Goal: Information Seeking & Learning: Compare options

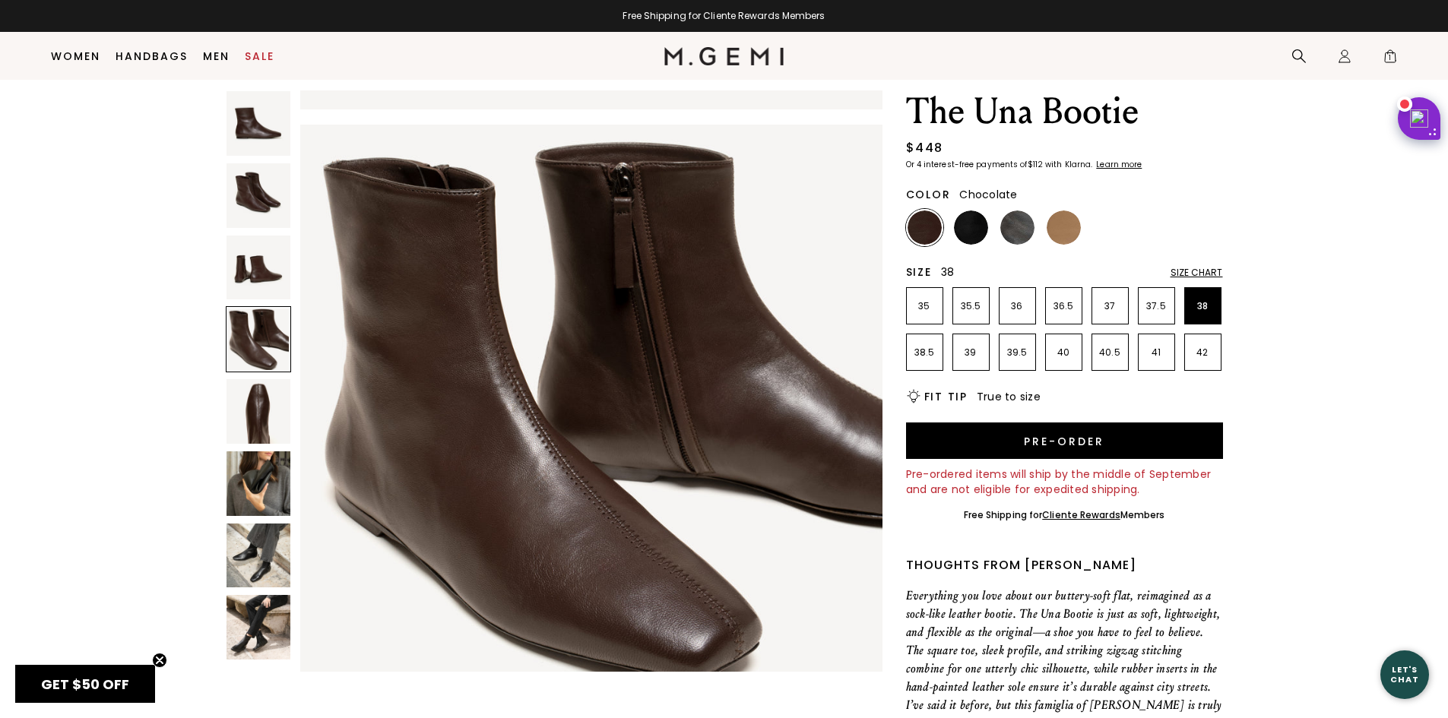
click at [1276, 214] on div "NEW The Una Bootie $448 Or 4 interest-free payments of $112 with Klarna Learn m…" at bounding box center [724, 579] width 1351 height 979
click at [262, 563] on img at bounding box center [259, 556] width 65 height 65
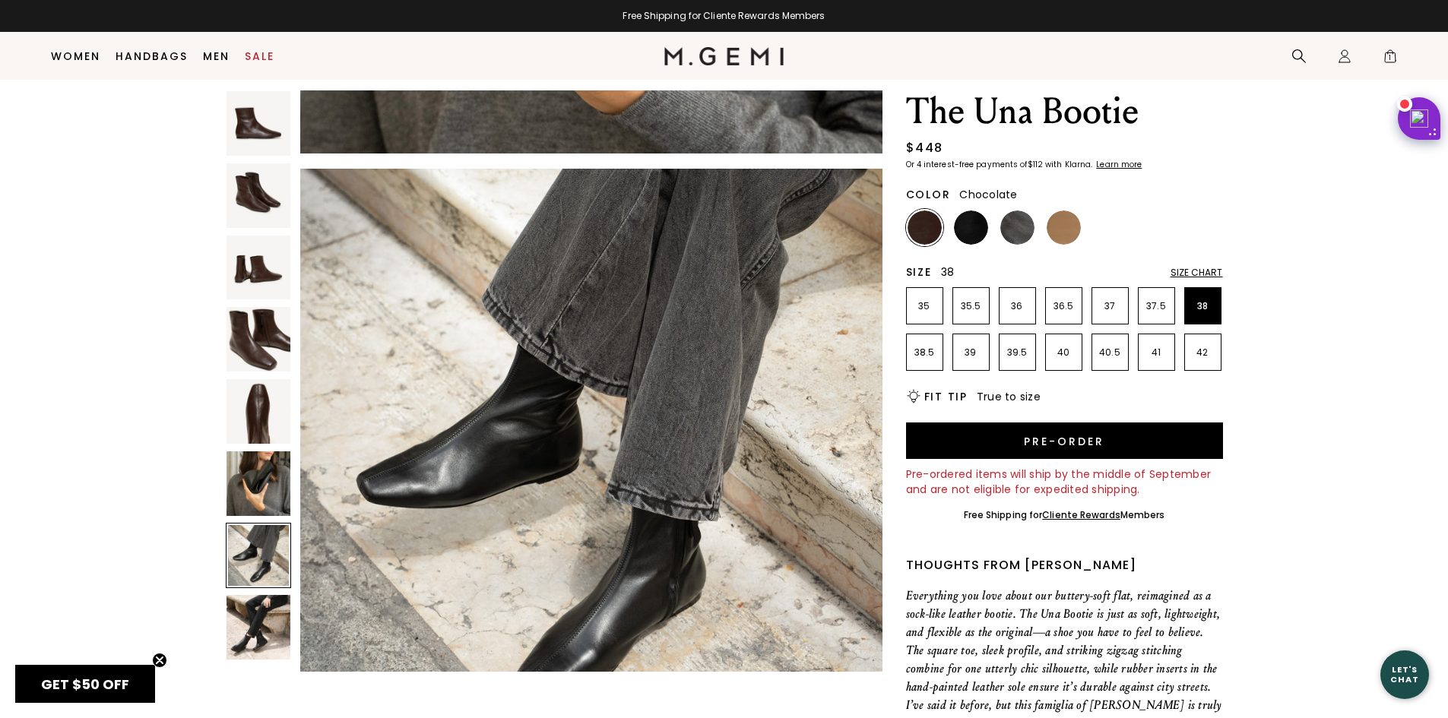
scroll to position [3513, 0]
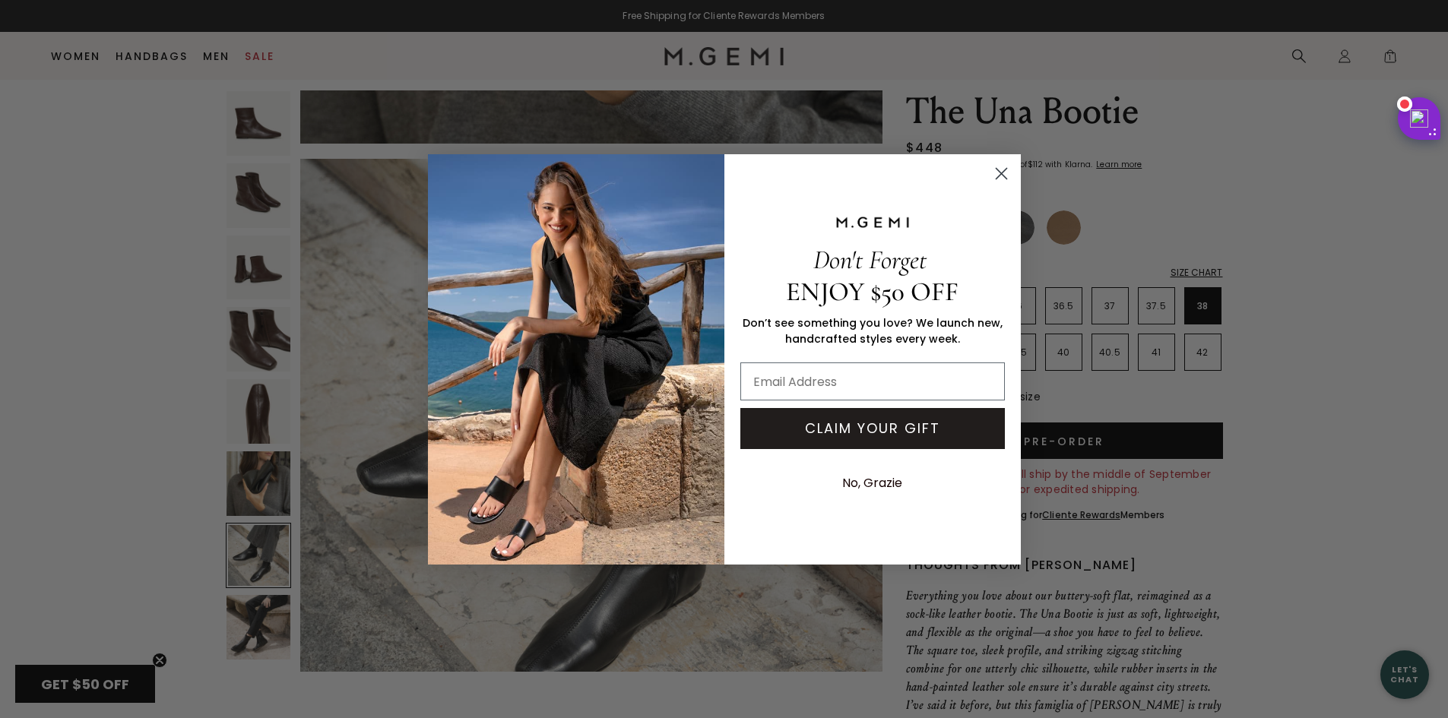
click at [1004, 169] on circle "Close dialog" at bounding box center [1000, 172] width 25 height 25
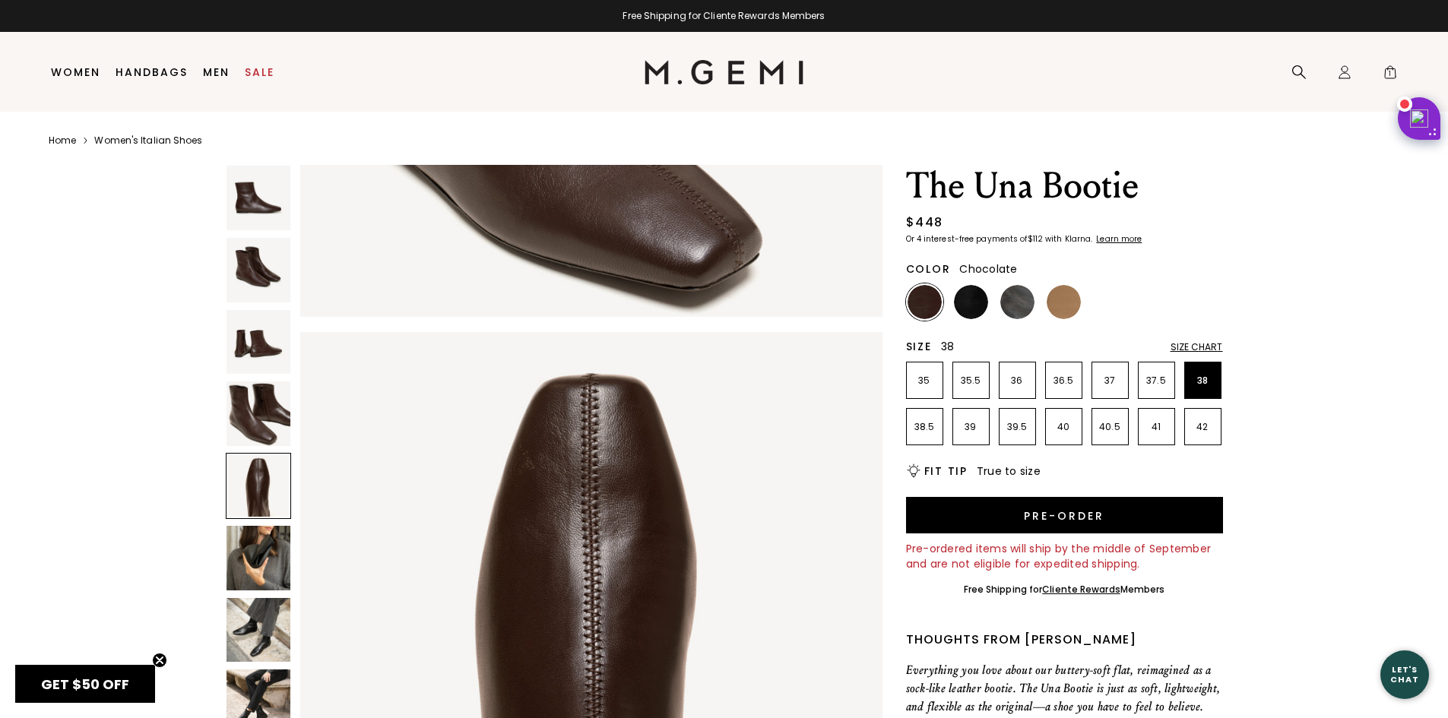
scroll to position [0, 0]
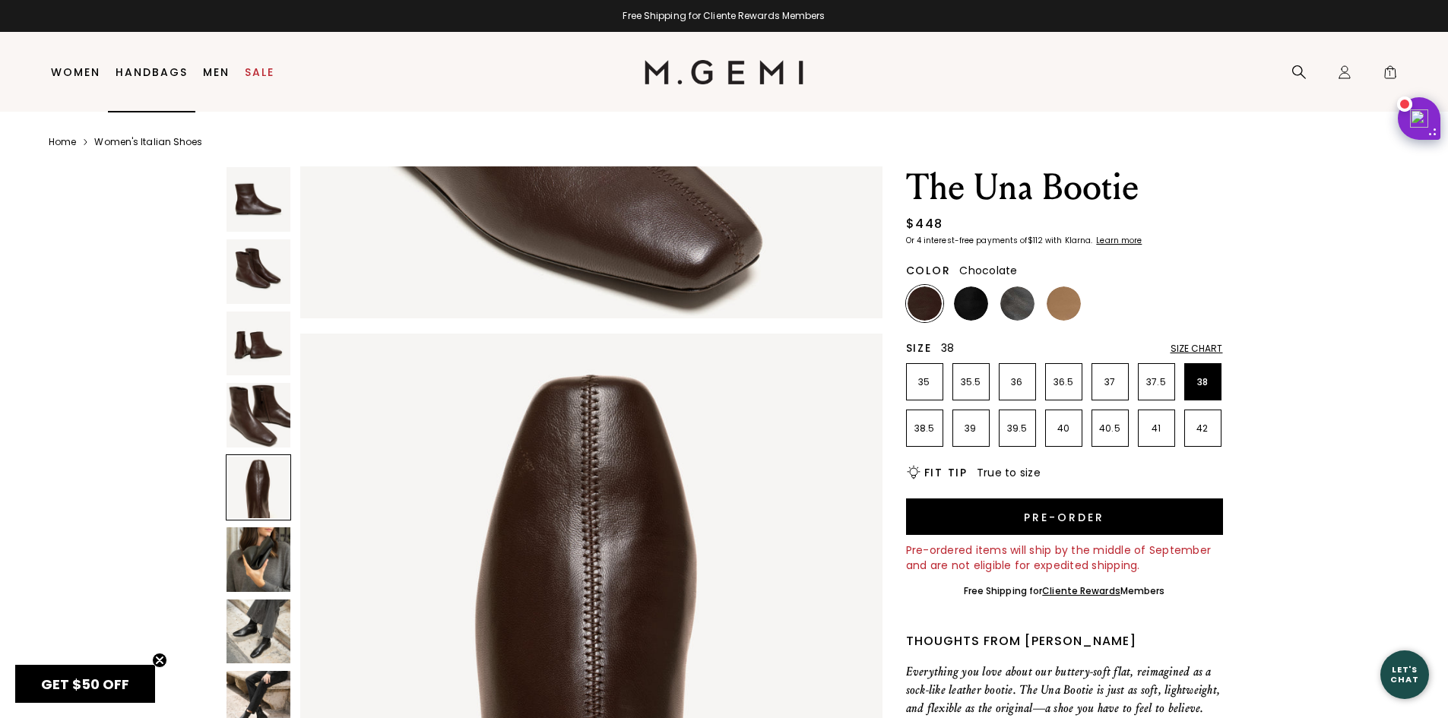
click at [141, 69] on link "Handbags" at bounding box center [152, 72] width 72 height 12
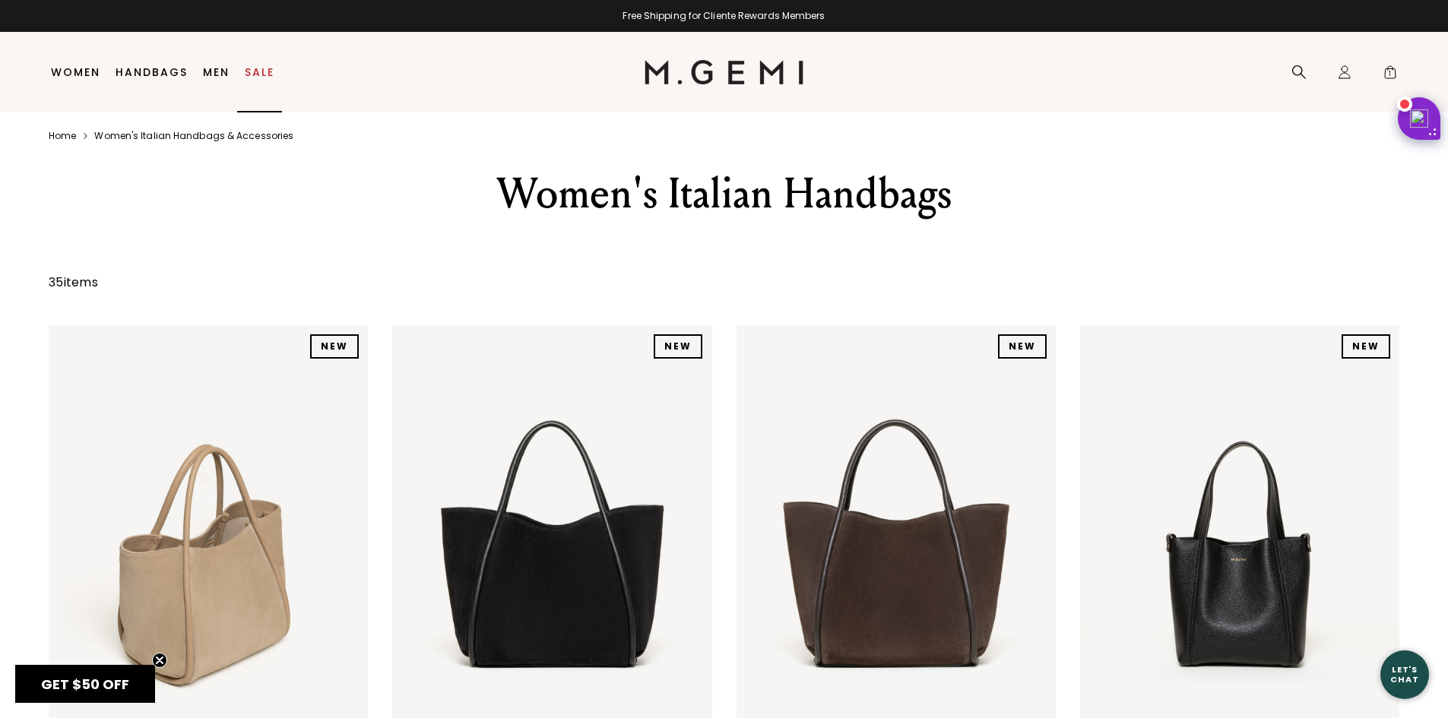
click at [271, 73] on link "Sale" at bounding box center [260, 72] width 30 height 12
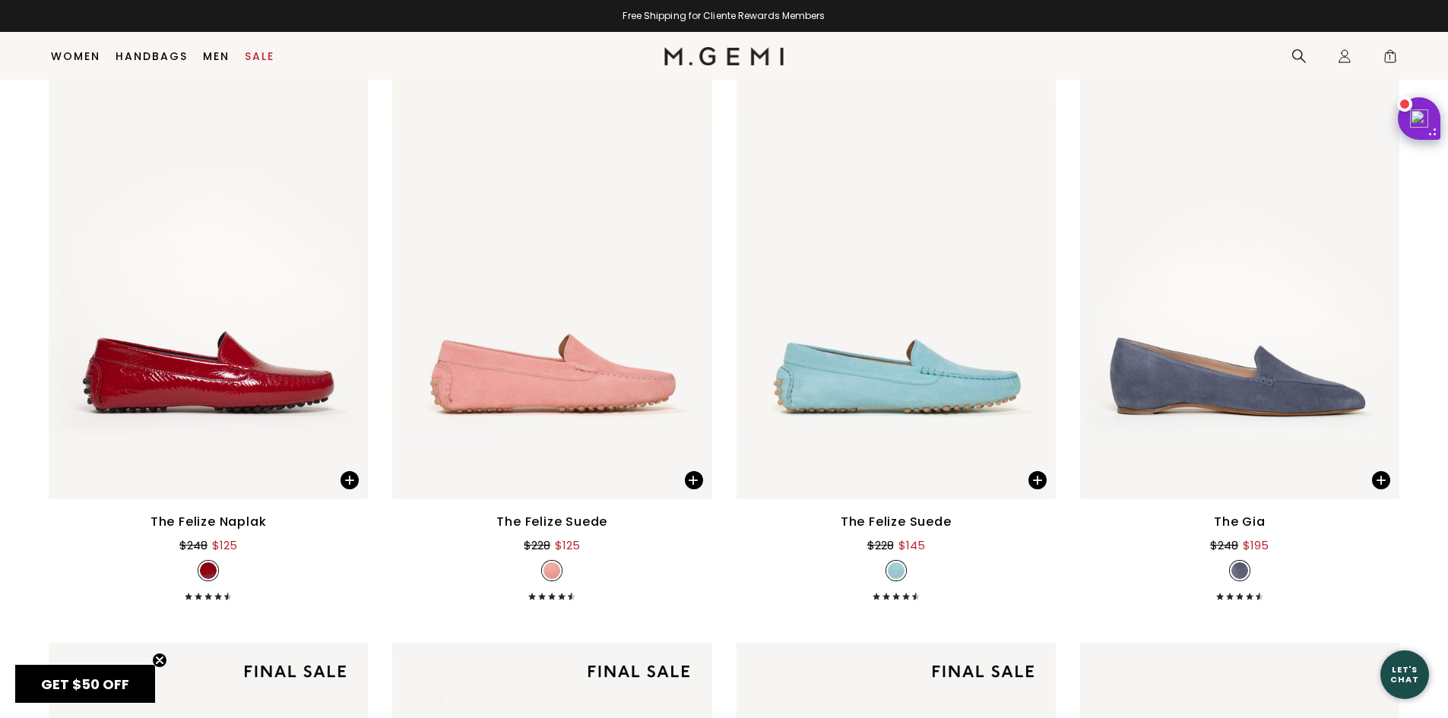
scroll to position [12663, 0]
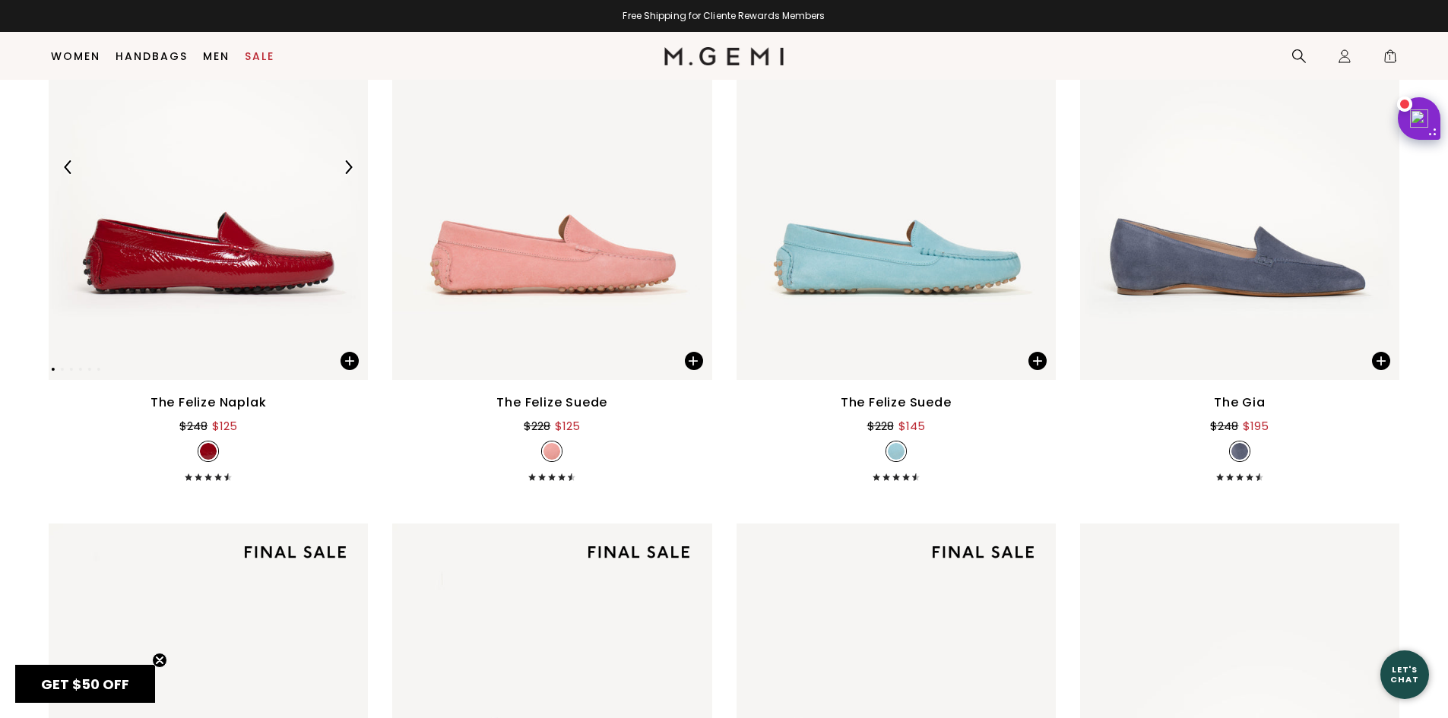
click at [209, 287] on img at bounding box center [208, 167] width 319 height 426
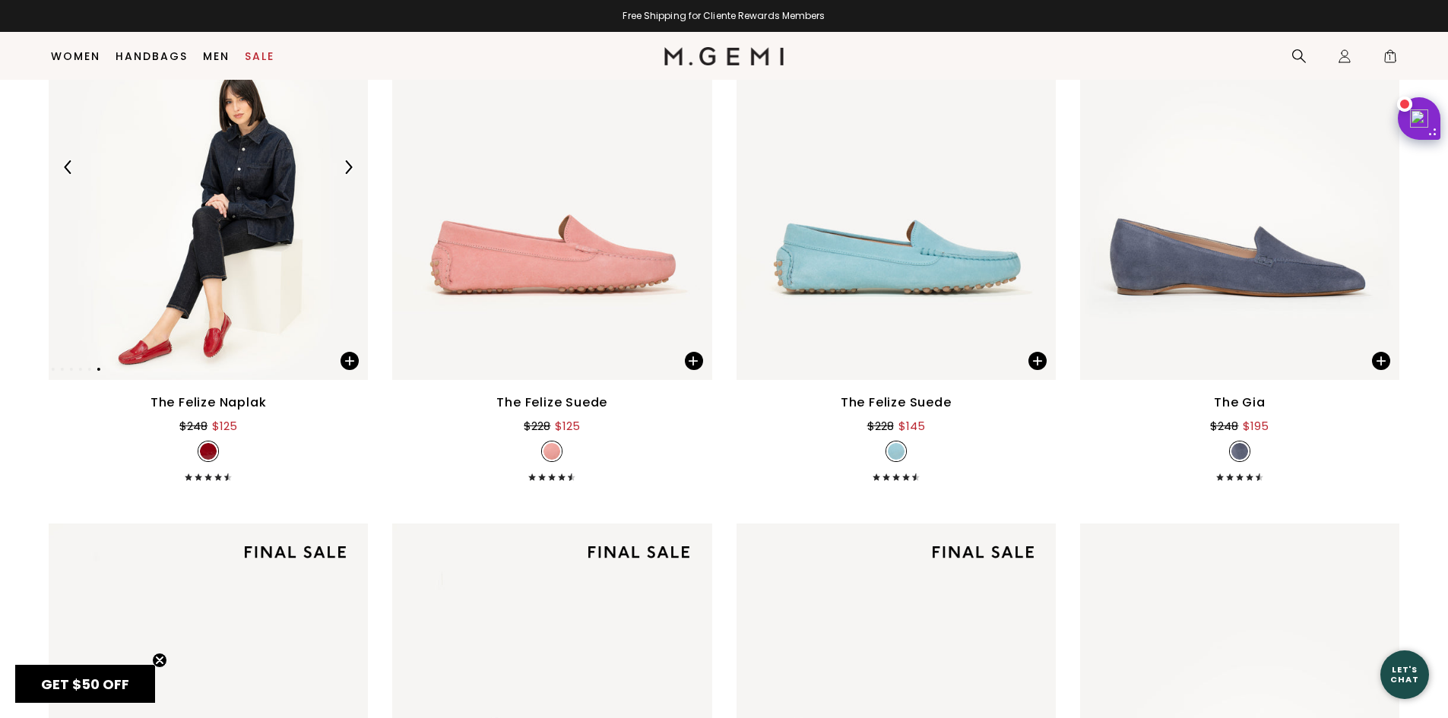
click at [252, 284] on img at bounding box center [208, 167] width 319 height 426
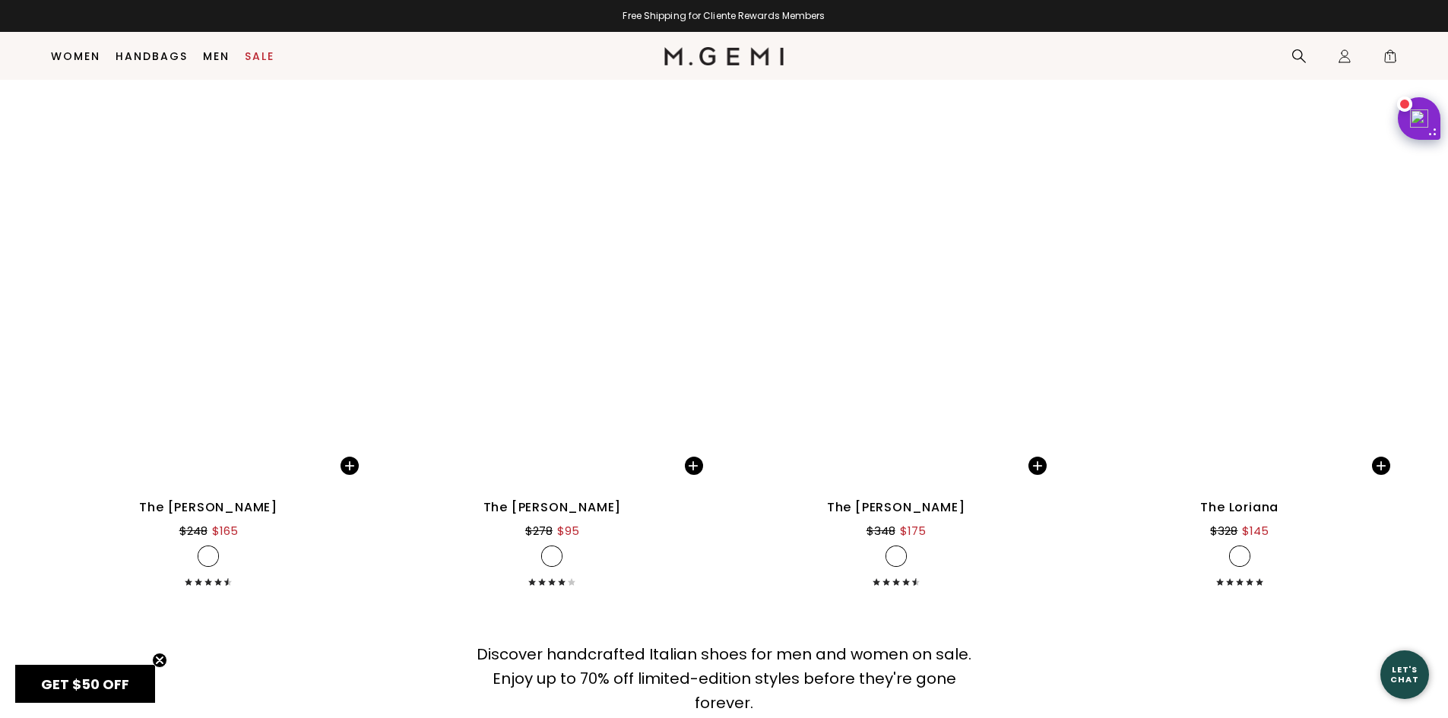
scroll to position [17680, 0]
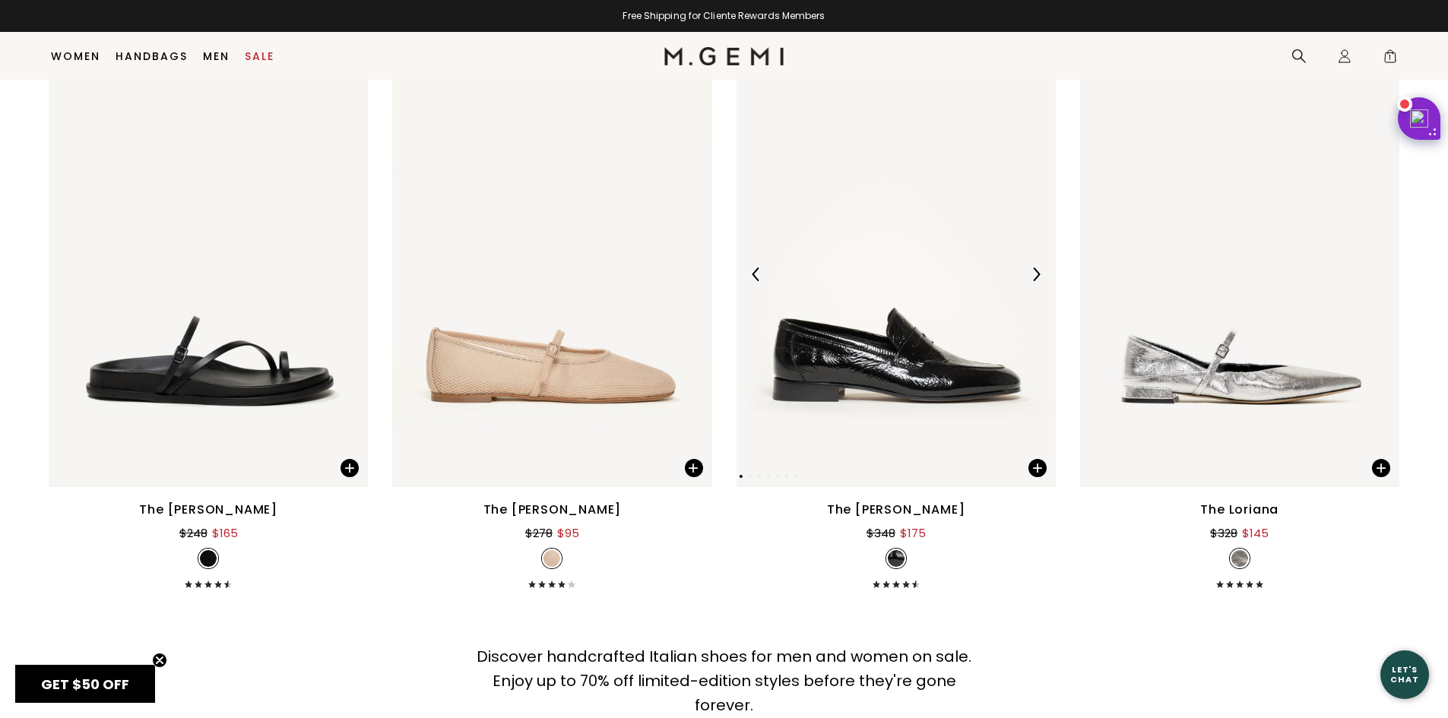
click at [933, 385] on img at bounding box center [896, 275] width 319 height 426
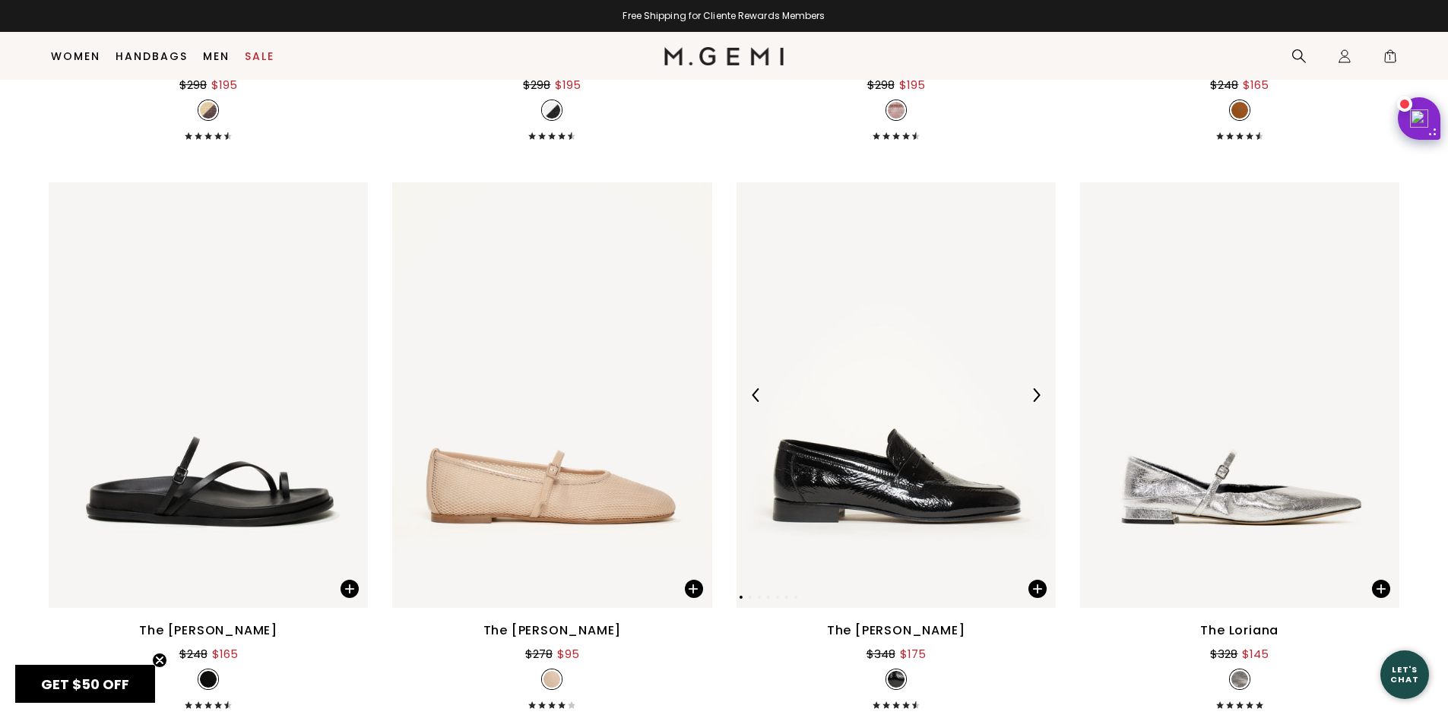
scroll to position [17604, 0]
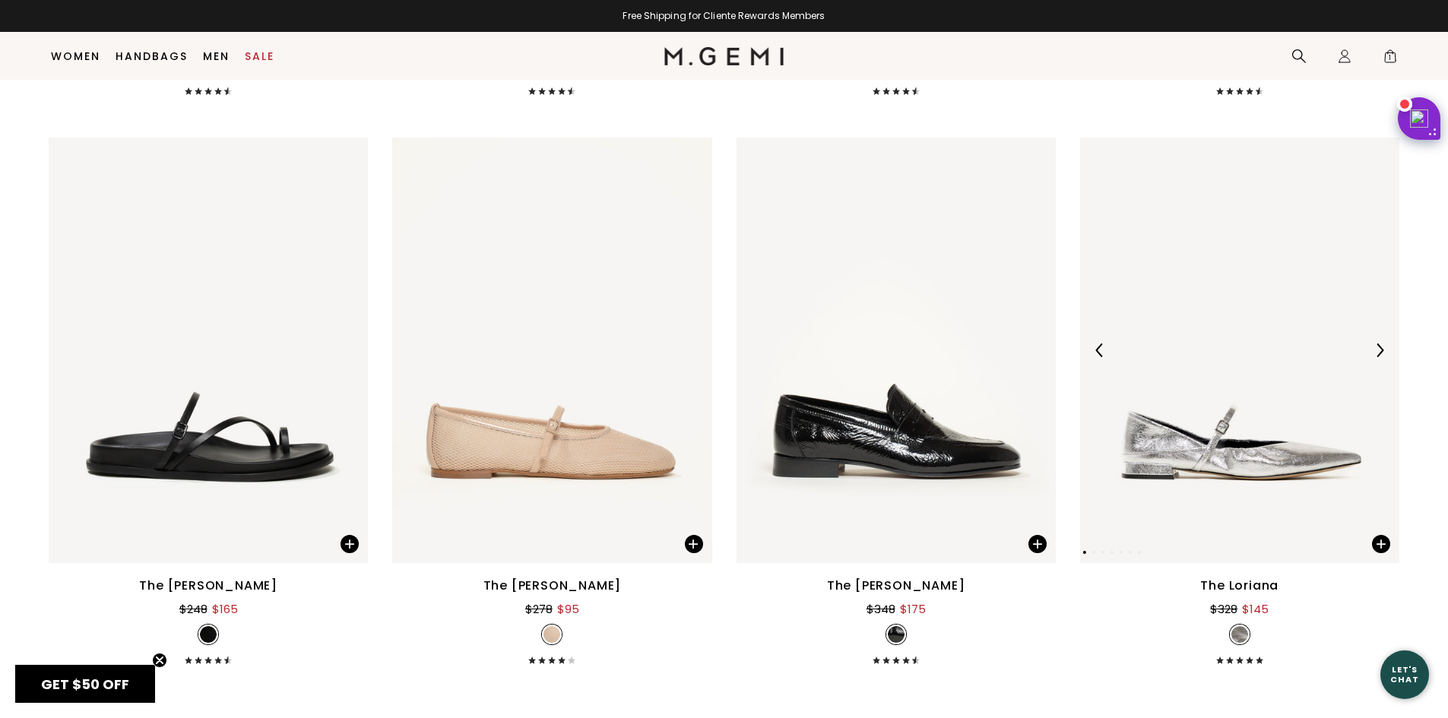
click at [1236, 459] on img at bounding box center [1239, 351] width 319 height 426
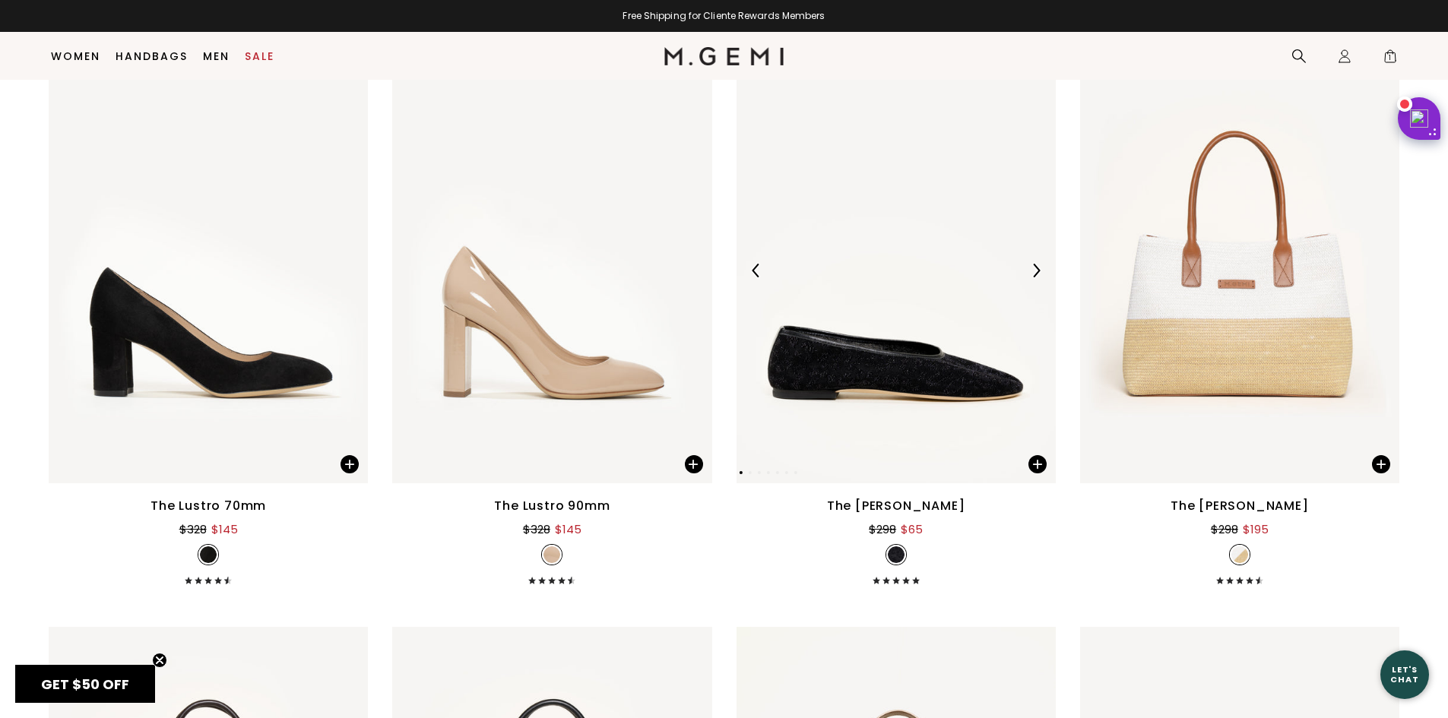
scroll to position [16464, 0]
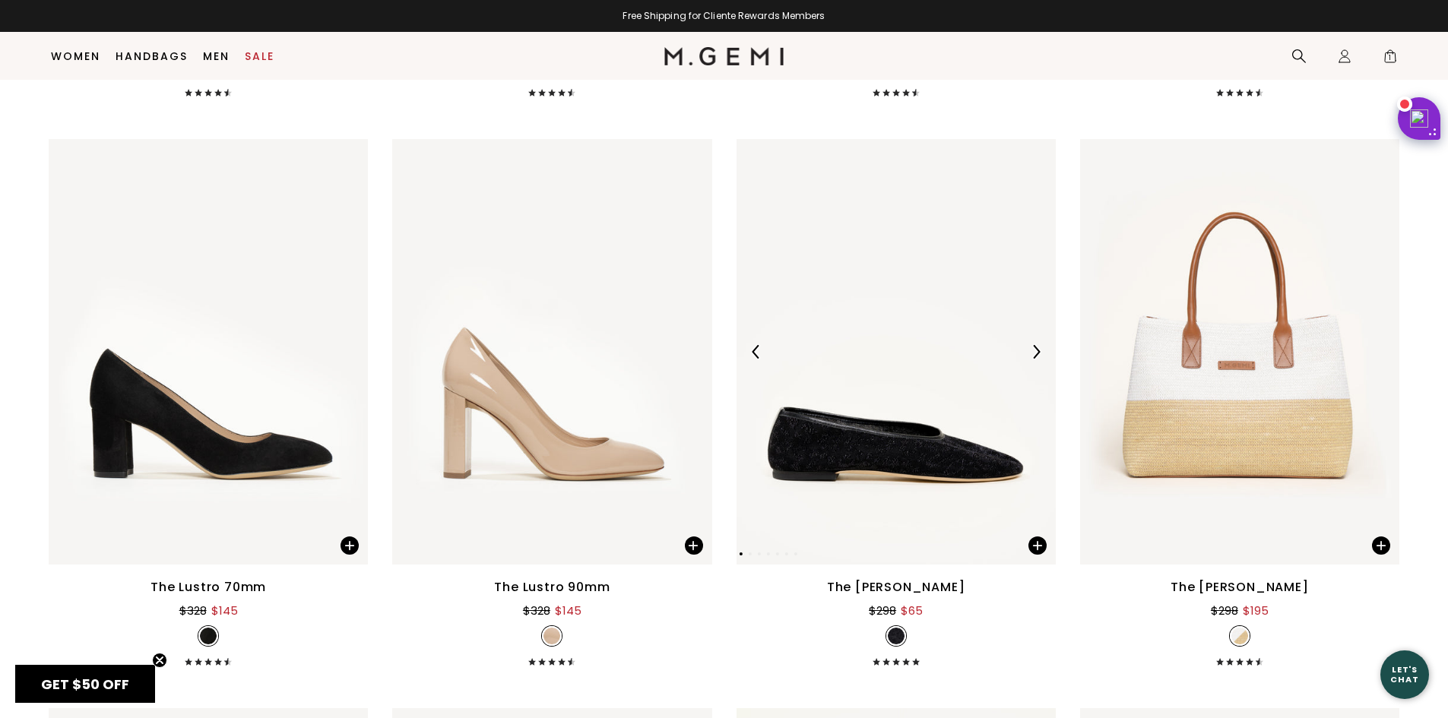
click at [863, 420] on img at bounding box center [896, 352] width 319 height 426
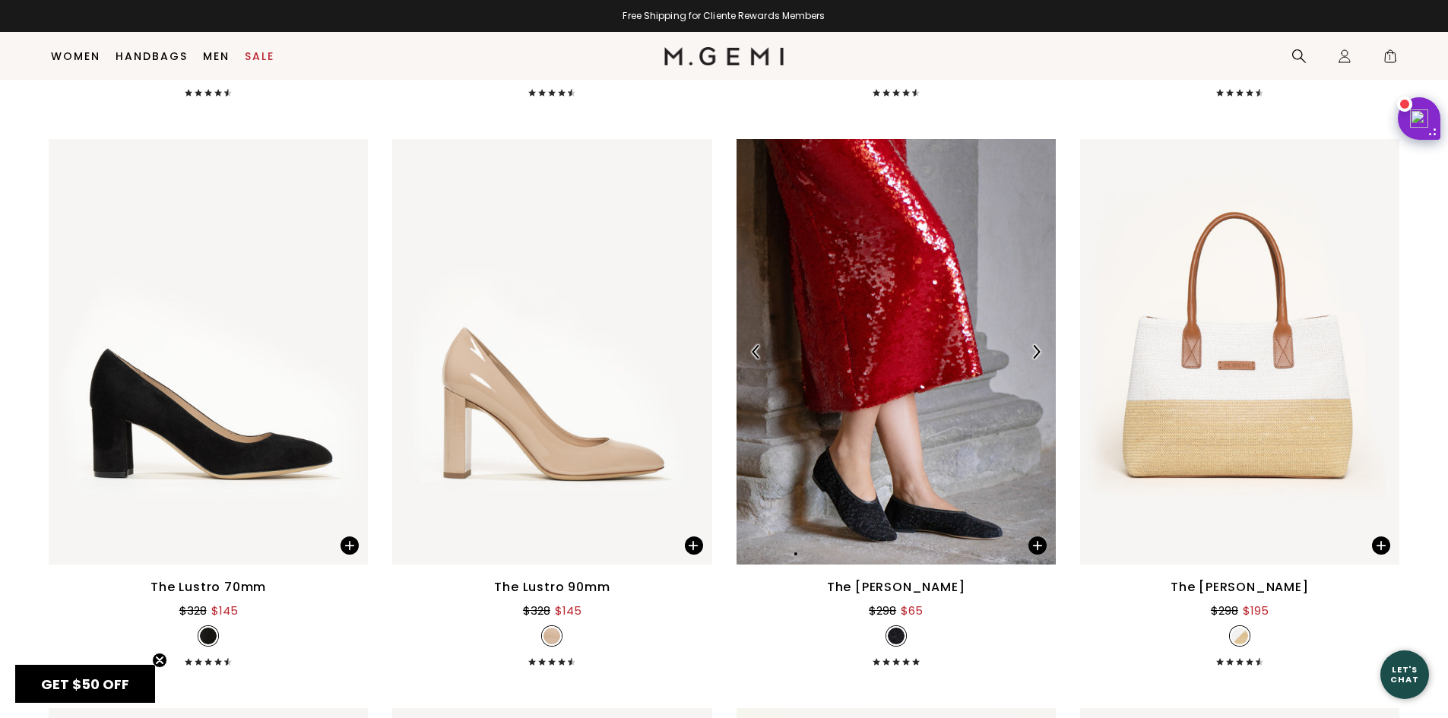
click at [864, 408] on div at bounding box center [896, 352] width 319 height 426
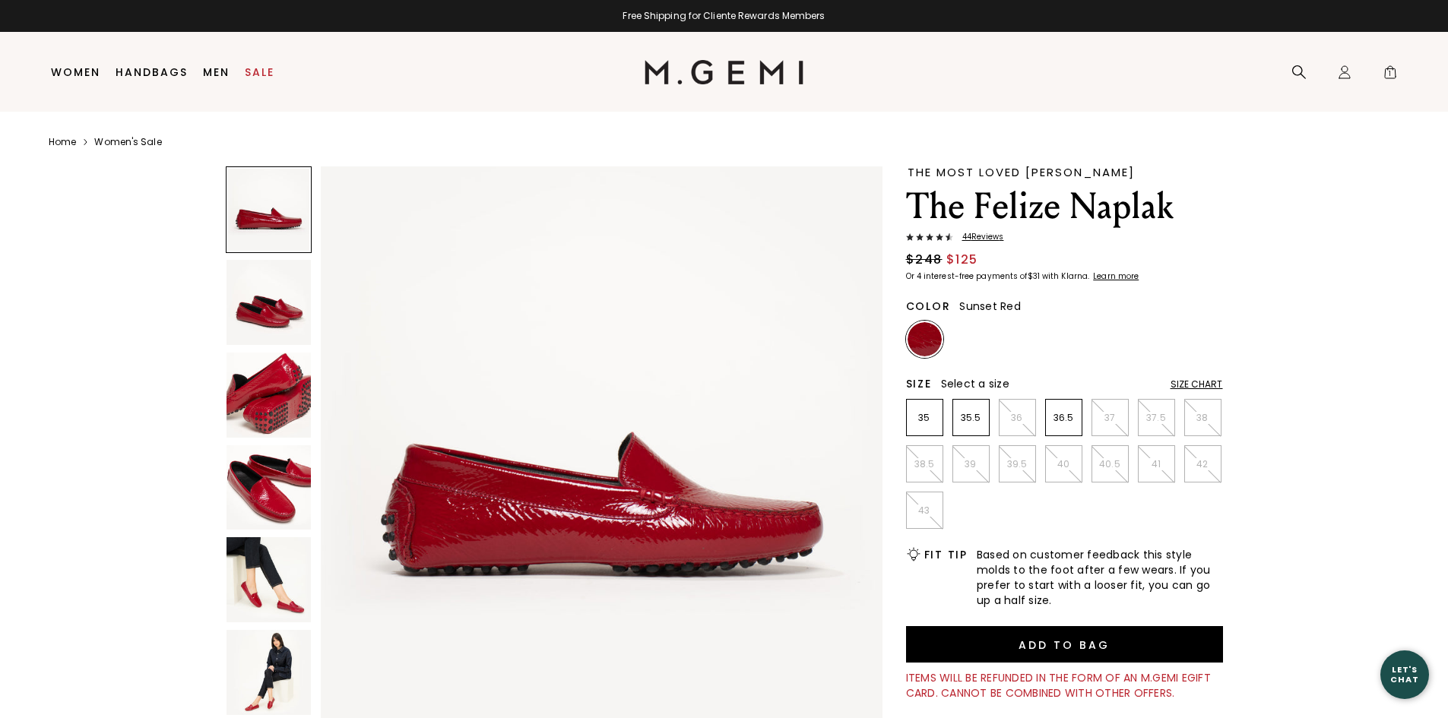
click at [270, 303] on img at bounding box center [269, 302] width 85 height 85
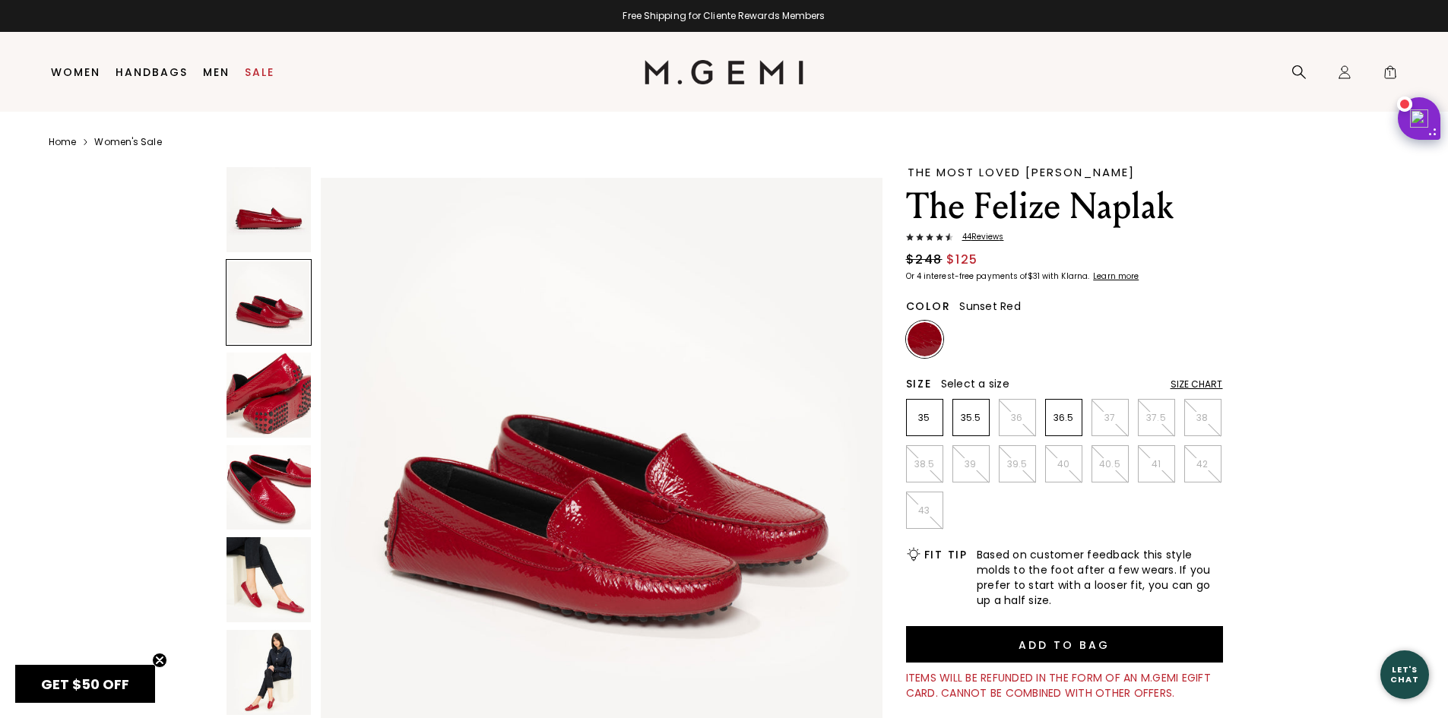
click at [263, 401] on img at bounding box center [269, 395] width 85 height 85
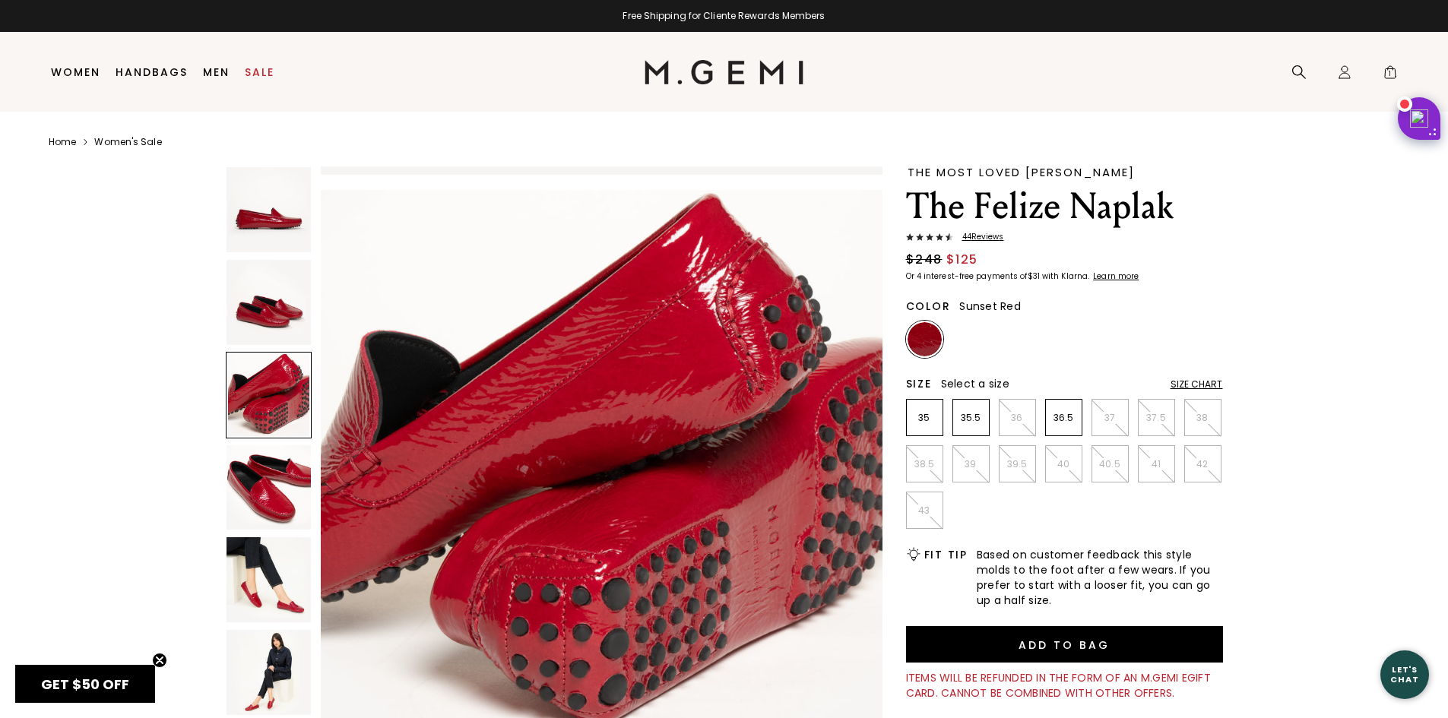
scroll to position [1130, 0]
click at [262, 493] on img at bounding box center [269, 487] width 85 height 85
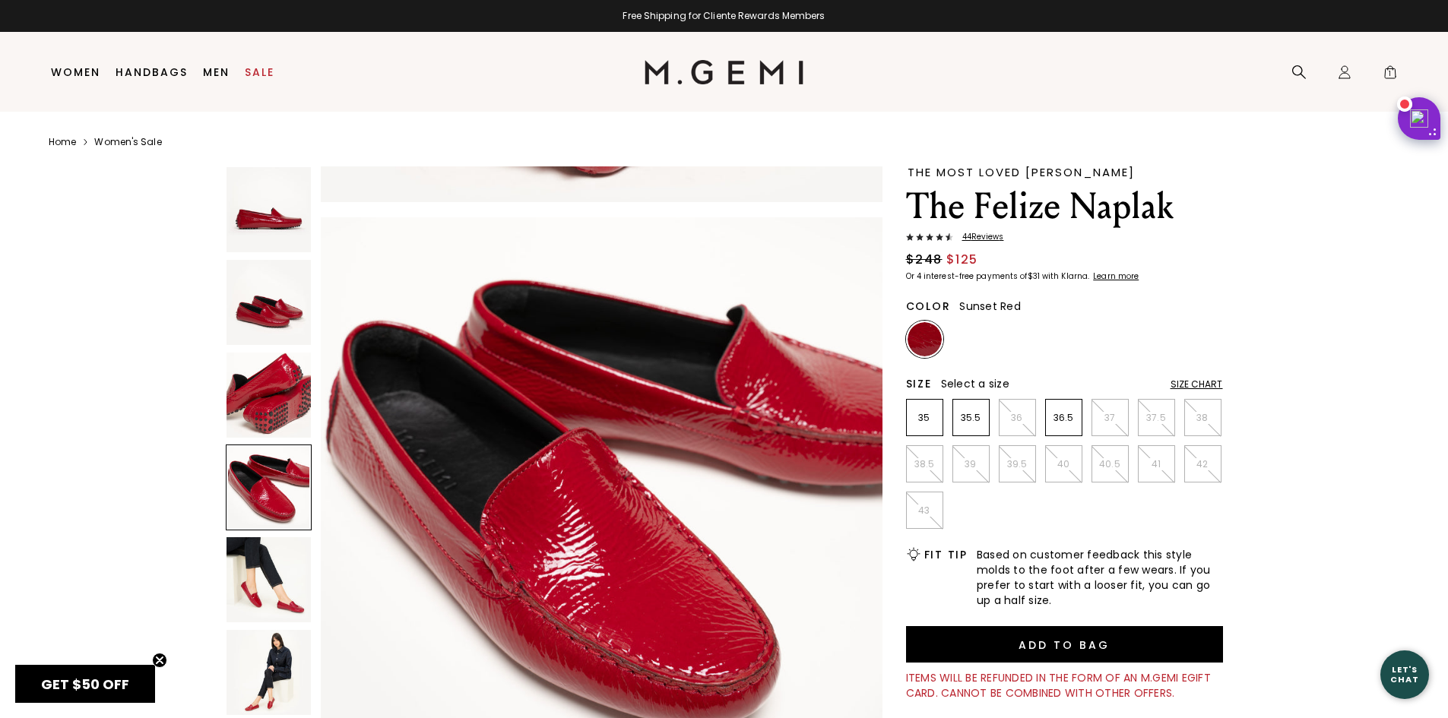
scroll to position [1694, 0]
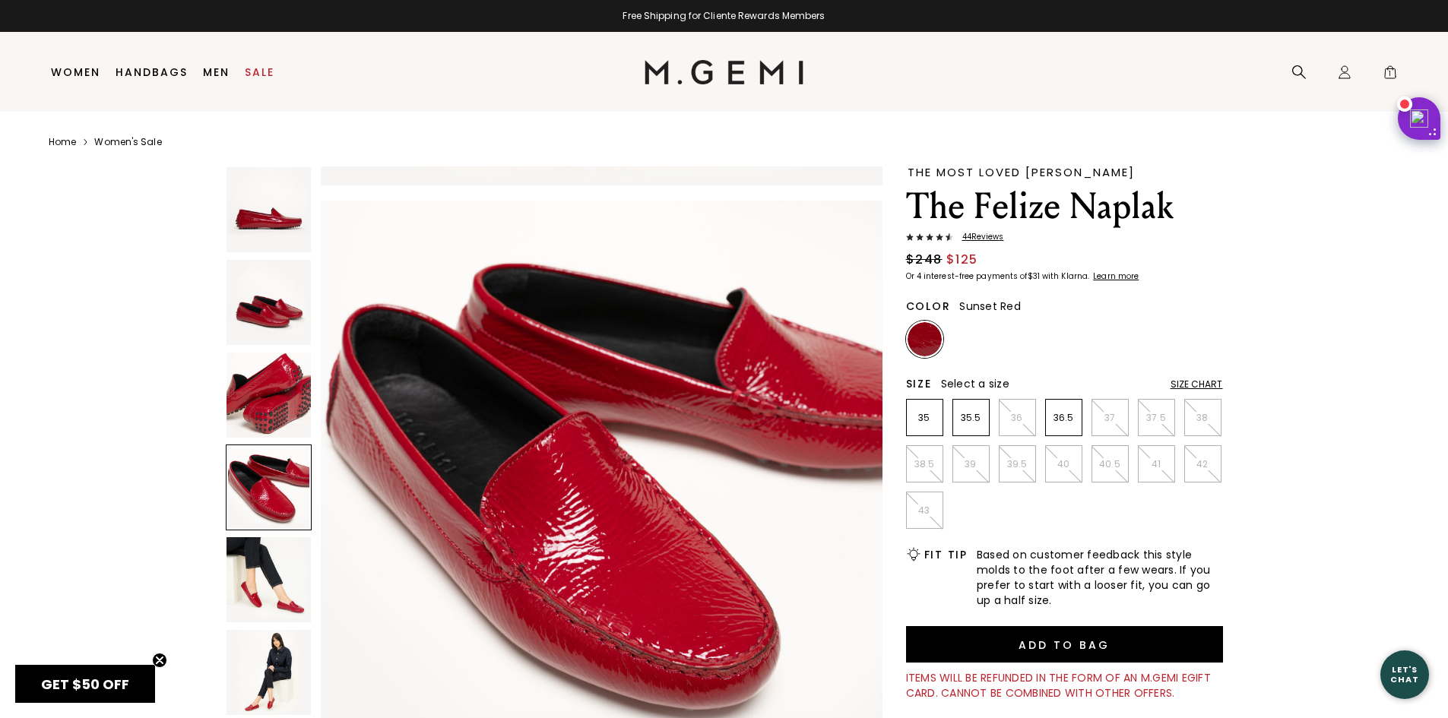
click at [266, 591] on img at bounding box center [269, 579] width 85 height 85
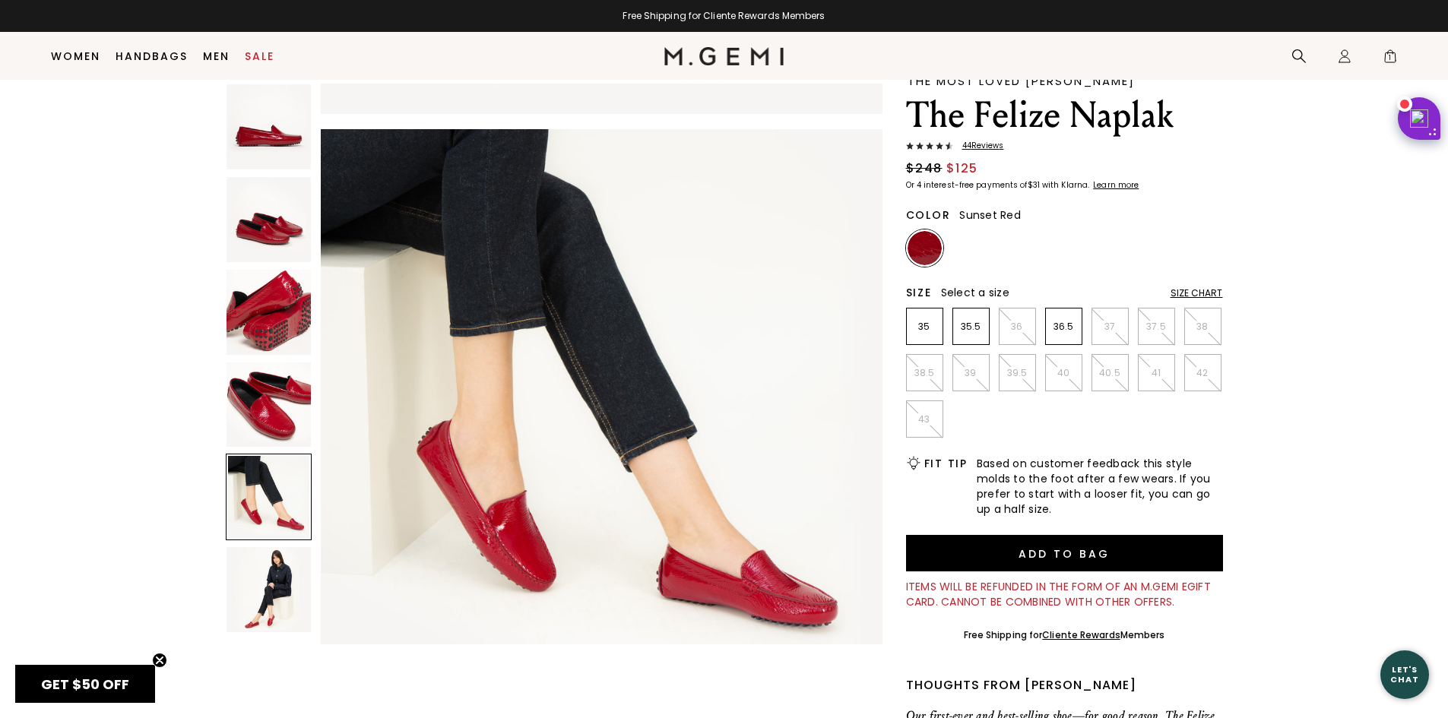
scroll to position [120, 0]
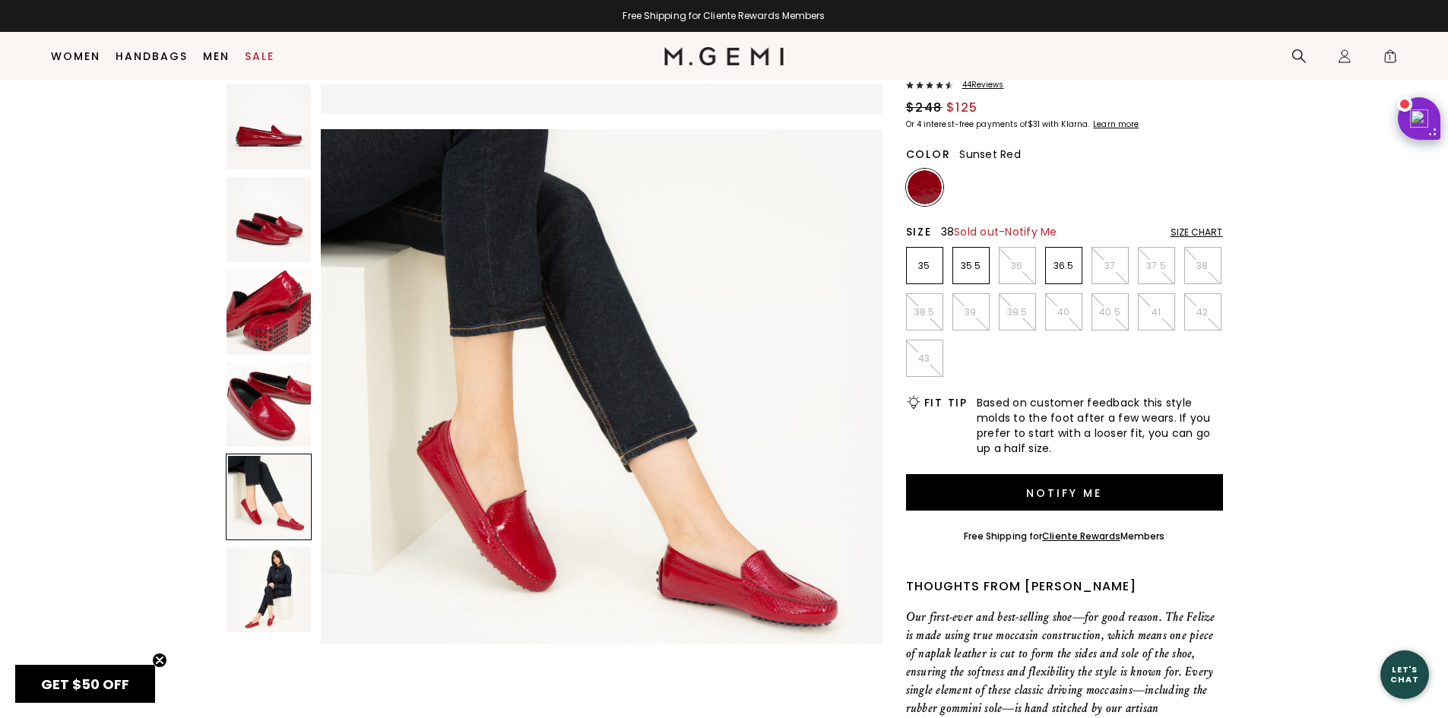
click at [1201, 258] on li "38" at bounding box center [1202, 265] width 37 height 37
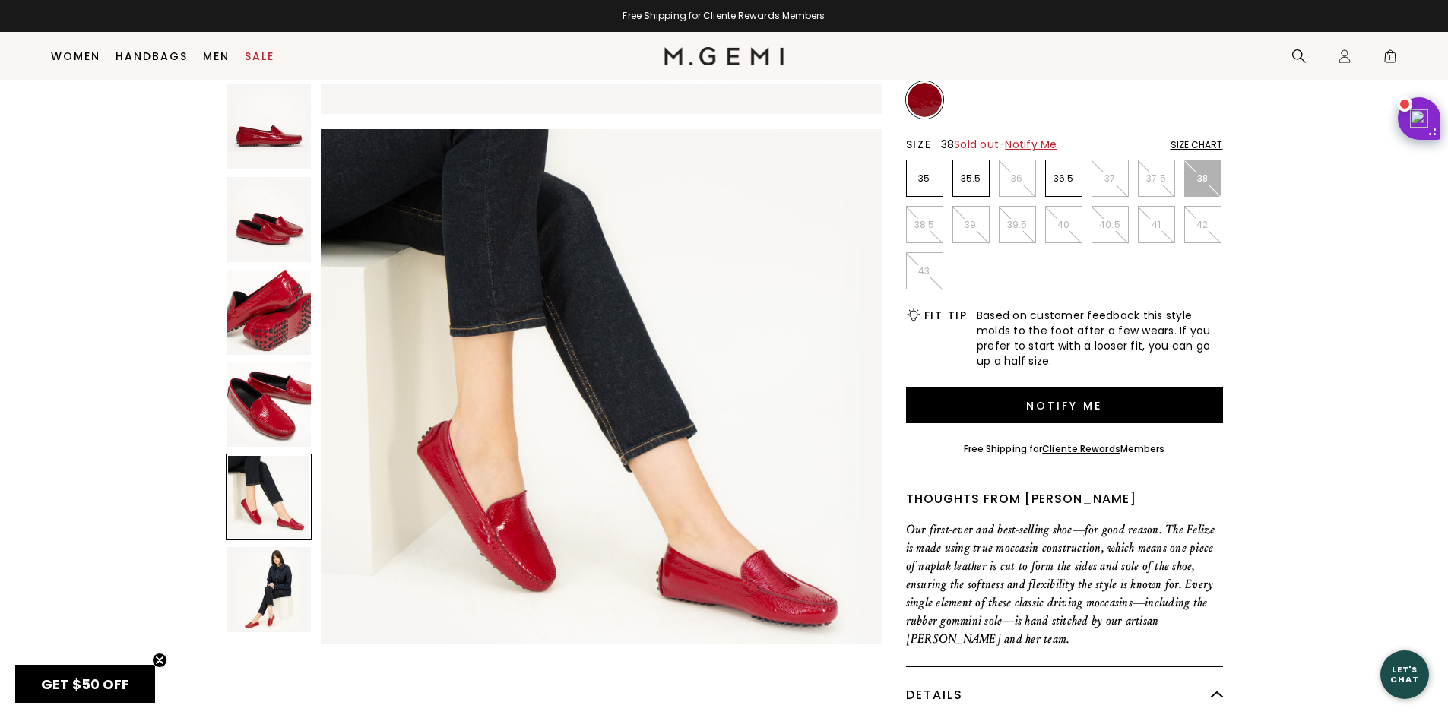
scroll to position [348, 0]
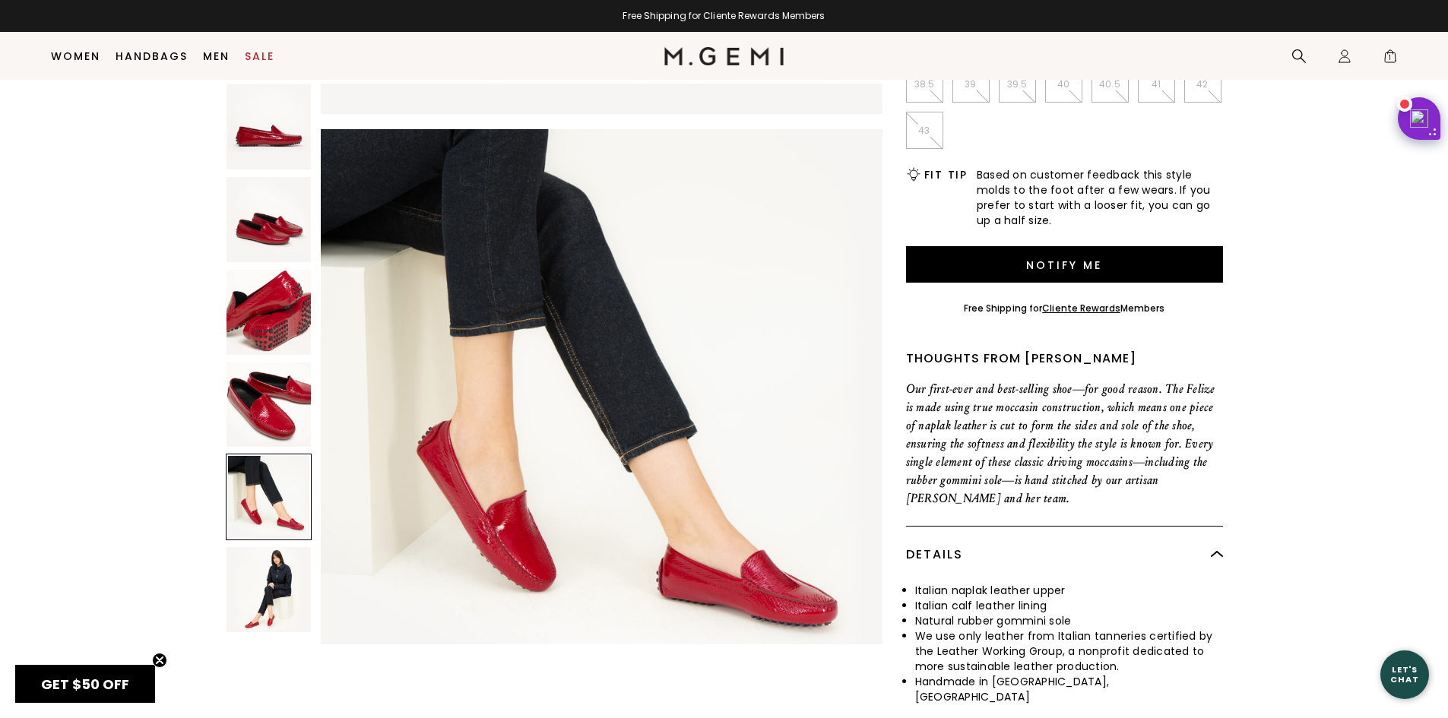
click at [277, 591] on img at bounding box center [269, 589] width 85 height 85
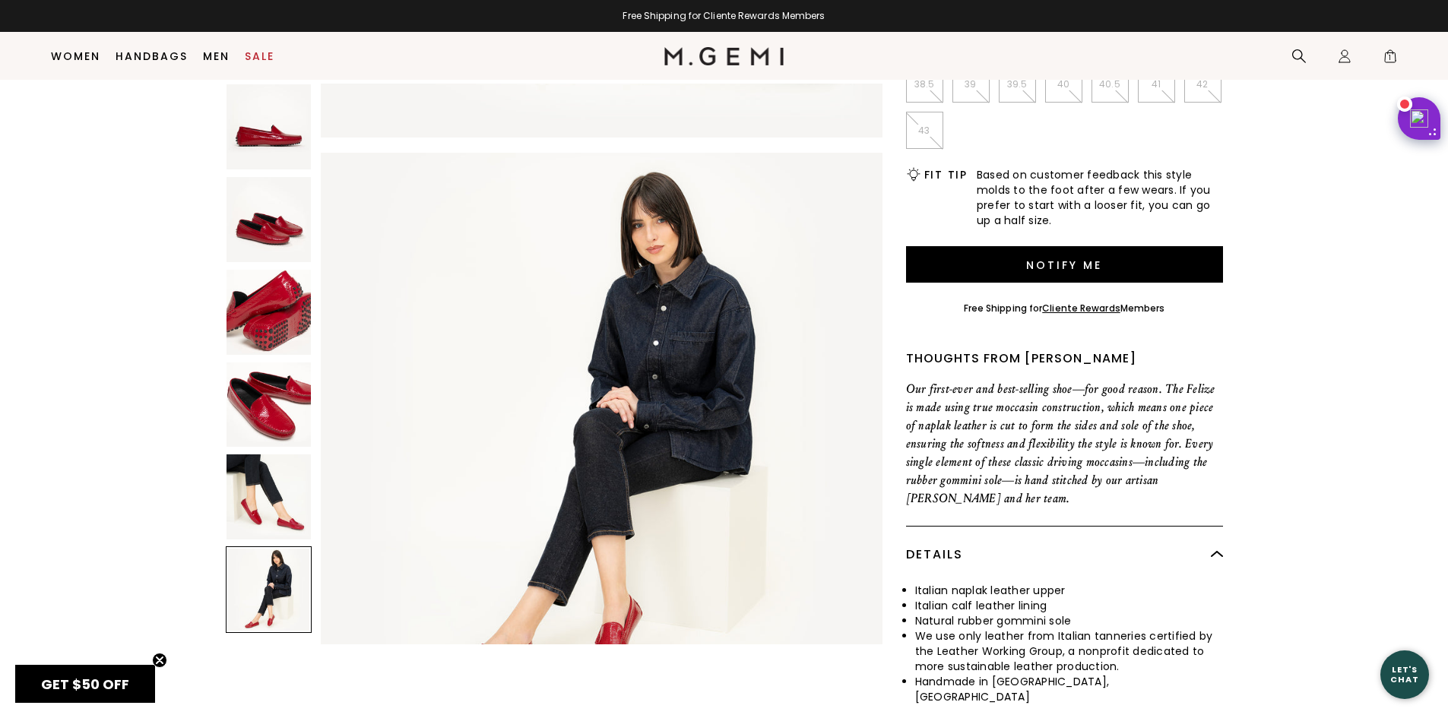
scroll to position [2825, 0]
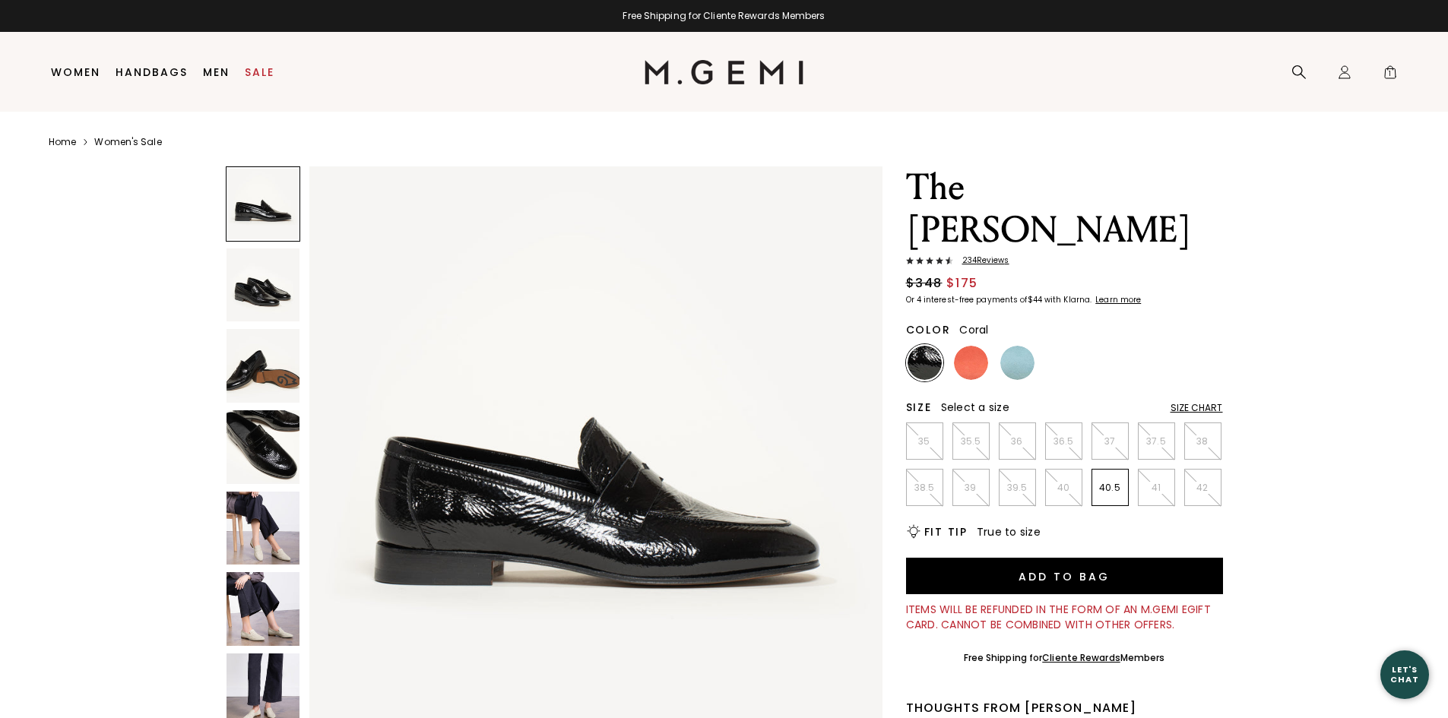
click at [979, 346] on img at bounding box center [971, 363] width 34 height 34
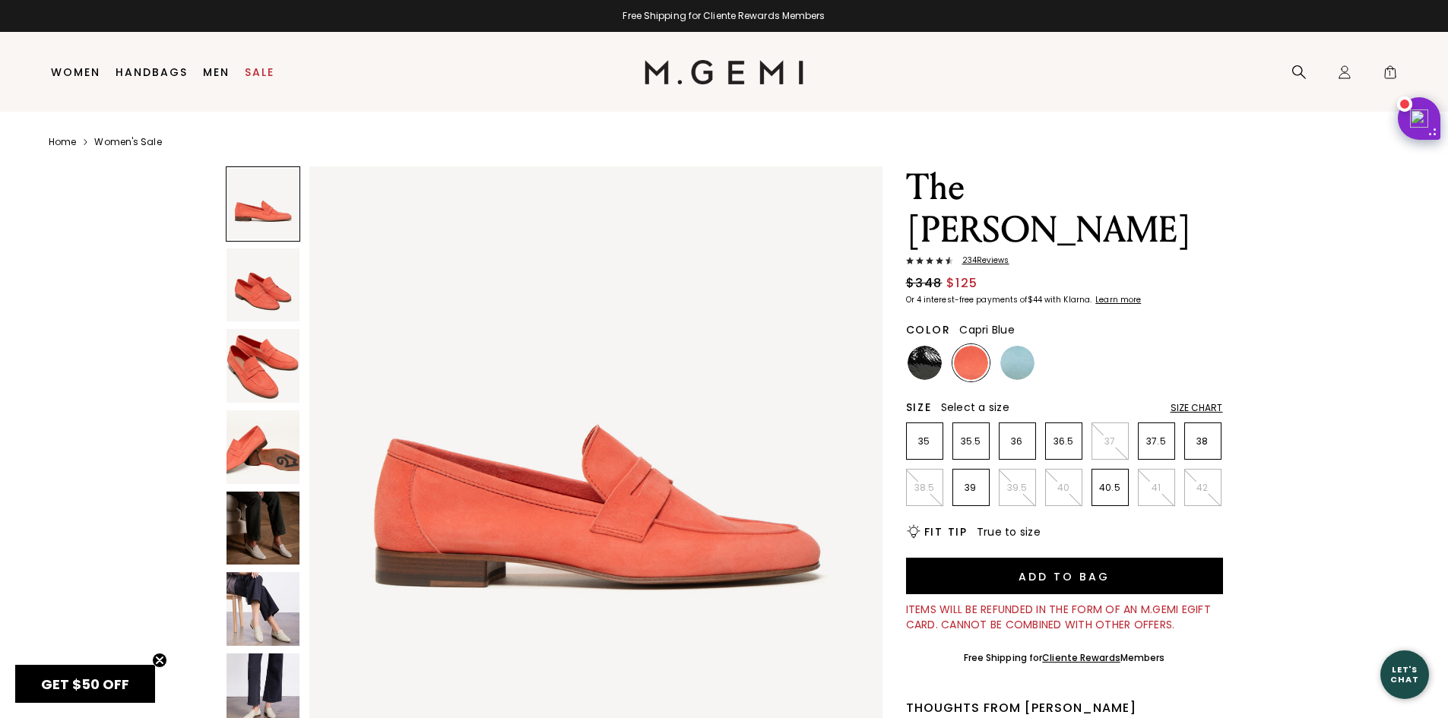
click at [1024, 346] on img at bounding box center [1017, 363] width 34 height 34
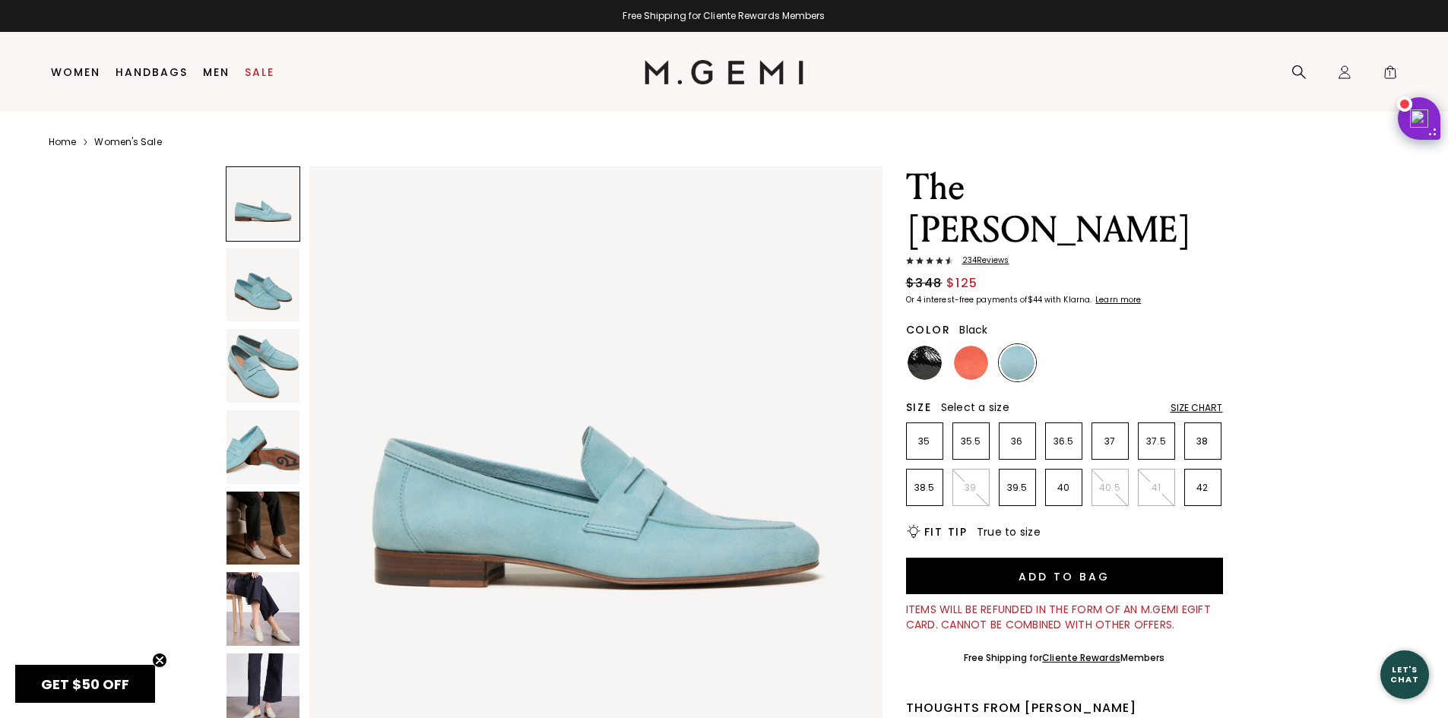
click at [933, 346] on img at bounding box center [925, 363] width 34 height 34
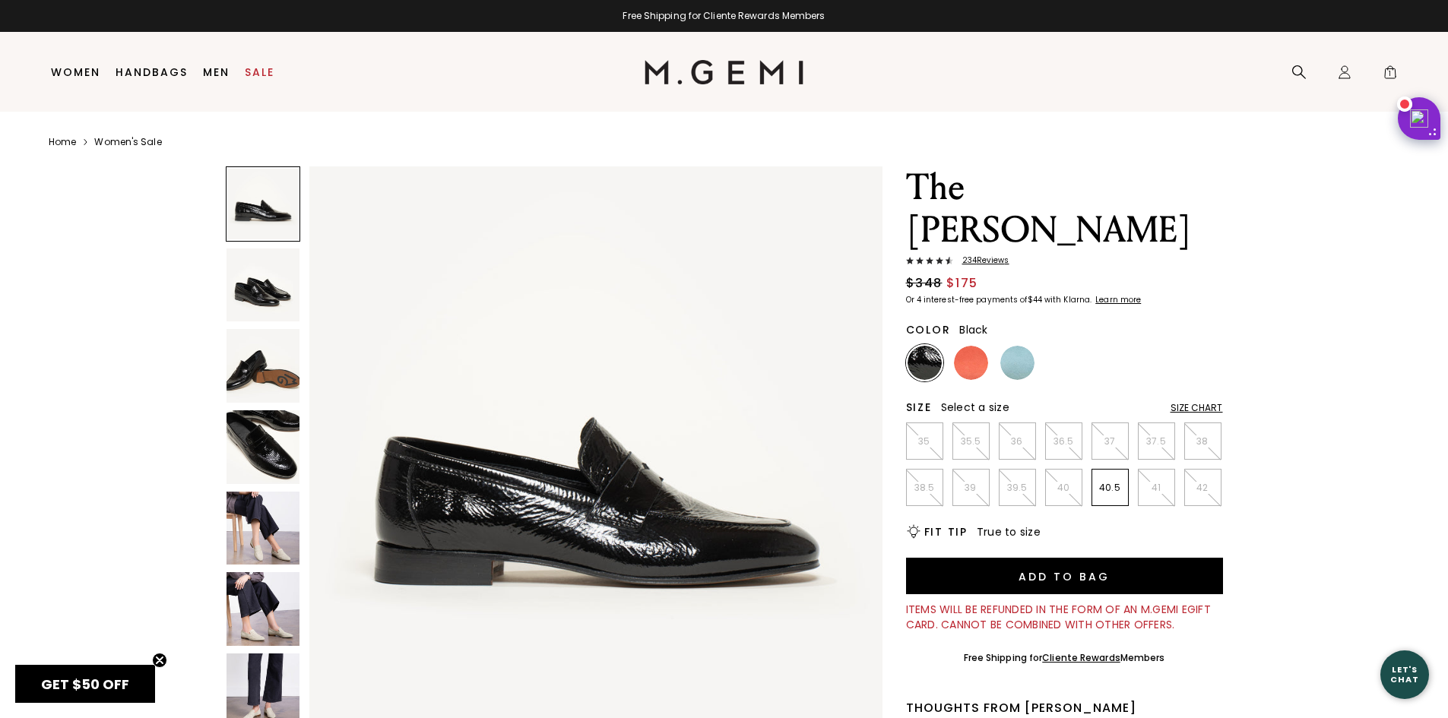
click at [269, 543] on img at bounding box center [264, 529] width 74 height 74
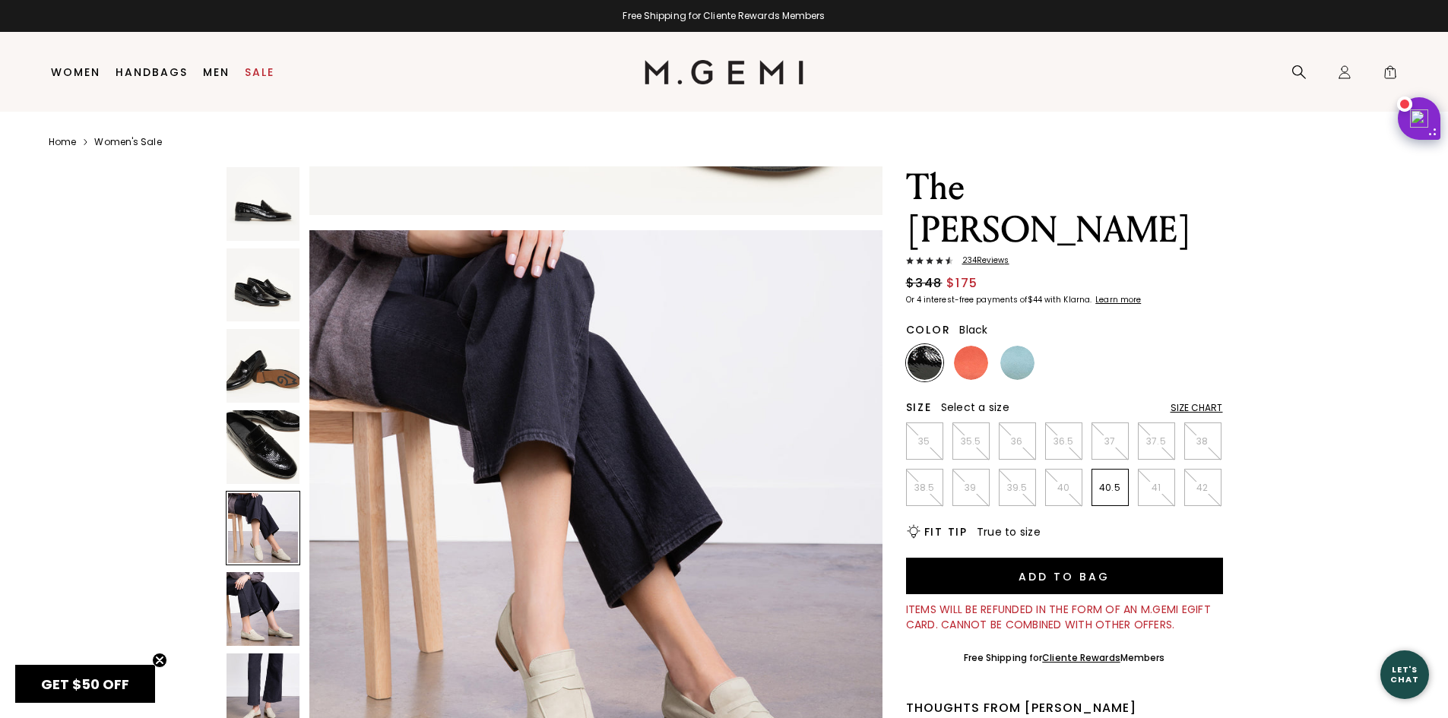
scroll to position [2306, 0]
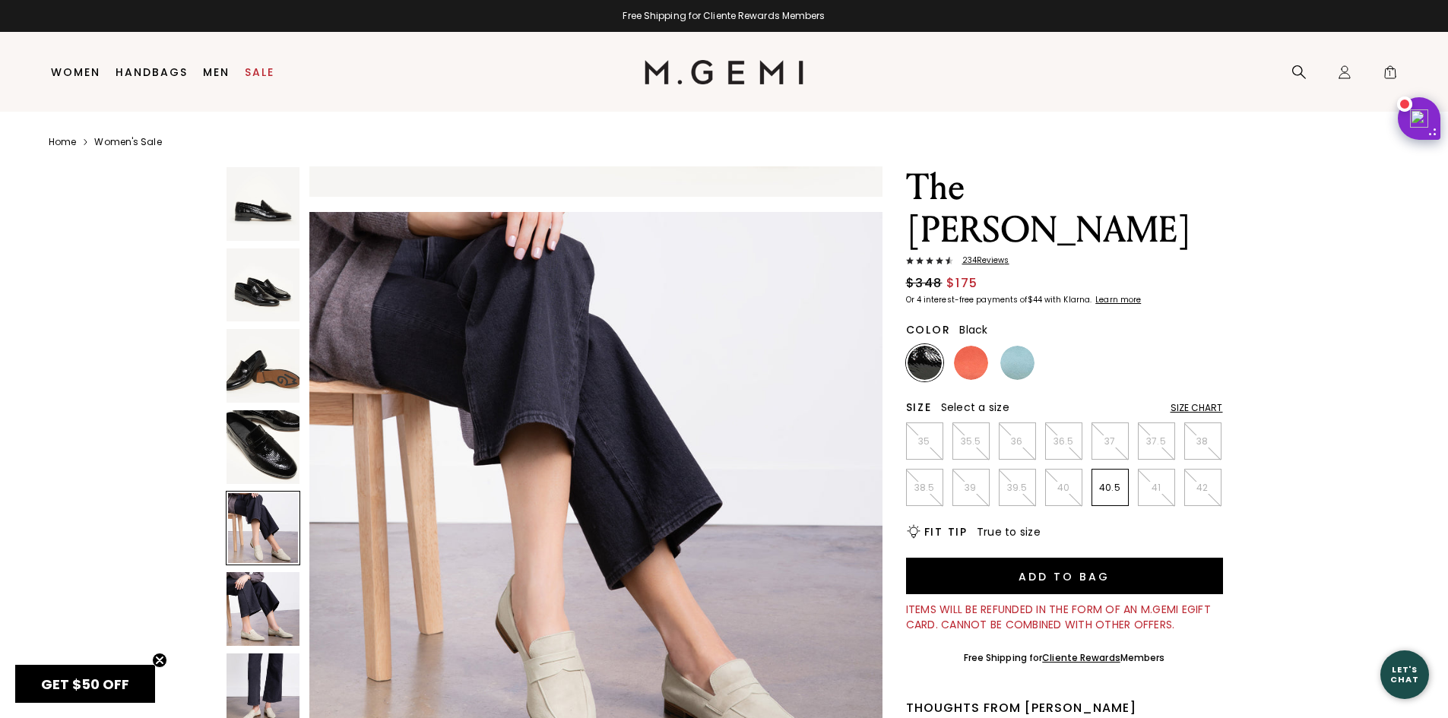
click at [258, 594] on img at bounding box center [264, 609] width 74 height 74
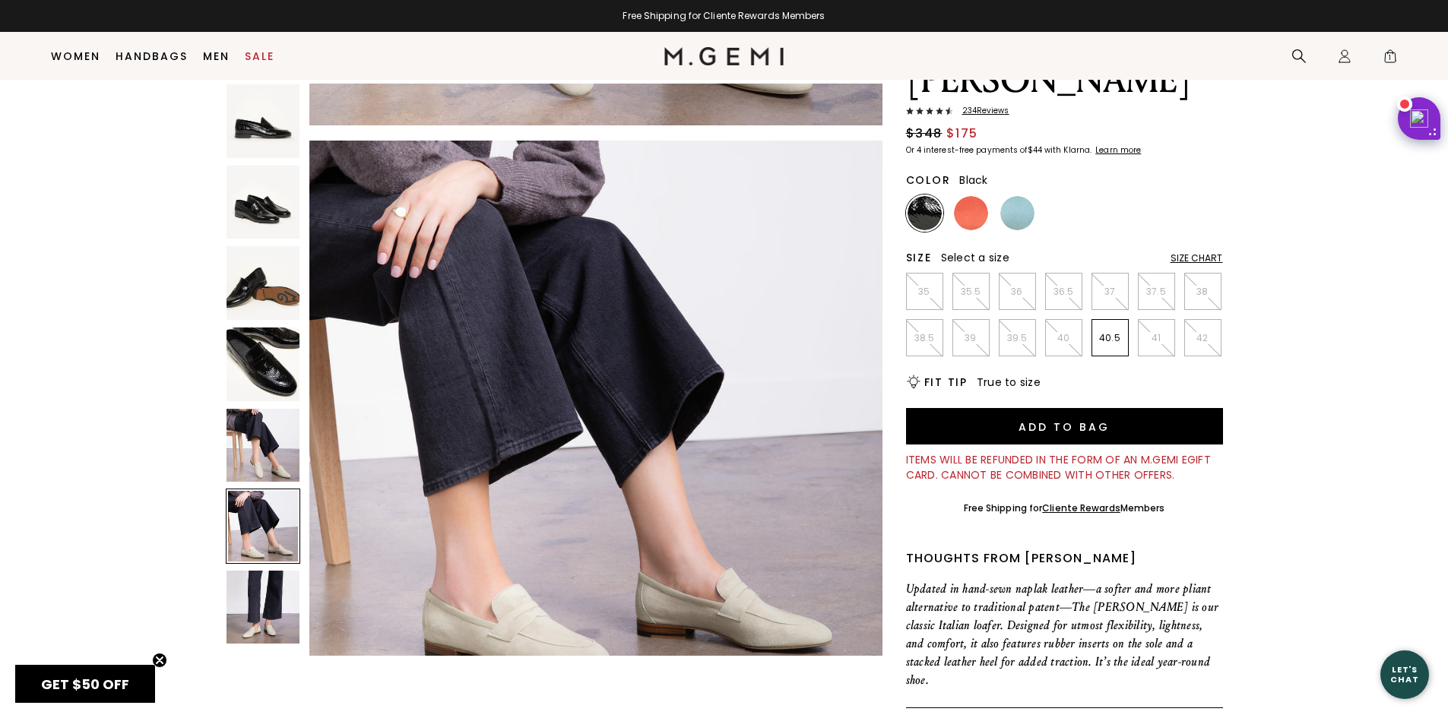
scroll to position [120, 0]
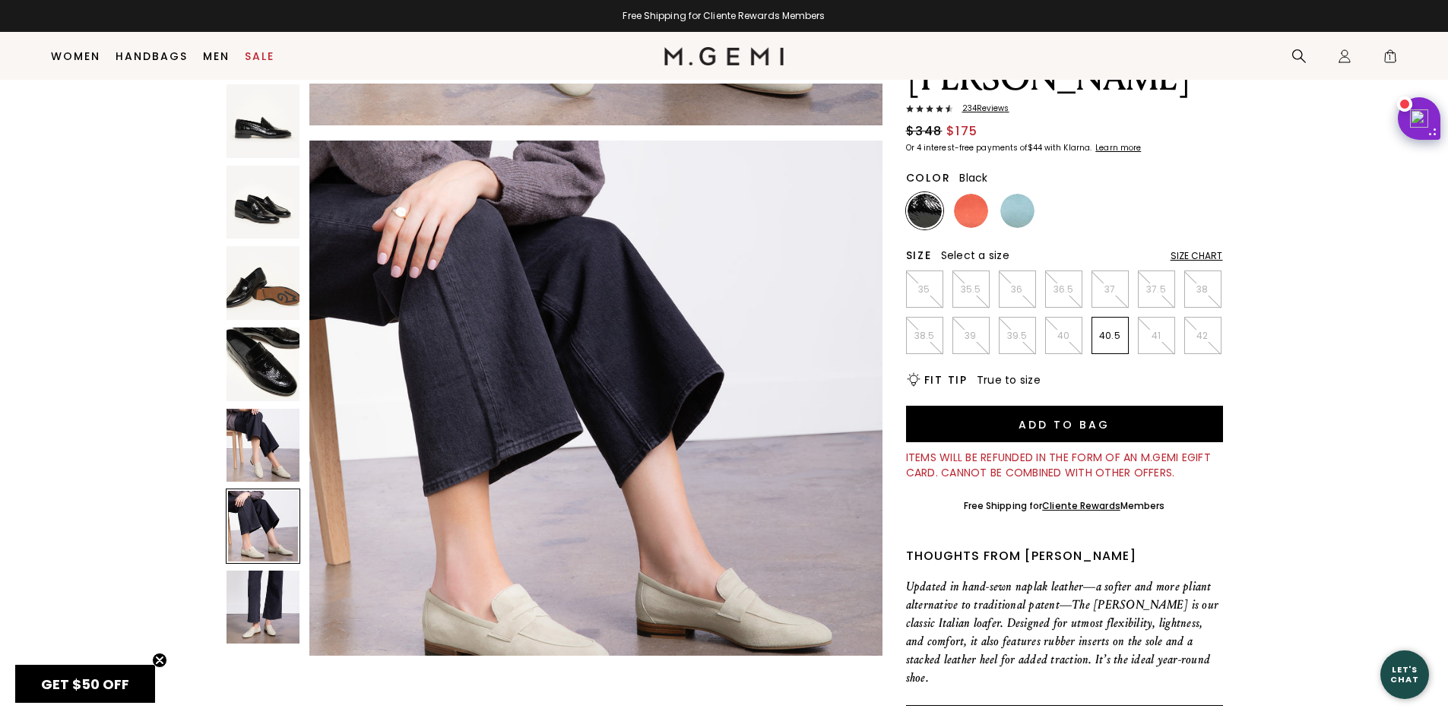
click at [262, 602] on img at bounding box center [264, 608] width 74 height 74
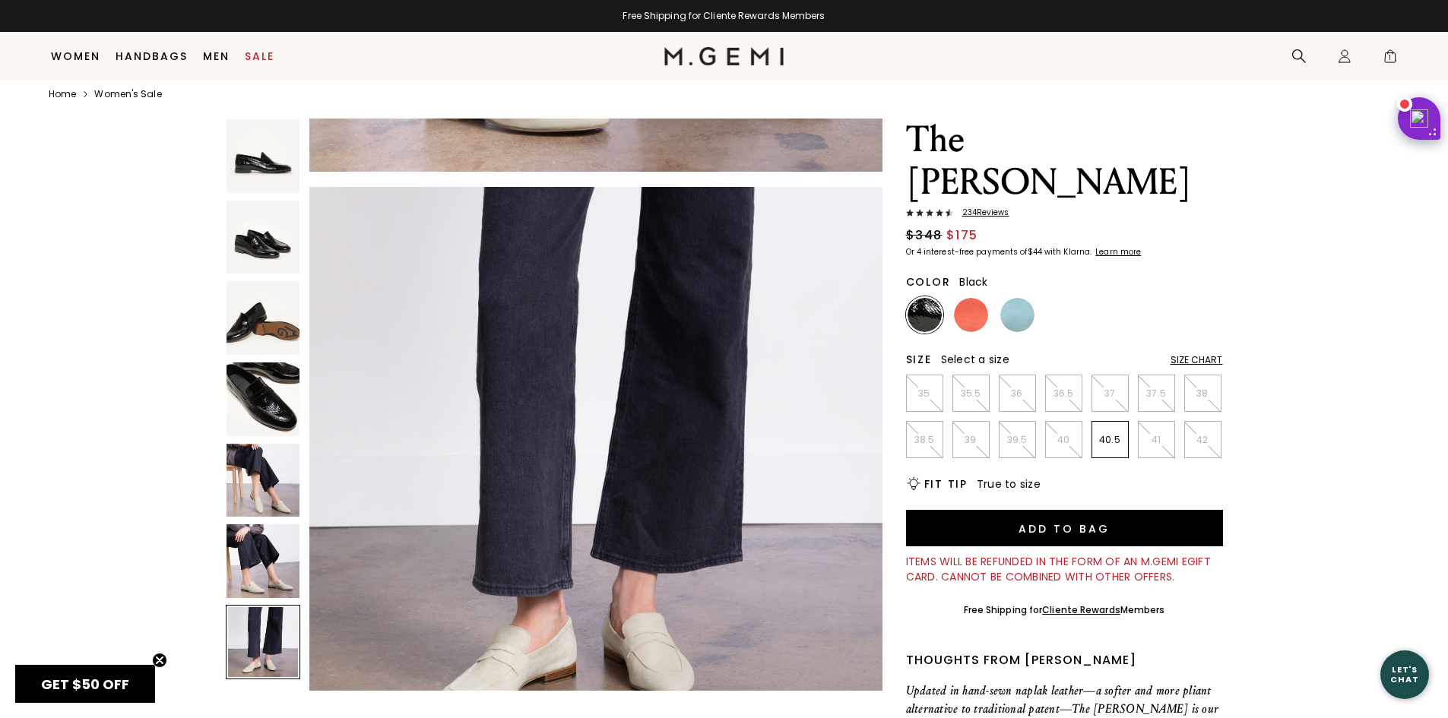
scroll to position [32, 0]
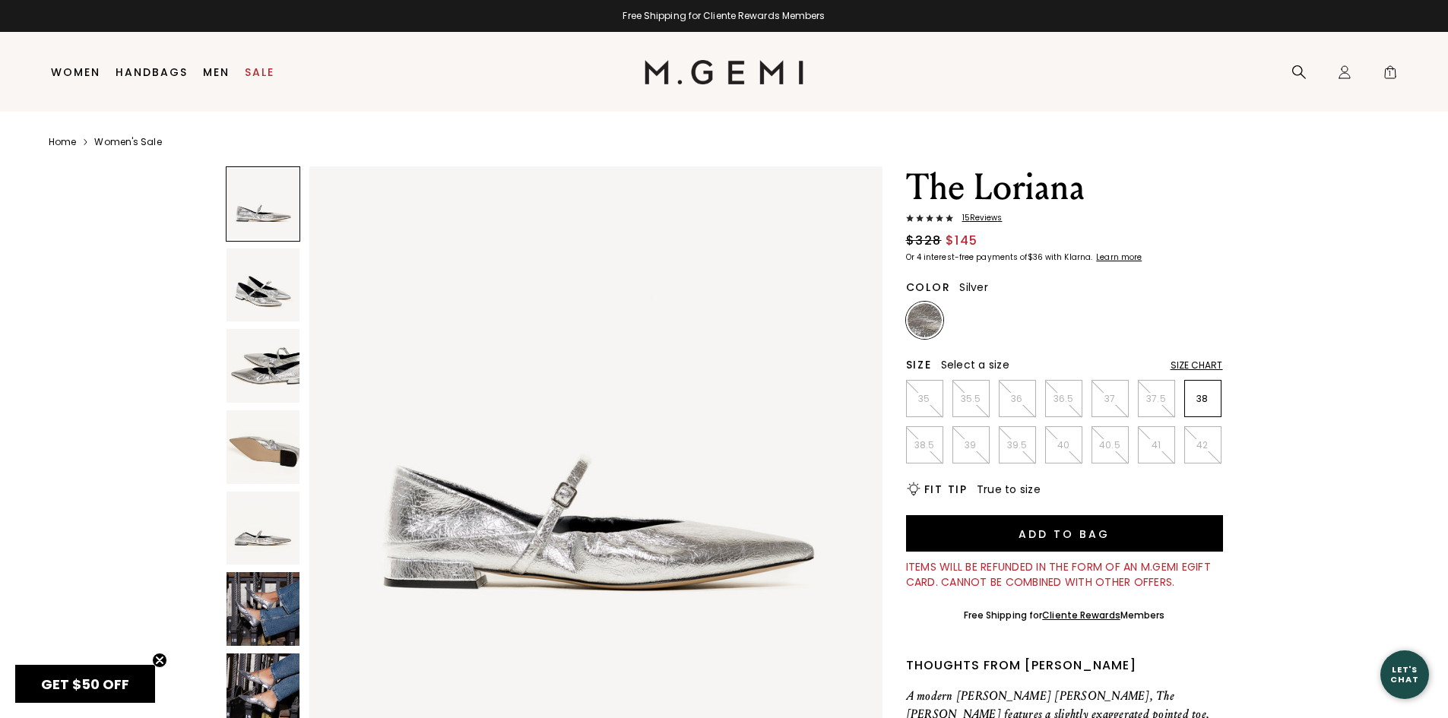
click at [267, 607] on img at bounding box center [264, 609] width 74 height 74
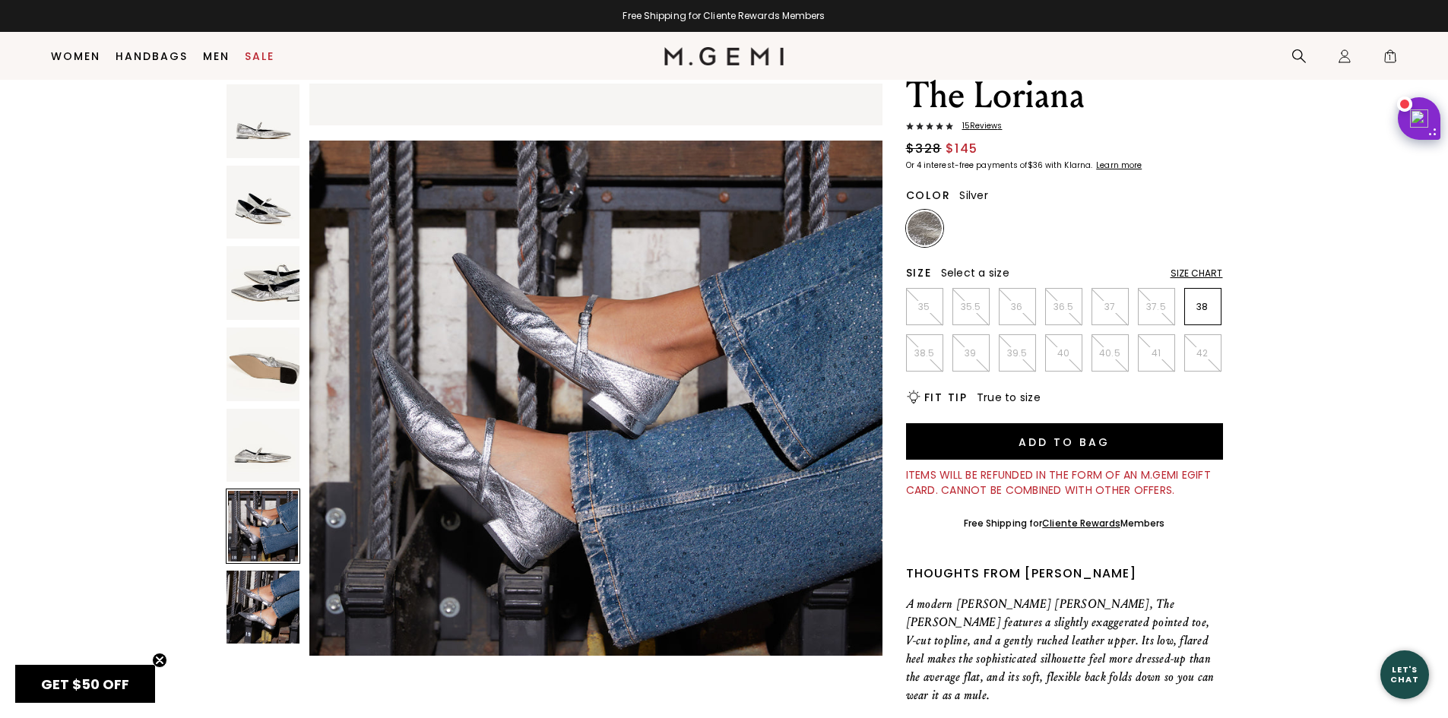
scroll to position [44, 0]
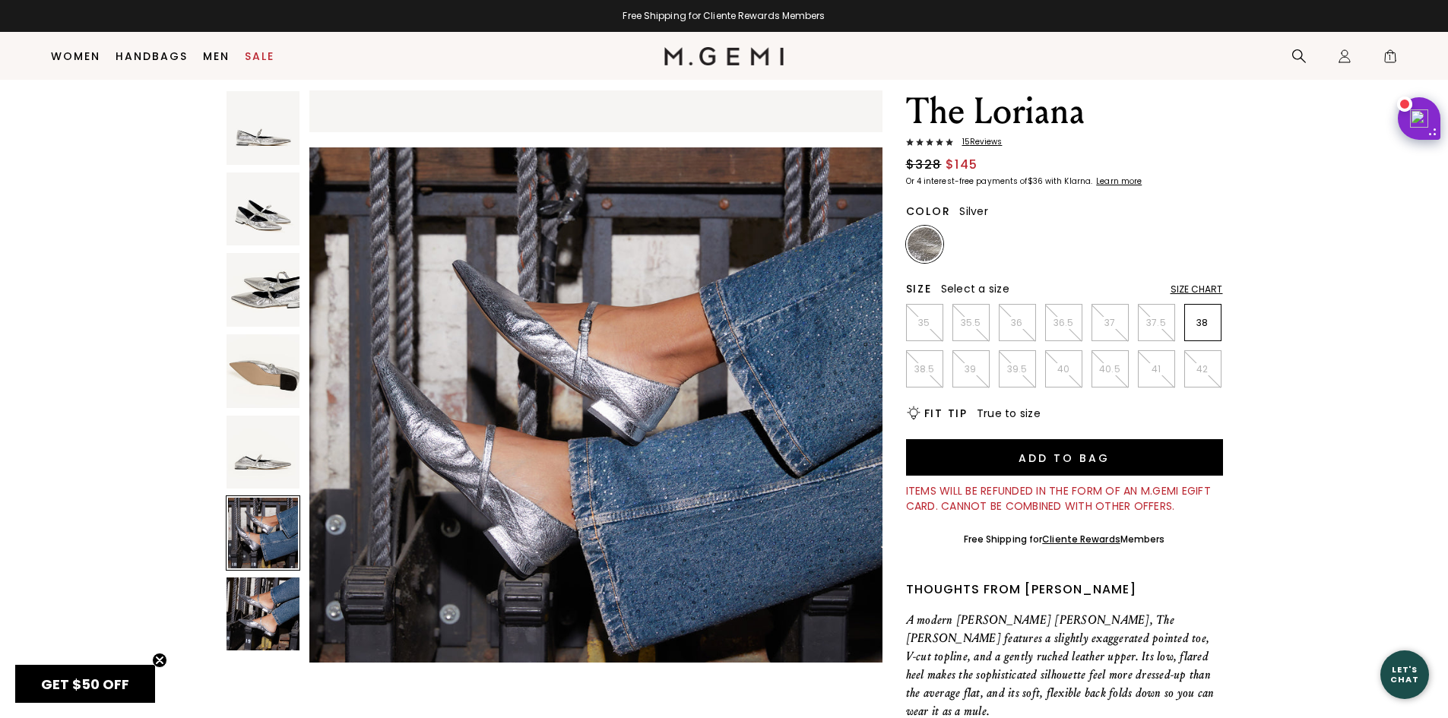
click at [257, 619] on img at bounding box center [264, 615] width 74 height 74
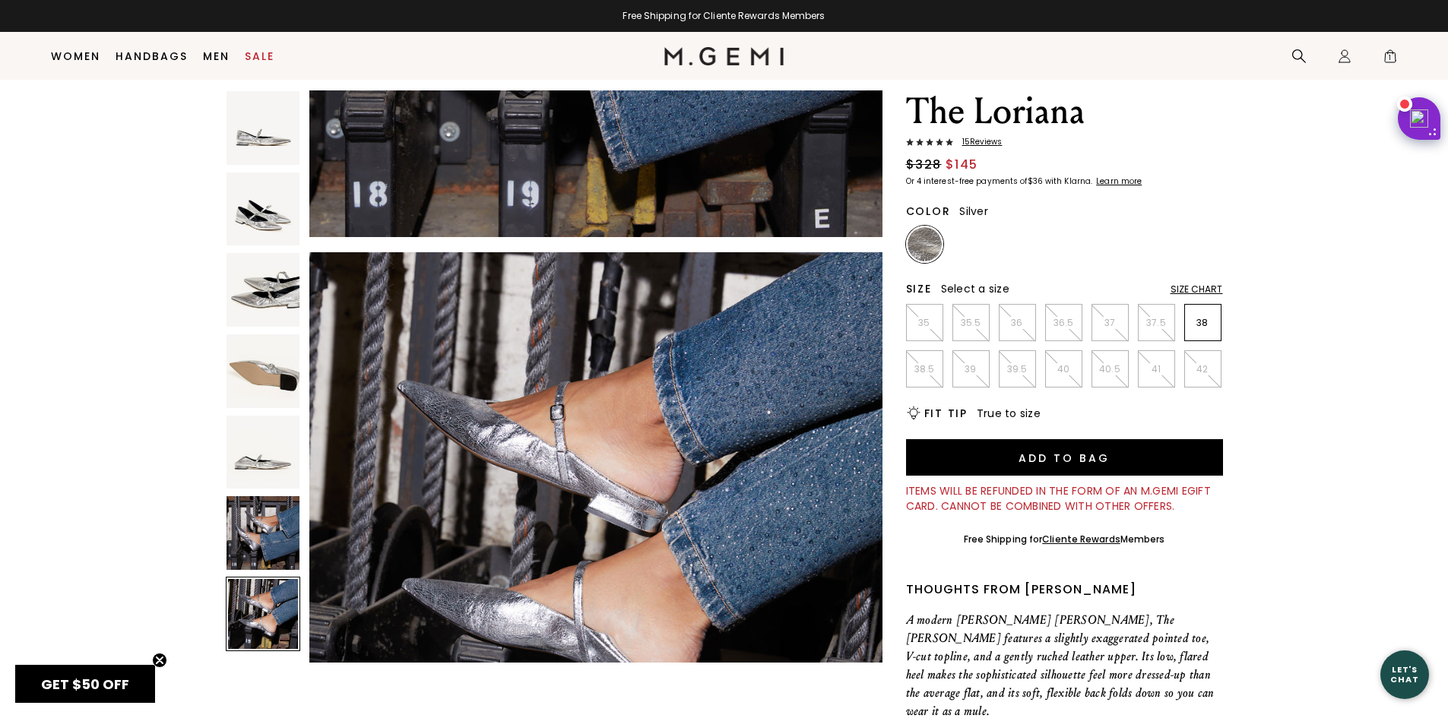
scroll to position [3459, 0]
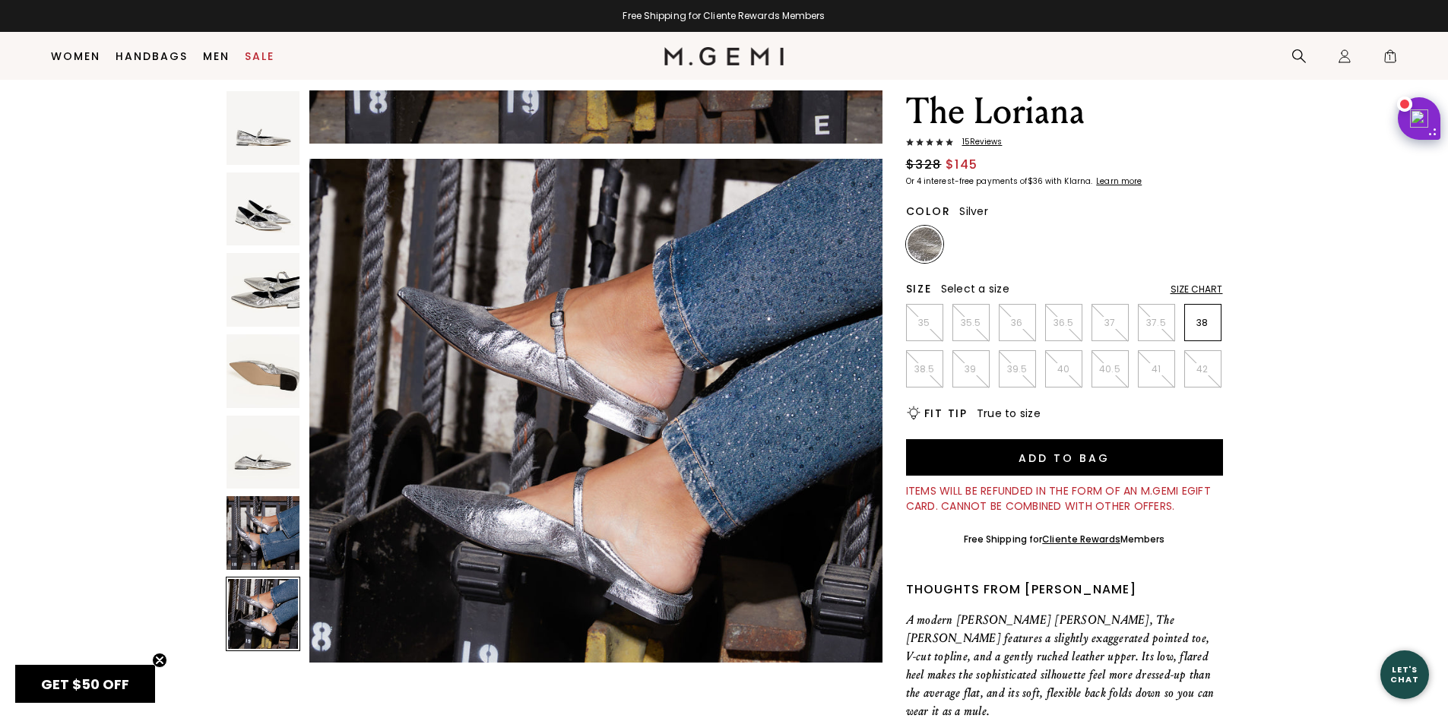
click at [269, 129] on img at bounding box center [264, 128] width 74 height 74
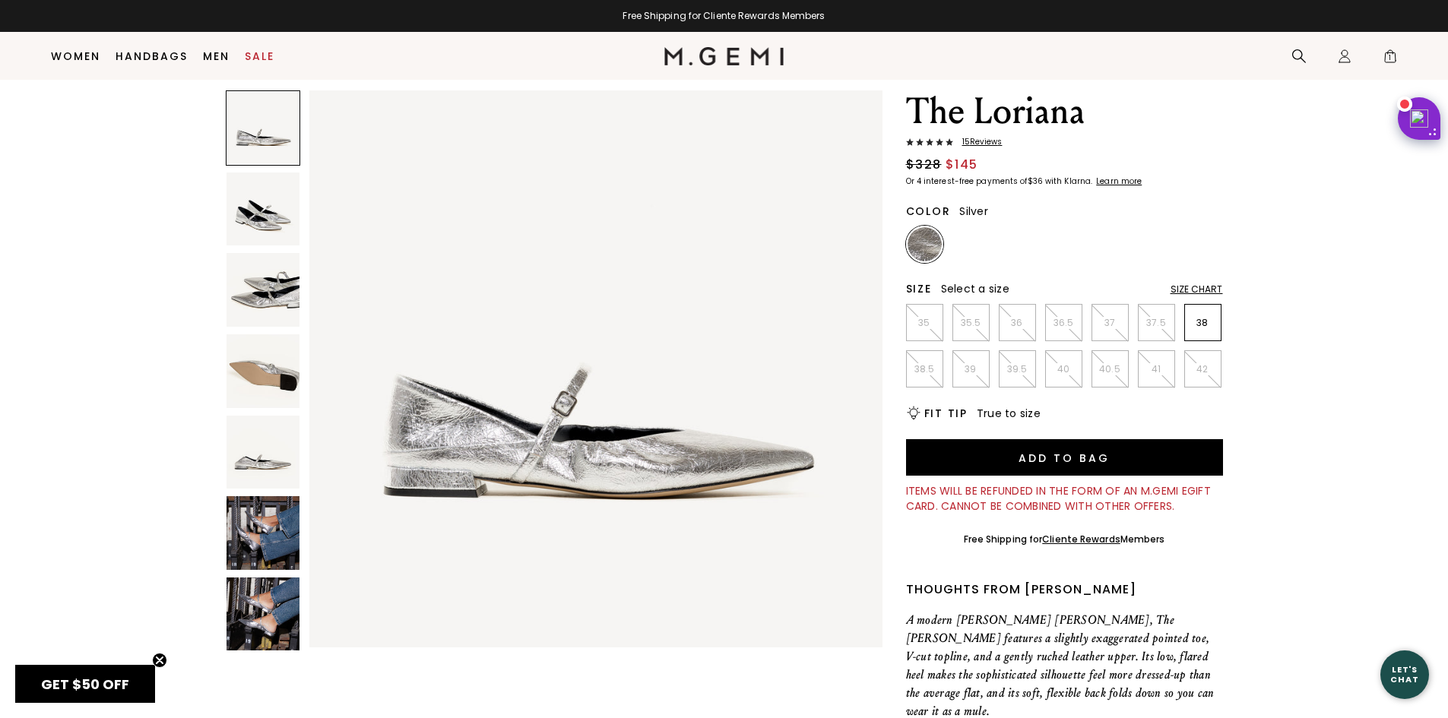
scroll to position [0, 0]
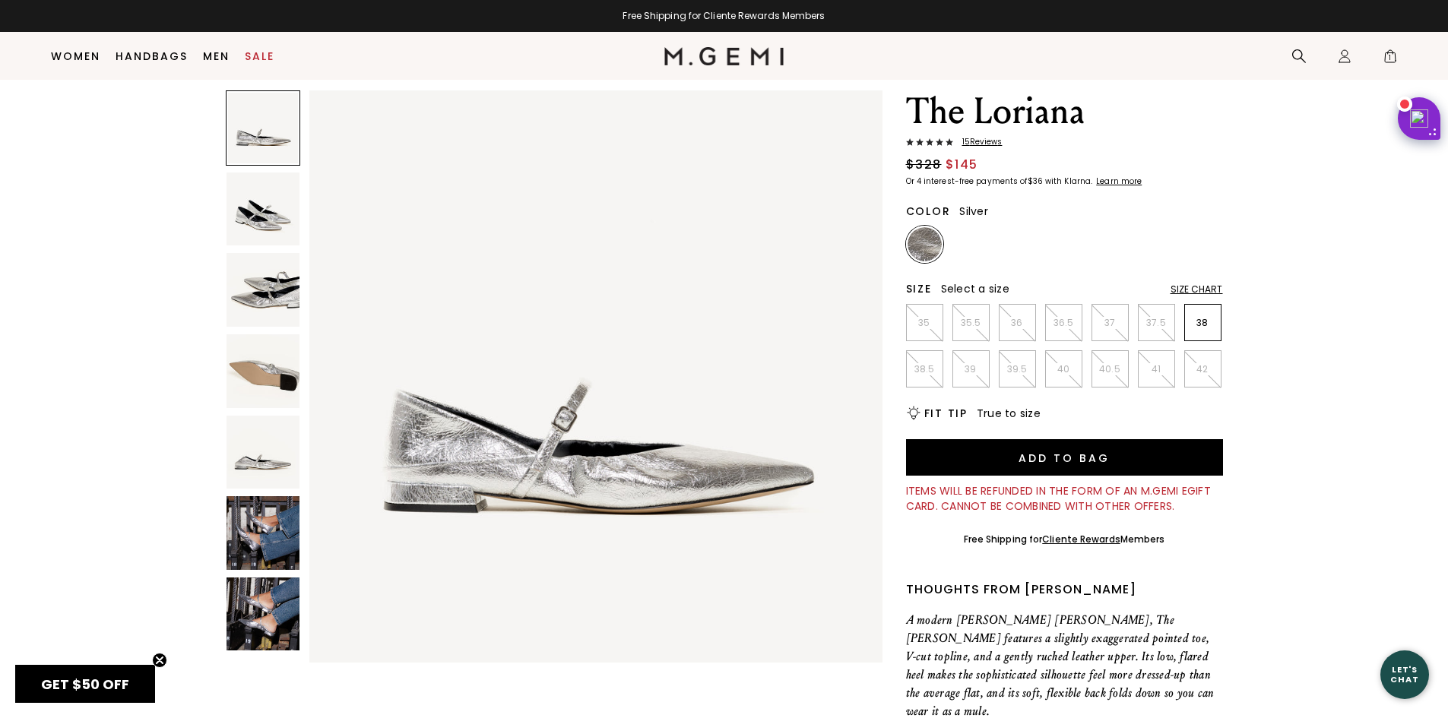
click at [258, 540] on img at bounding box center [264, 533] width 74 height 74
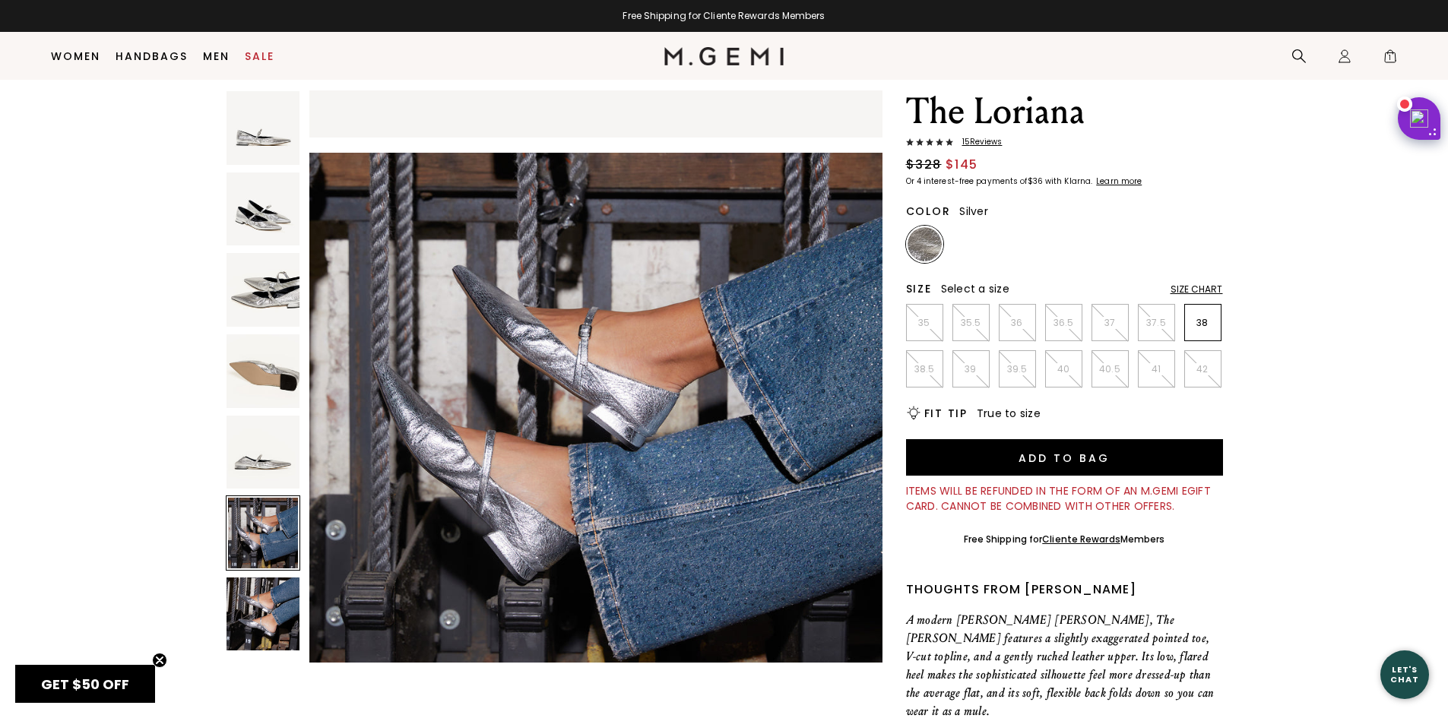
scroll to position [2883, 0]
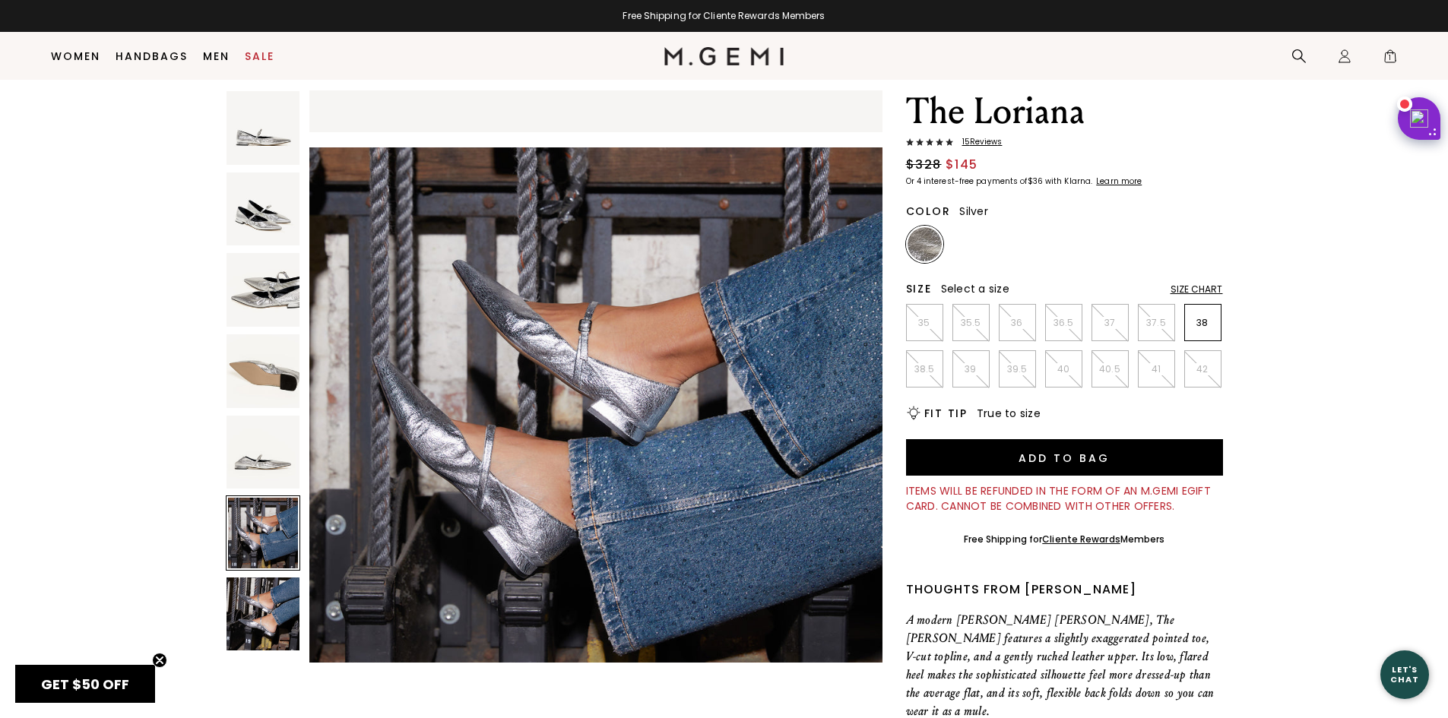
click at [263, 605] on img at bounding box center [264, 615] width 74 height 74
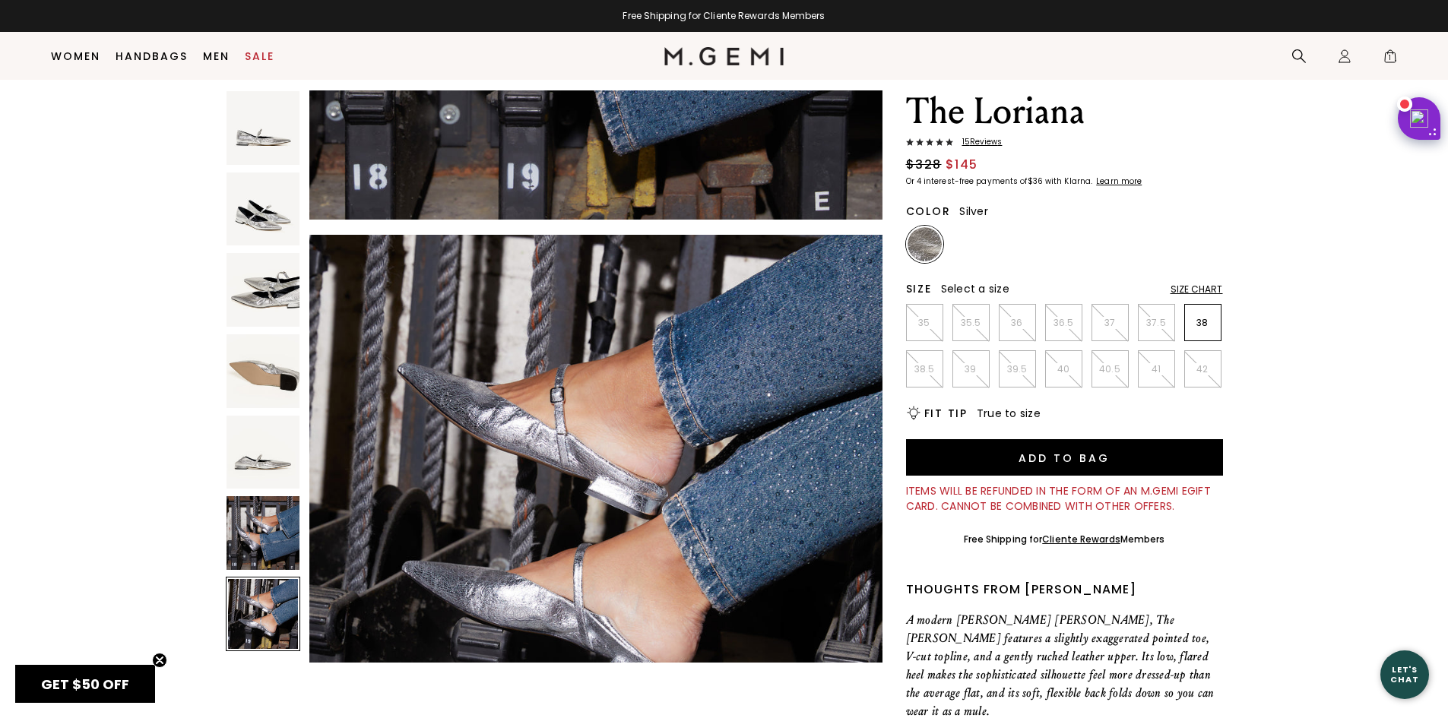
scroll to position [3459, 0]
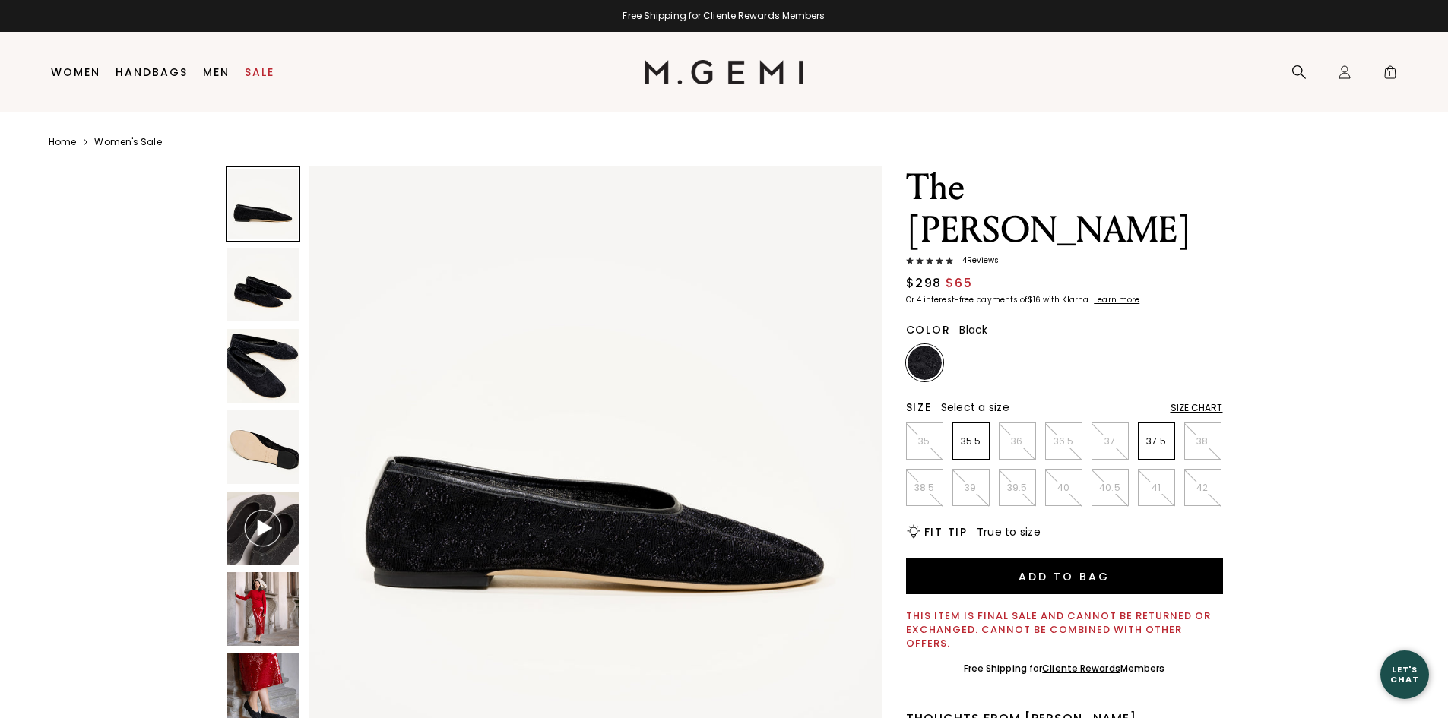
click at [266, 615] on img at bounding box center [264, 609] width 74 height 74
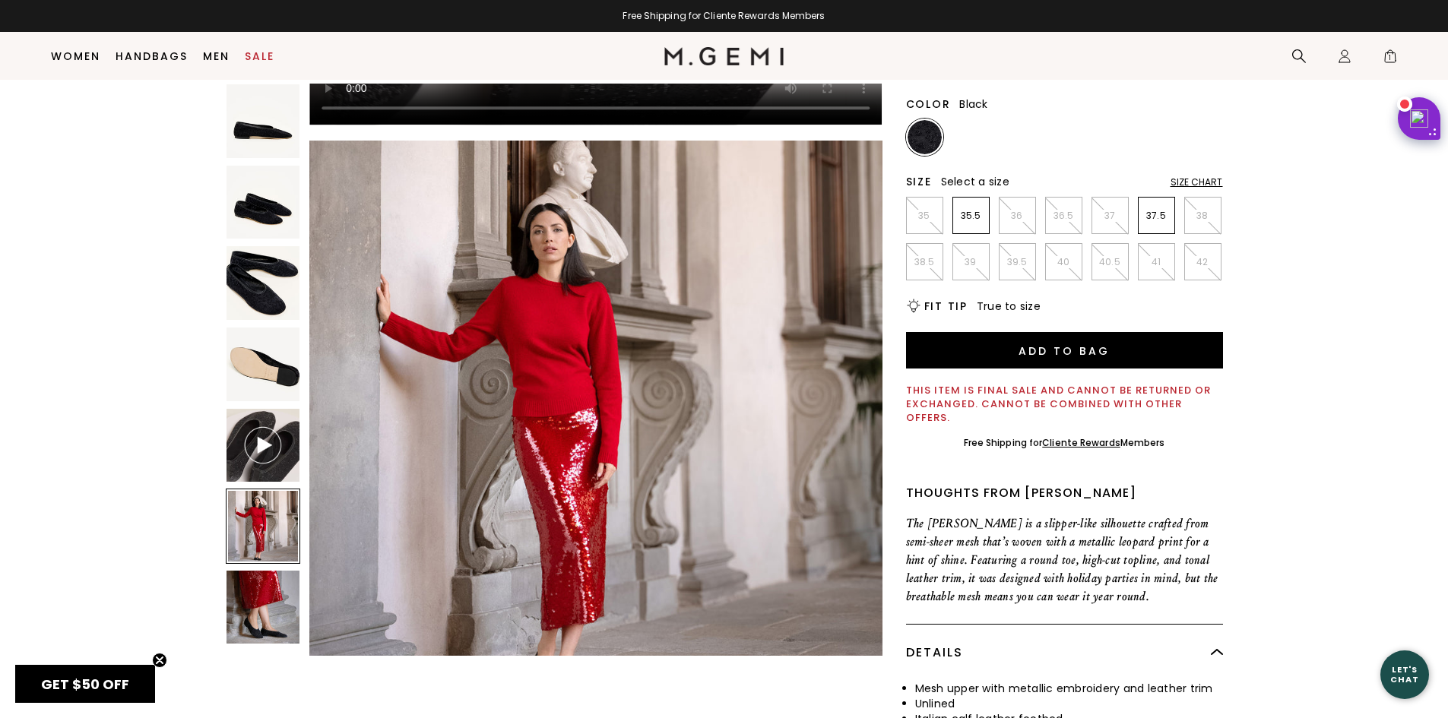
scroll to position [196, 0]
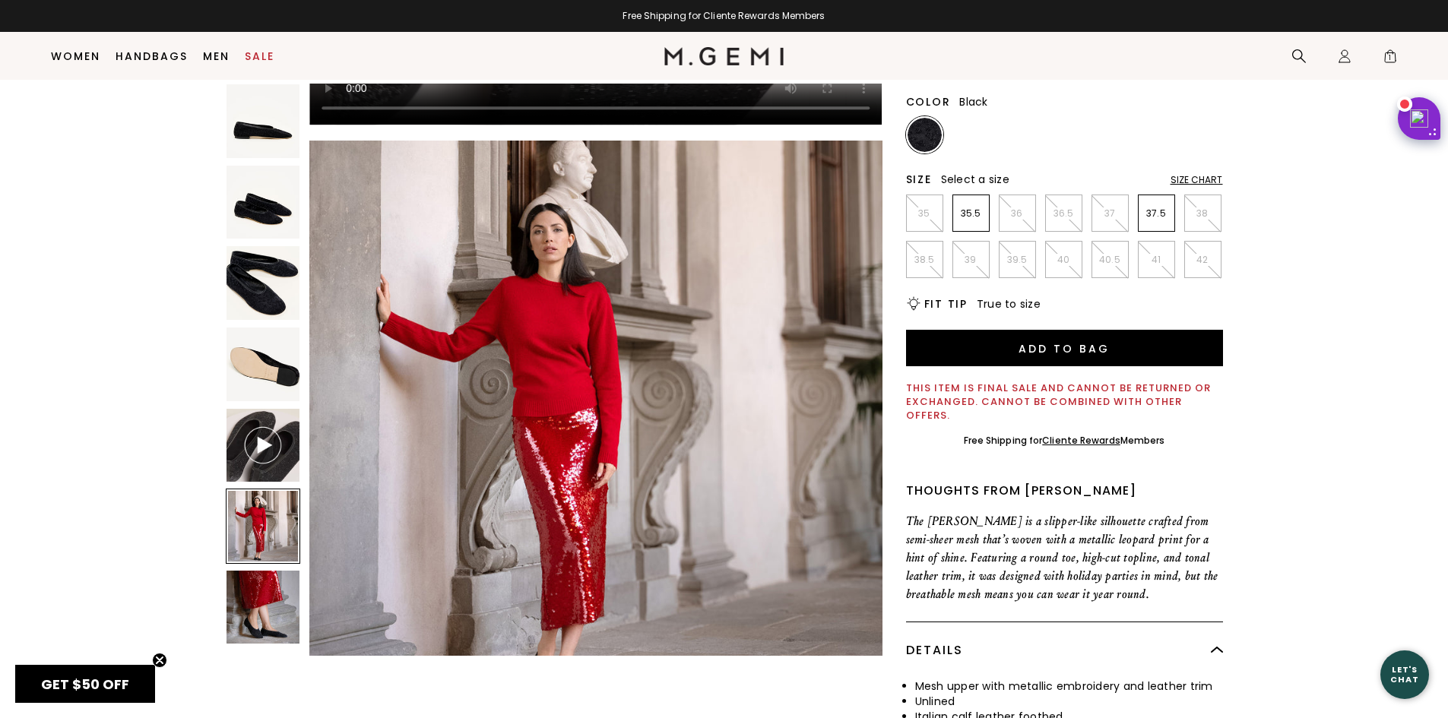
click at [266, 613] on img at bounding box center [264, 608] width 74 height 74
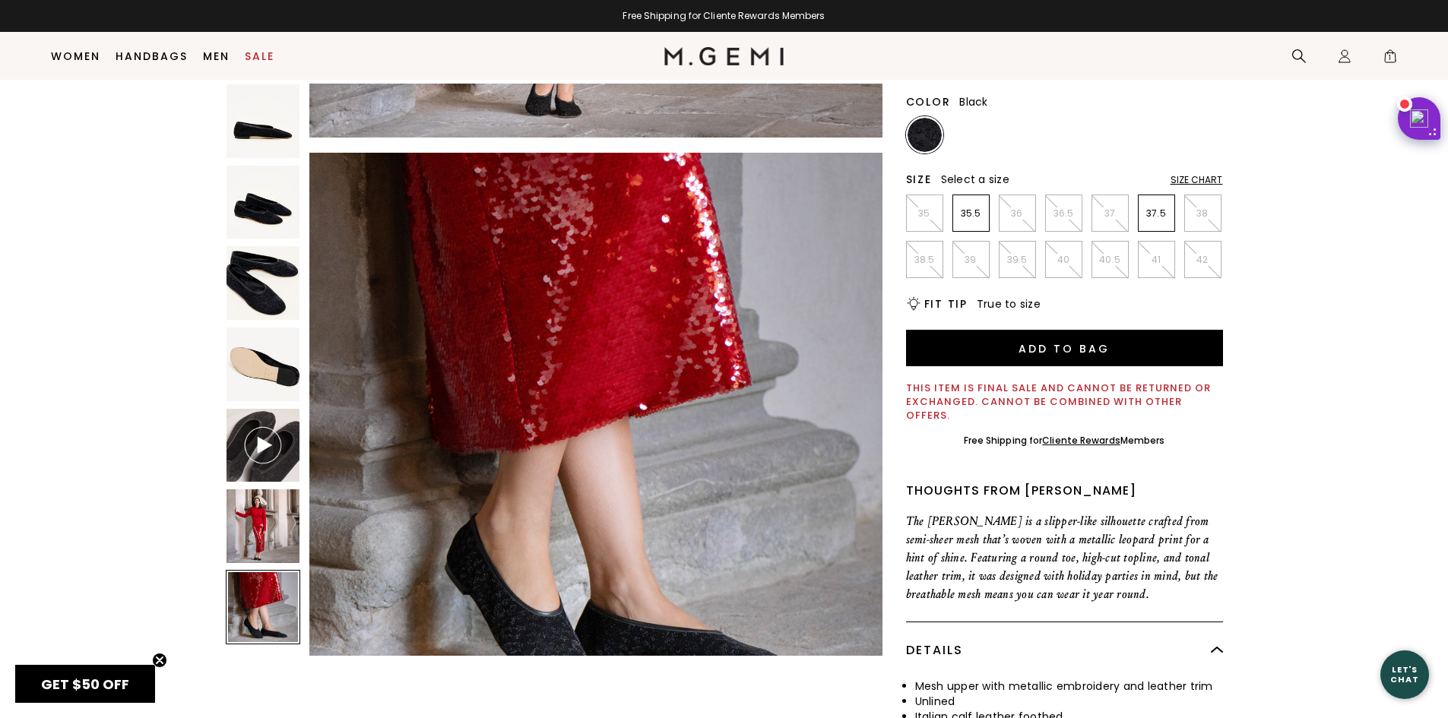
scroll to position [3459, 0]
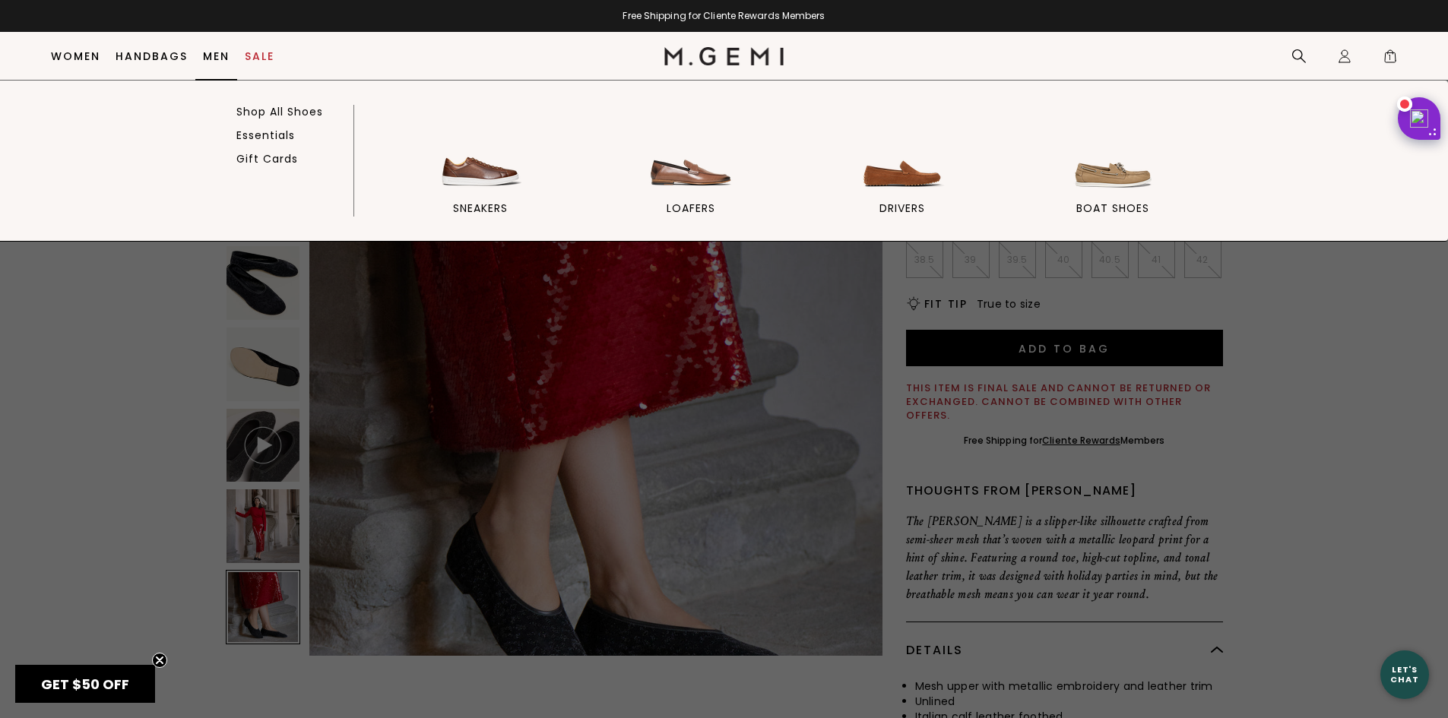
click at [214, 58] on link "Men" at bounding box center [216, 56] width 27 height 12
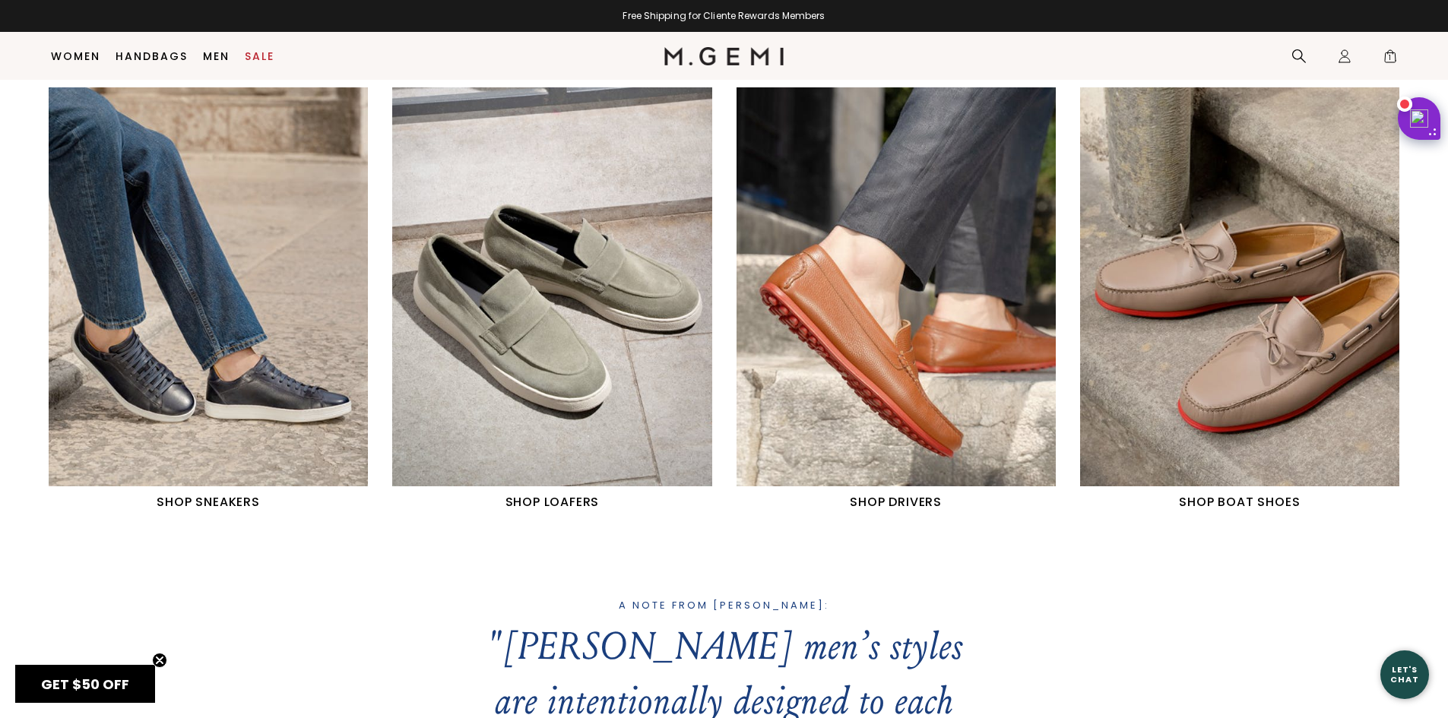
scroll to position [871, 0]
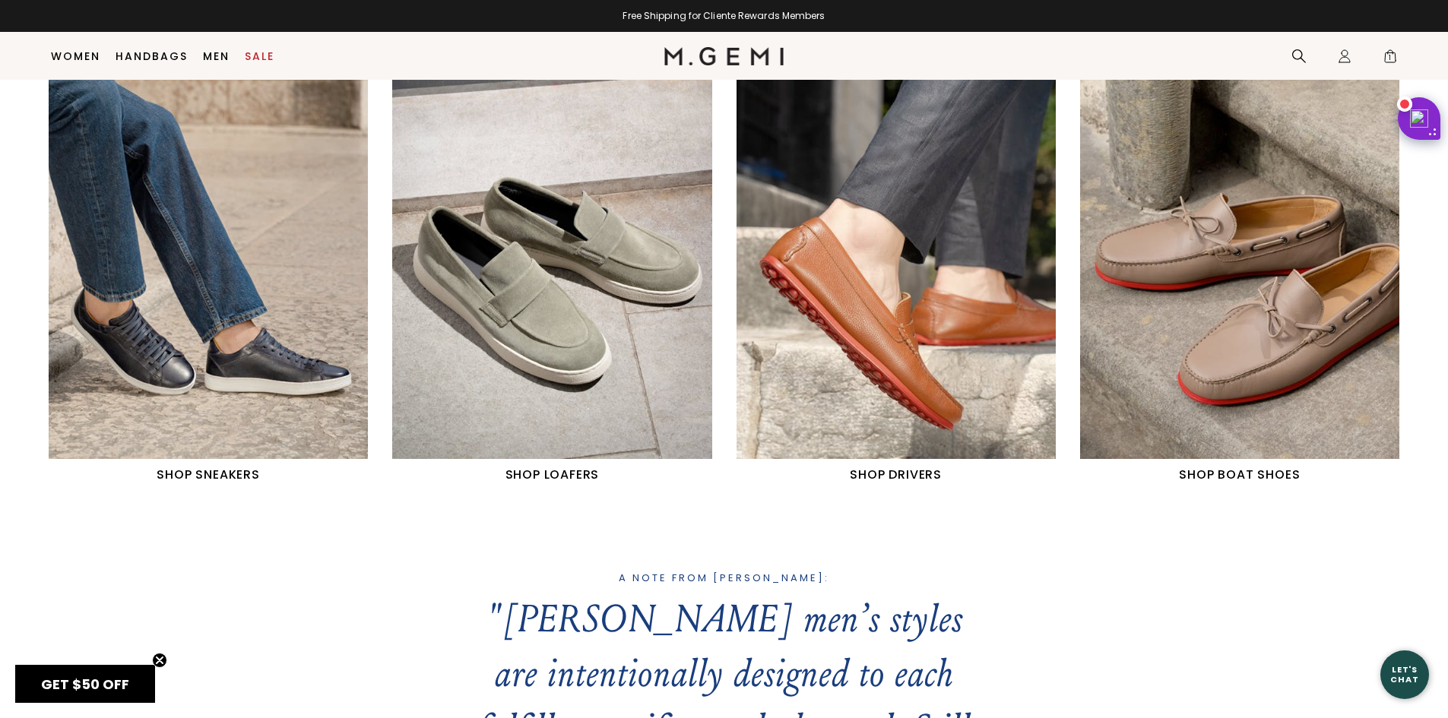
click at [900, 293] on img "3 / 4" at bounding box center [896, 259] width 319 height 399
click at [273, 311] on img "1 / 4" at bounding box center [208, 259] width 319 height 399
click at [209, 475] on h1 "SHOP SNEAKERS" at bounding box center [208, 475] width 319 height 18
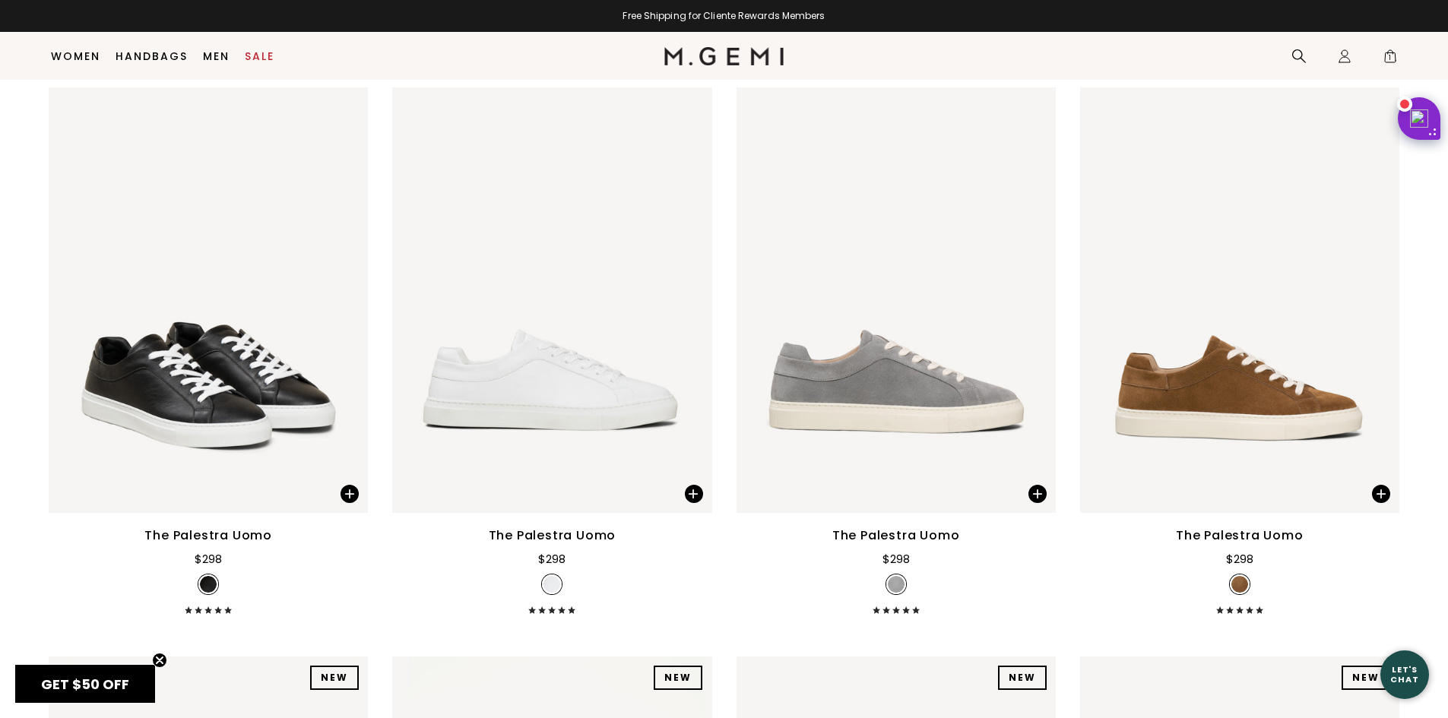
scroll to position [196, 0]
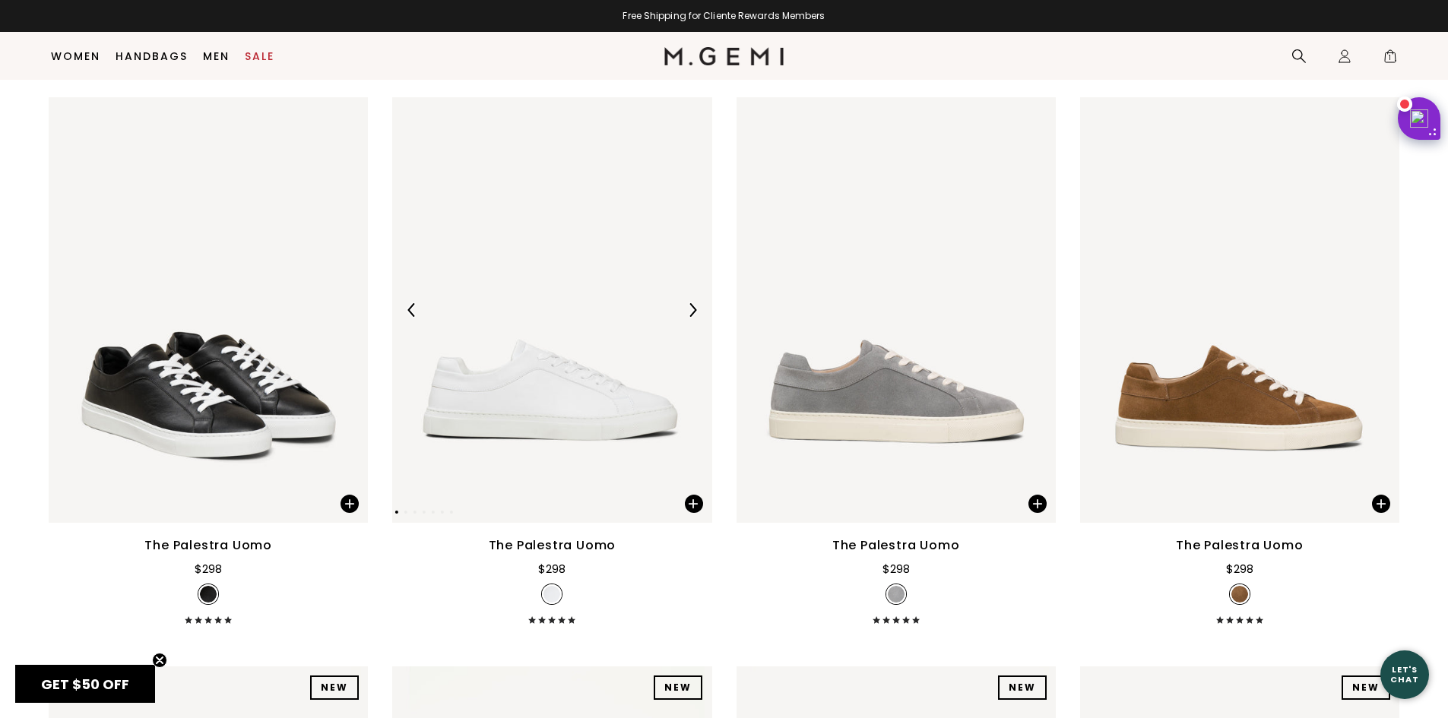
click at [543, 423] on img at bounding box center [551, 310] width 319 height 426
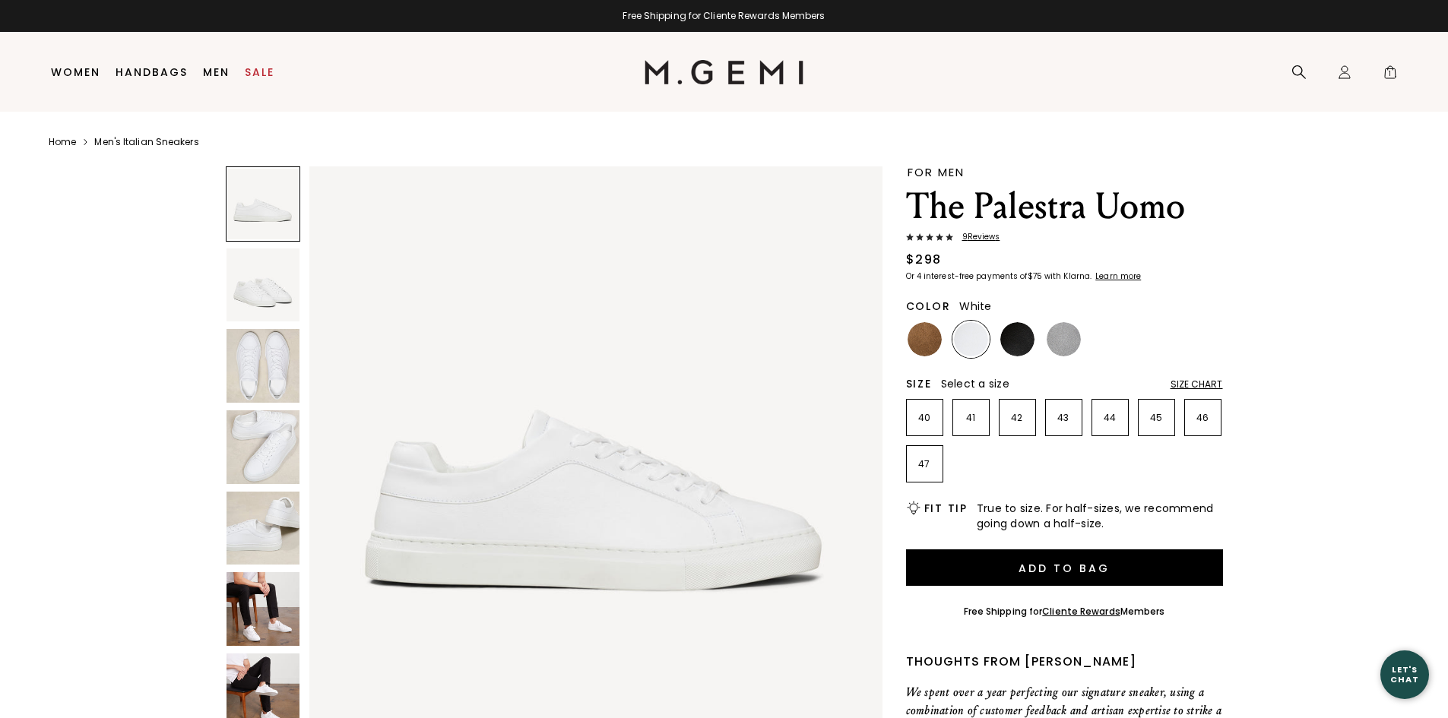
click at [275, 284] on img at bounding box center [264, 286] width 74 height 74
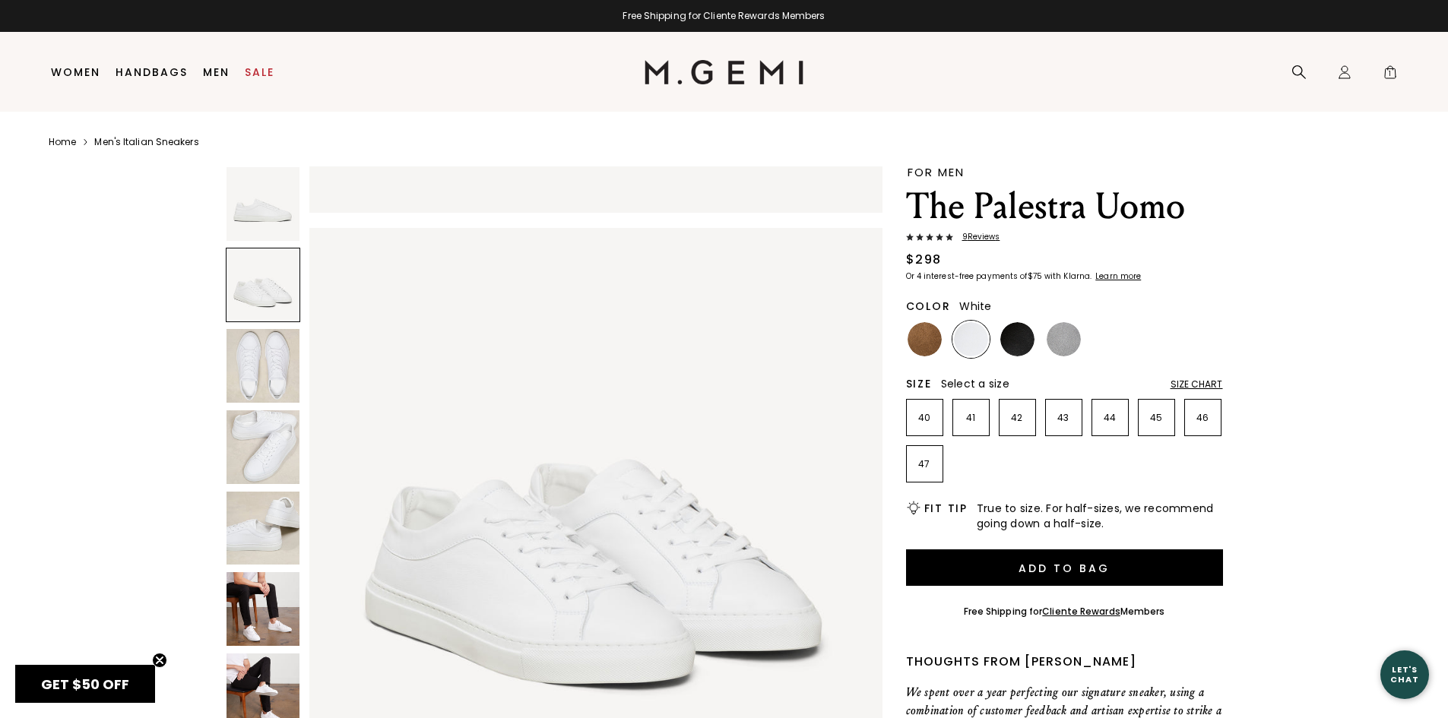
scroll to position [576, 0]
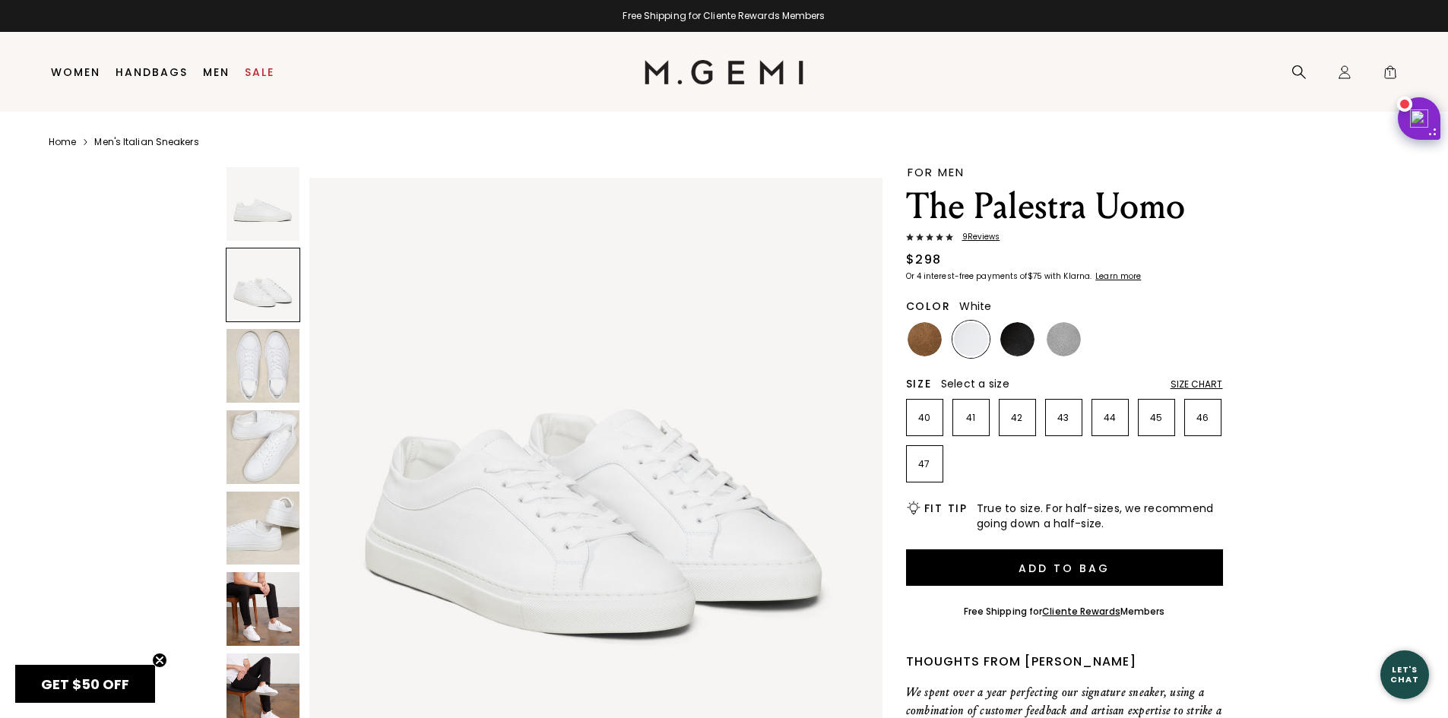
click at [263, 350] on img at bounding box center [264, 366] width 74 height 74
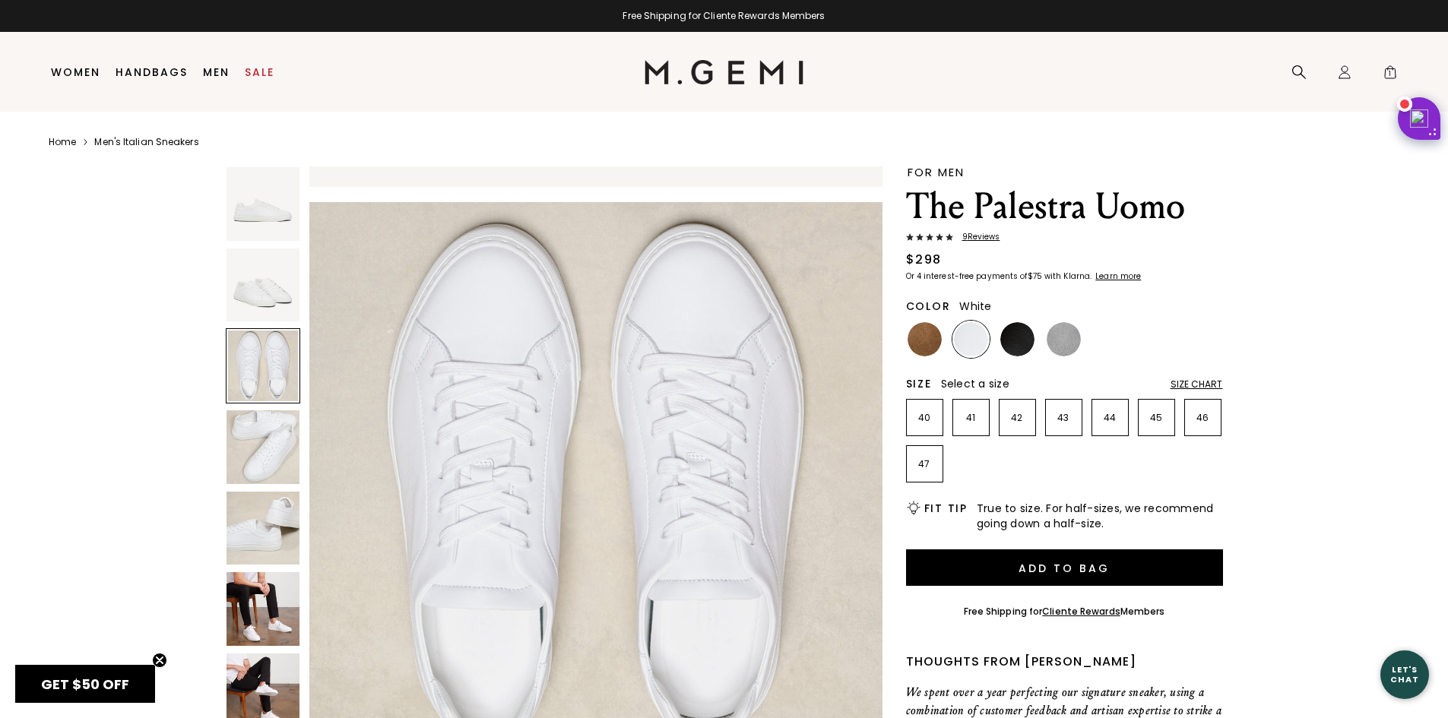
scroll to position [1153, 0]
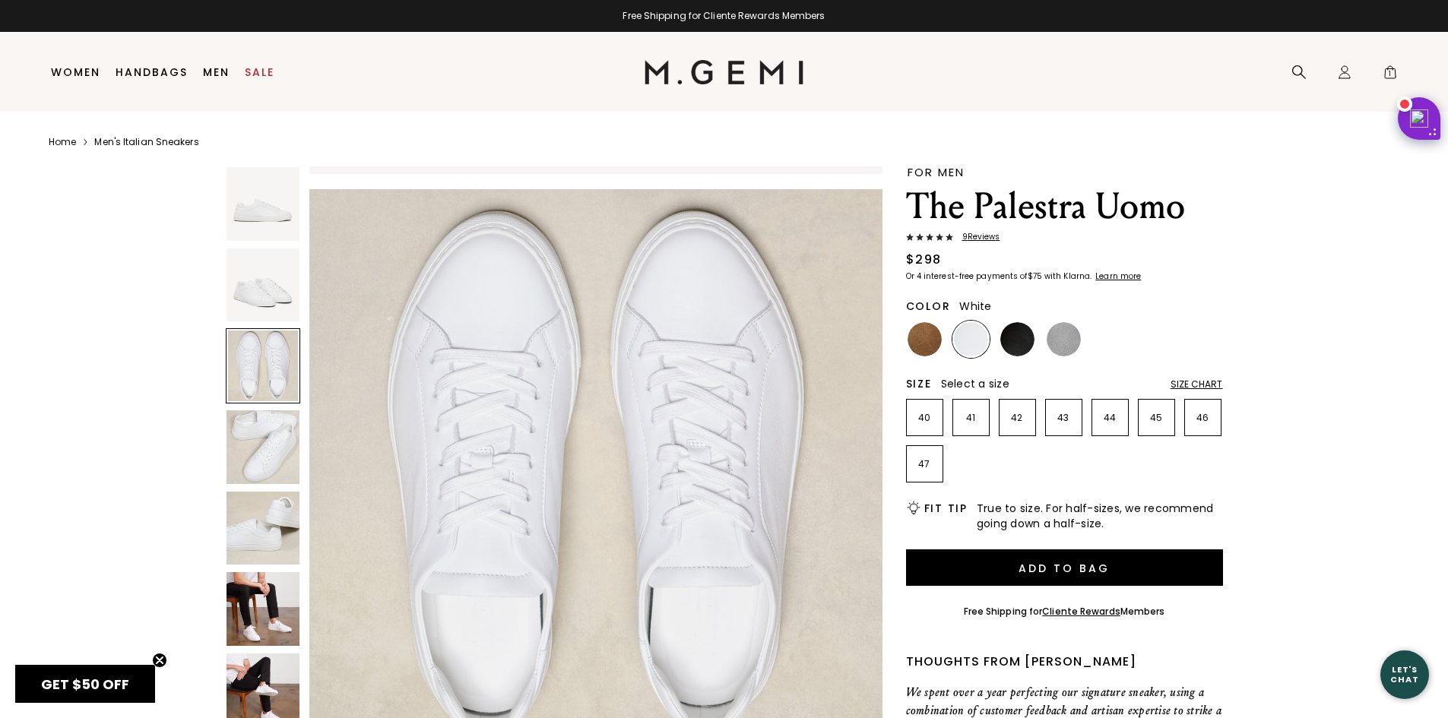
click at [270, 439] on img at bounding box center [264, 447] width 74 height 74
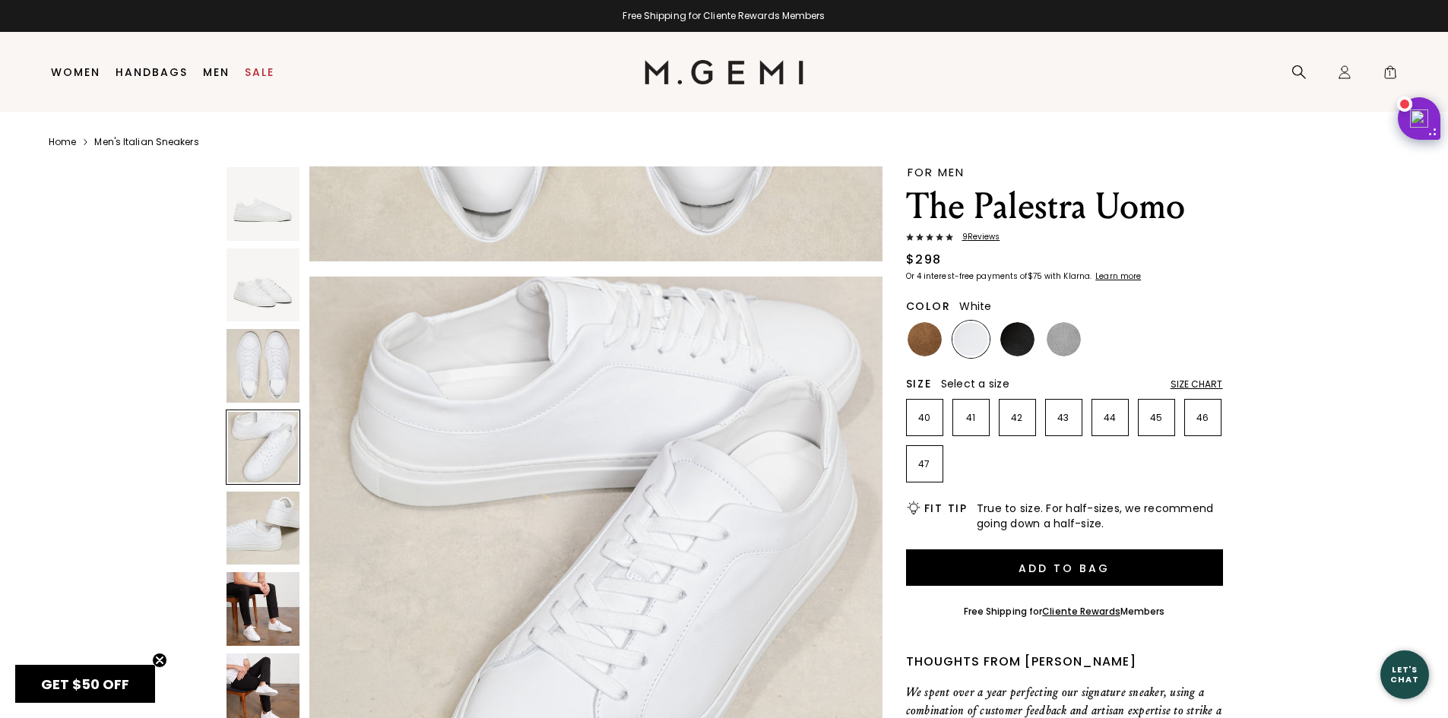
scroll to position [1729, 0]
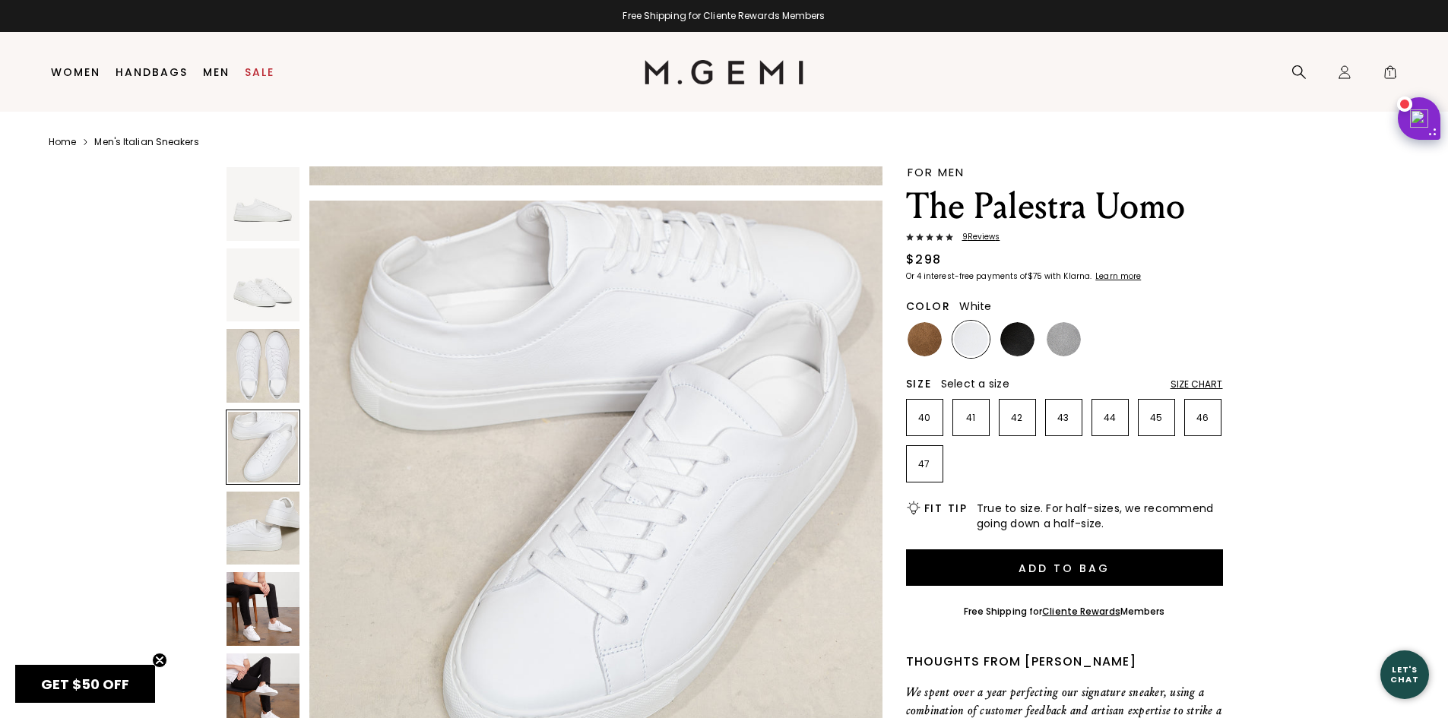
click at [262, 533] on img at bounding box center [264, 529] width 74 height 74
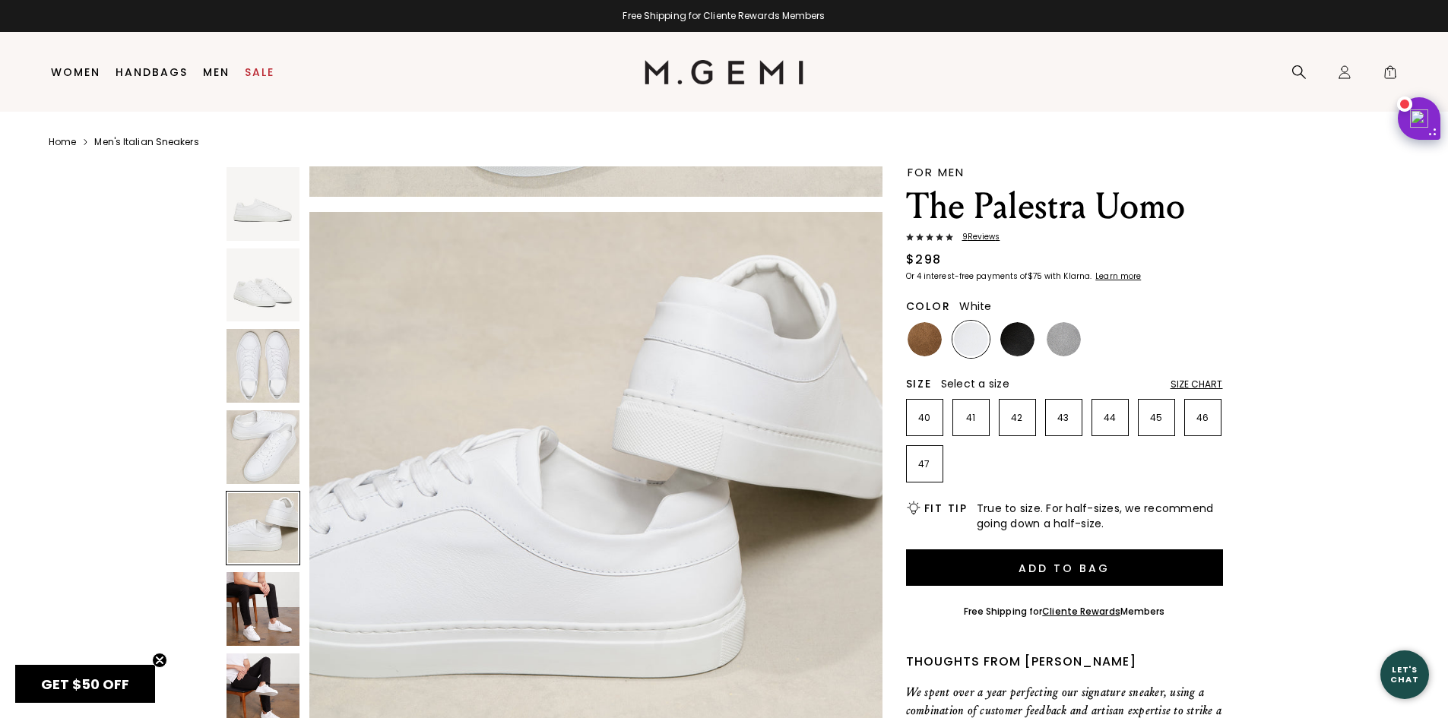
click at [272, 603] on img at bounding box center [264, 609] width 74 height 74
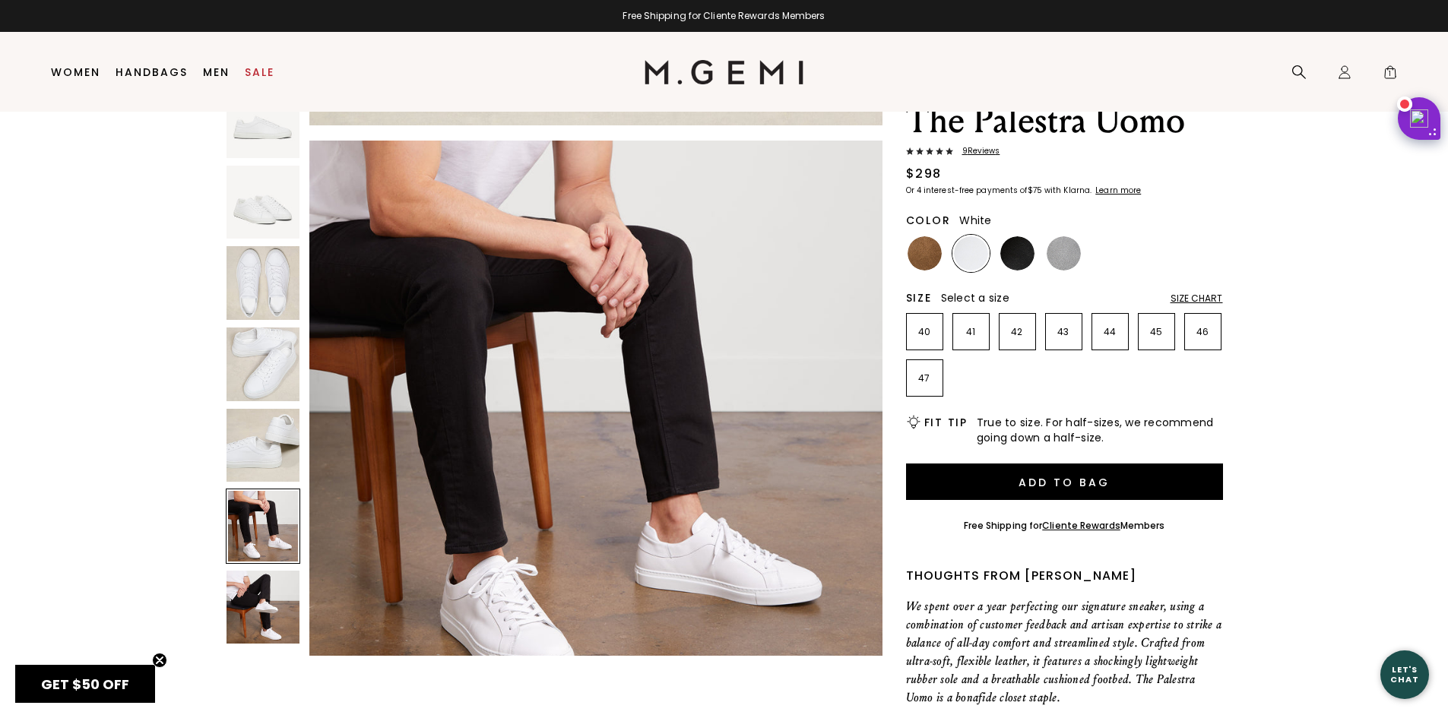
scroll to position [120, 0]
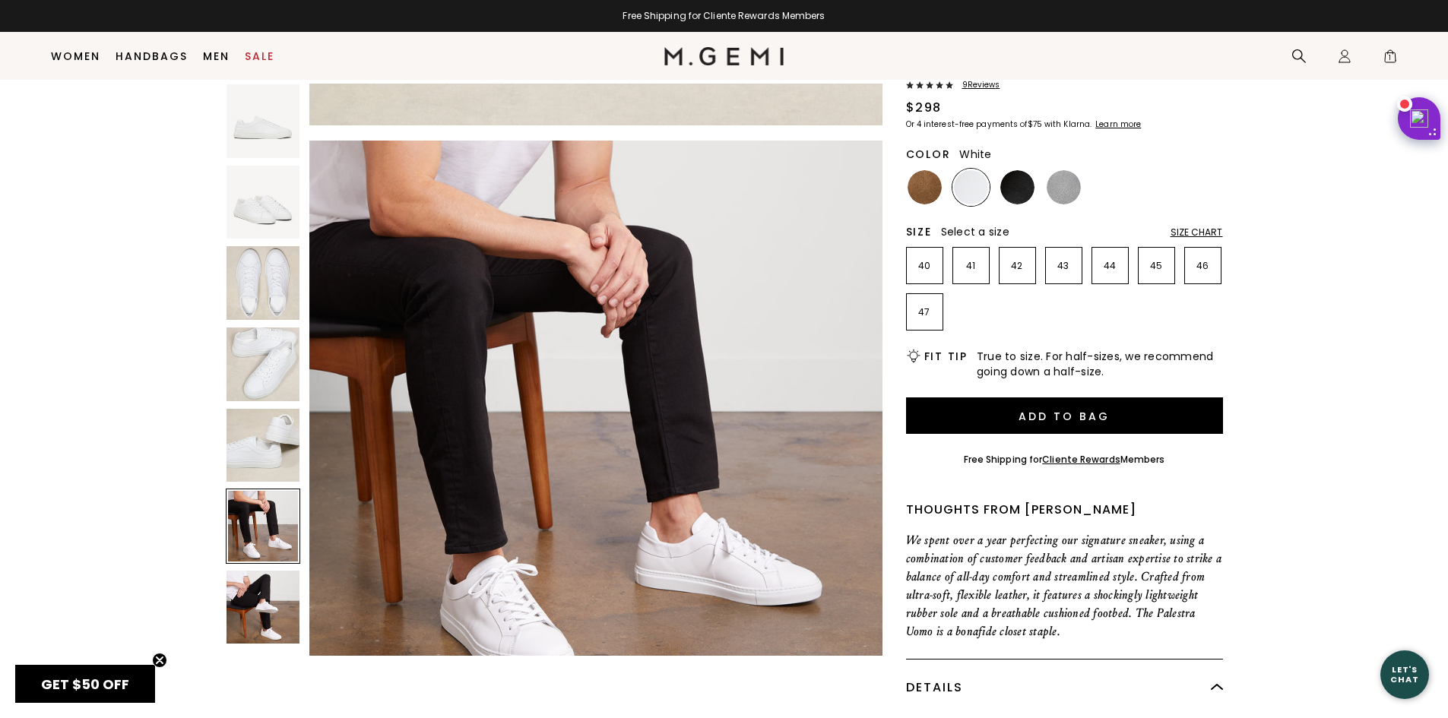
click at [272, 587] on img at bounding box center [264, 608] width 74 height 74
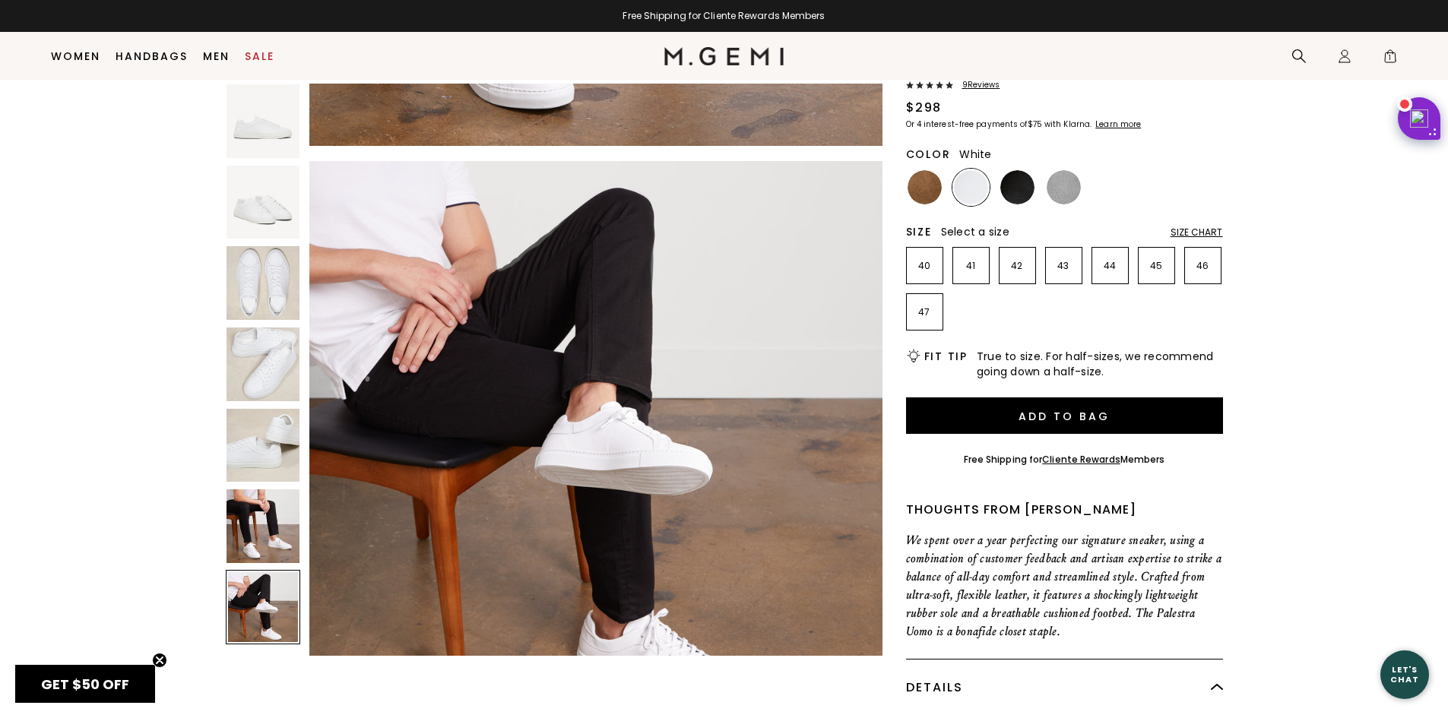
scroll to position [3459, 0]
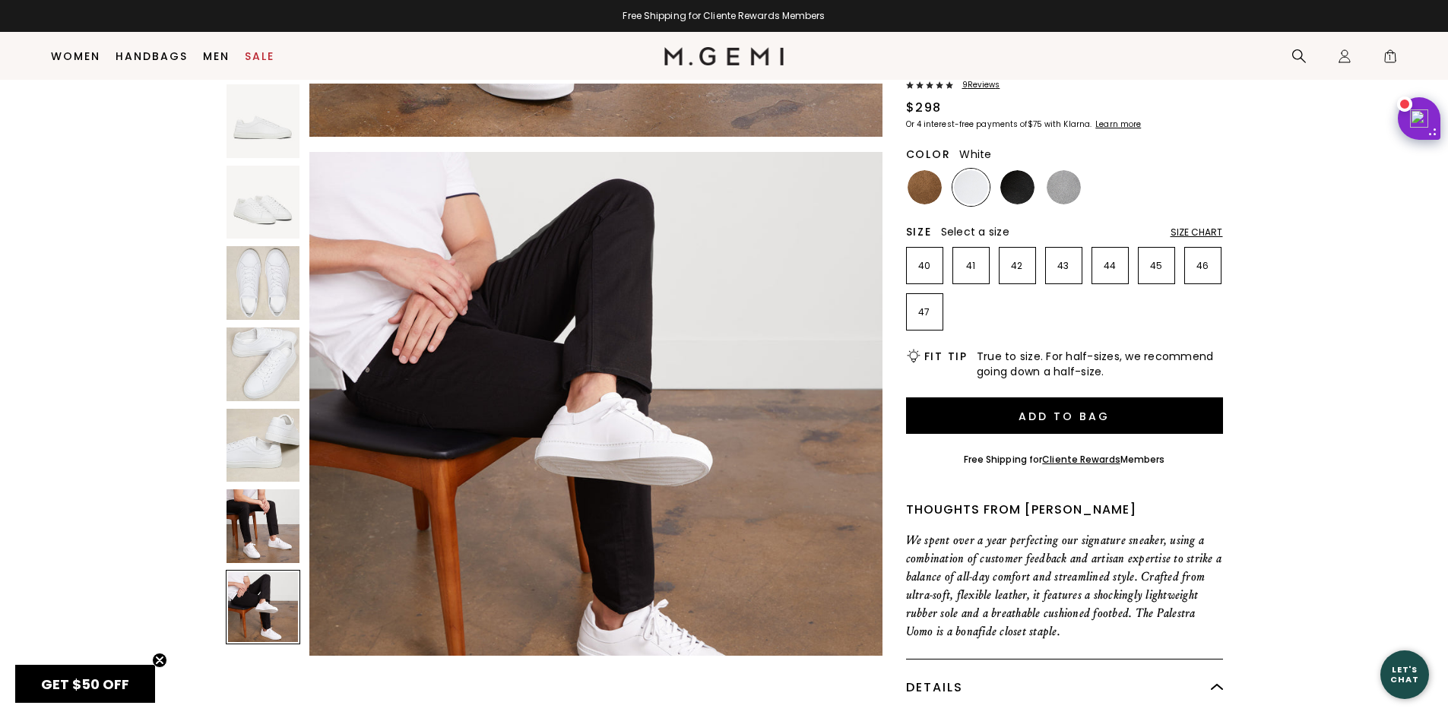
click at [279, 127] on img at bounding box center [264, 121] width 74 height 74
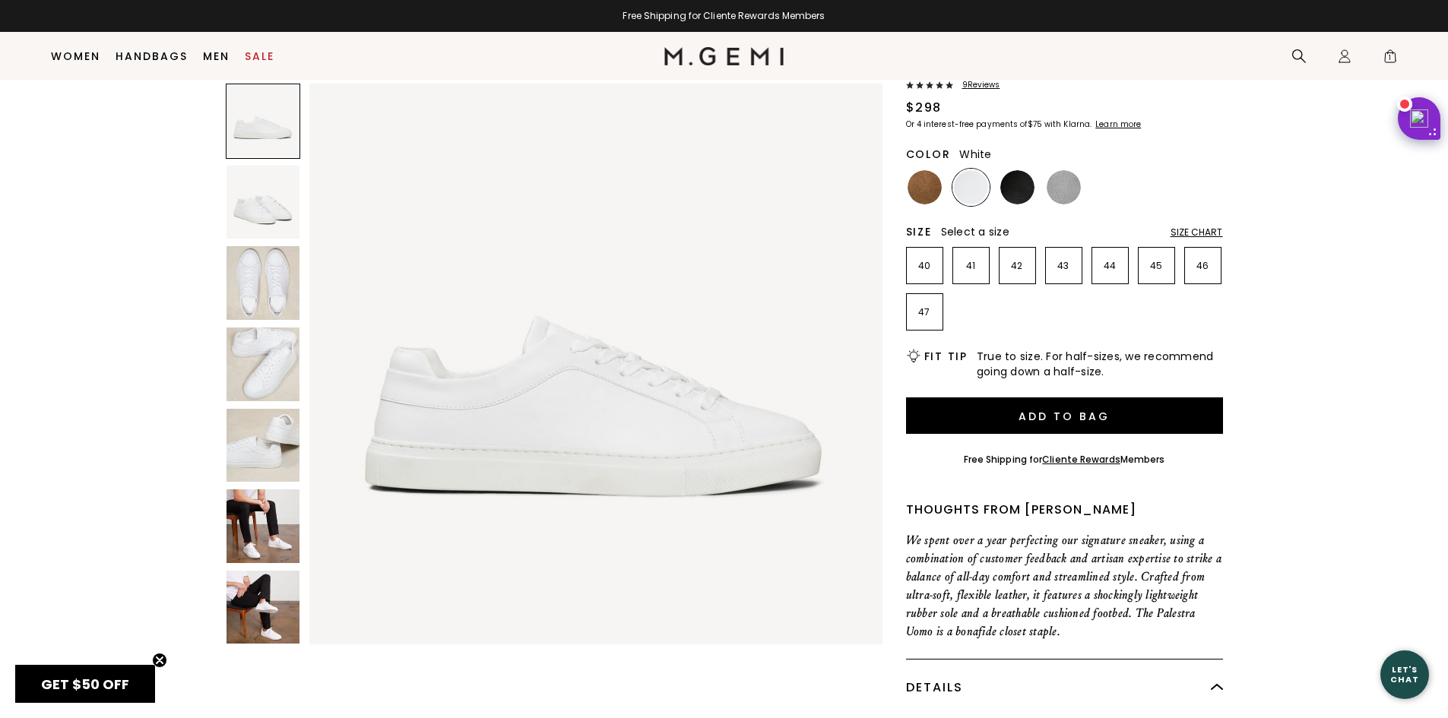
scroll to position [0, 0]
click at [1197, 231] on div "Size Chart" at bounding box center [1197, 233] width 52 height 12
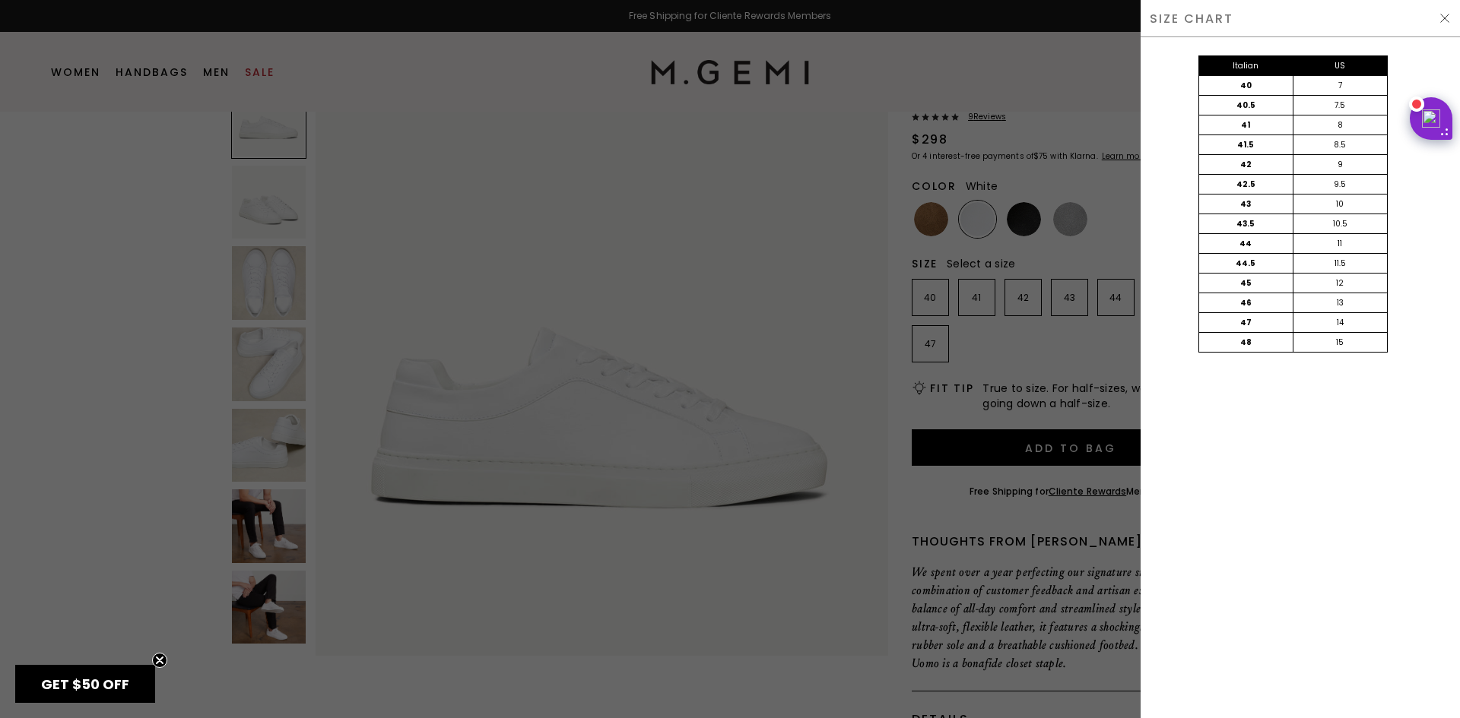
click at [1447, 8] on div "SIZE CHART" at bounding box center [1299, 18] width 319 height 37
click at [1447, 16] on img at bounding box center [1444, 18] width 12 height 12
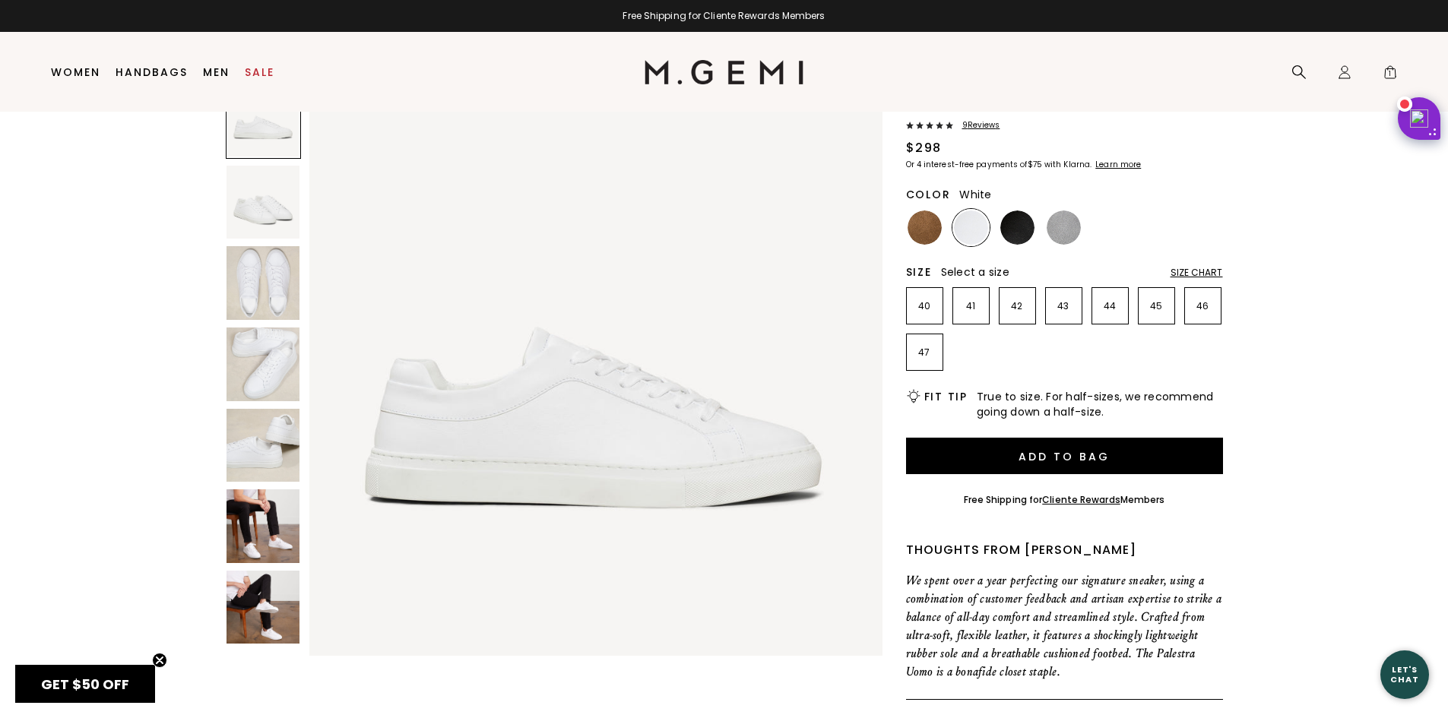
scroll to position [88, 0]
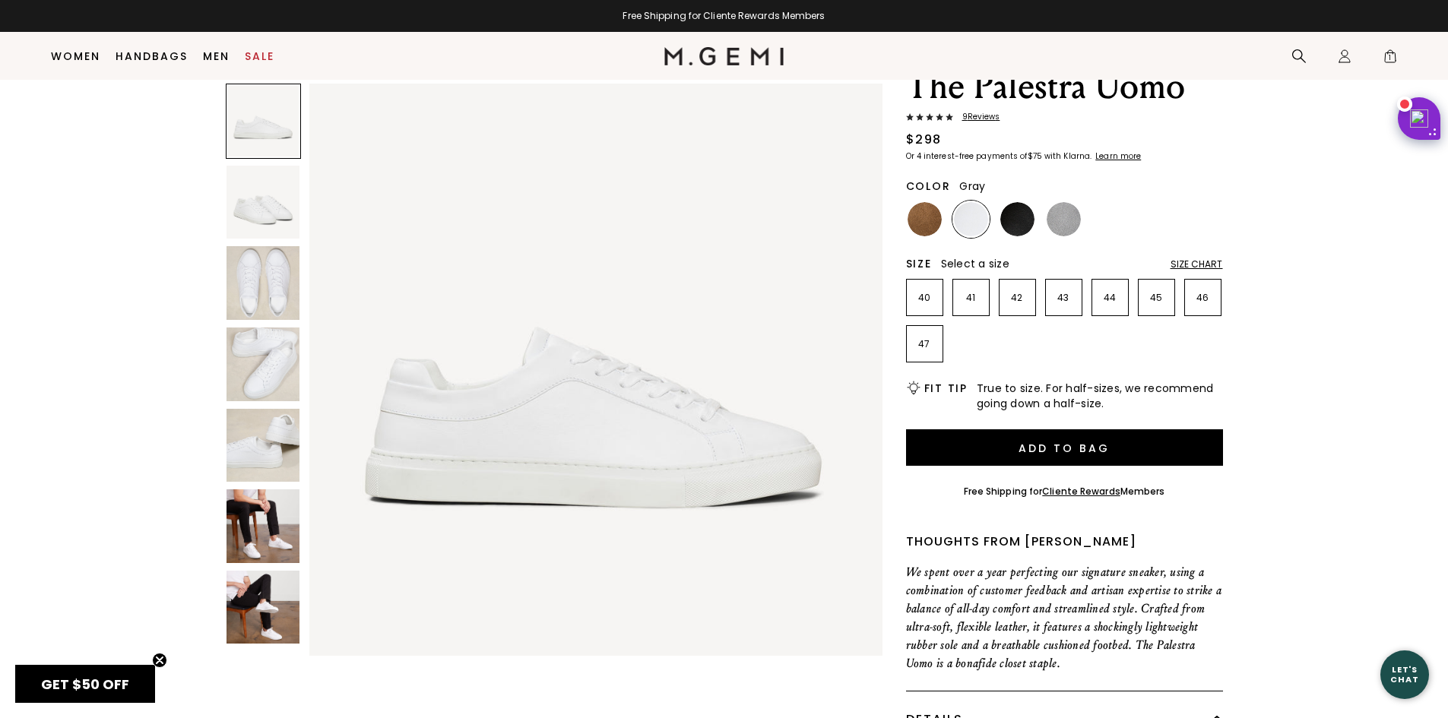
click at [1065, 223] on img at bounding box center [1064, 219] width 34 height 34
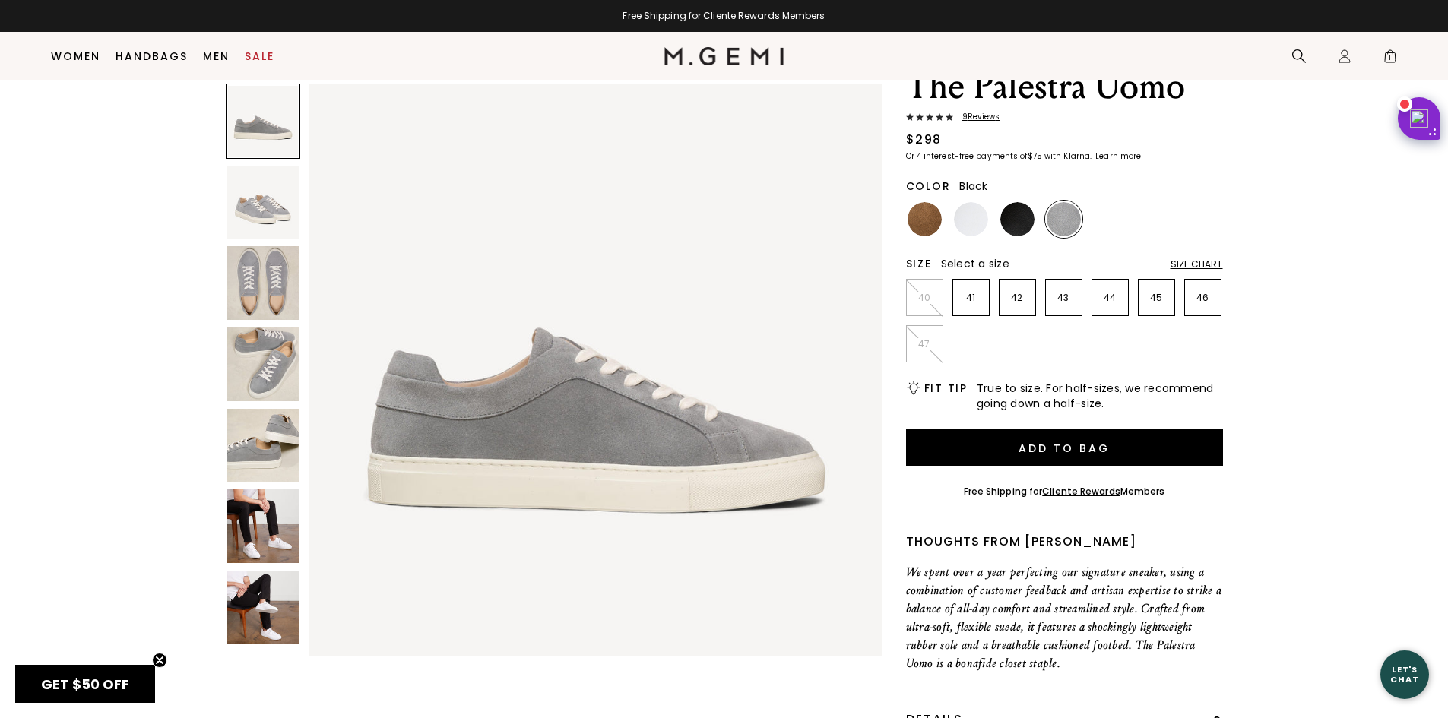
click at [1012, 223] on img at bounding box center [1017, 219] width 34 height 34
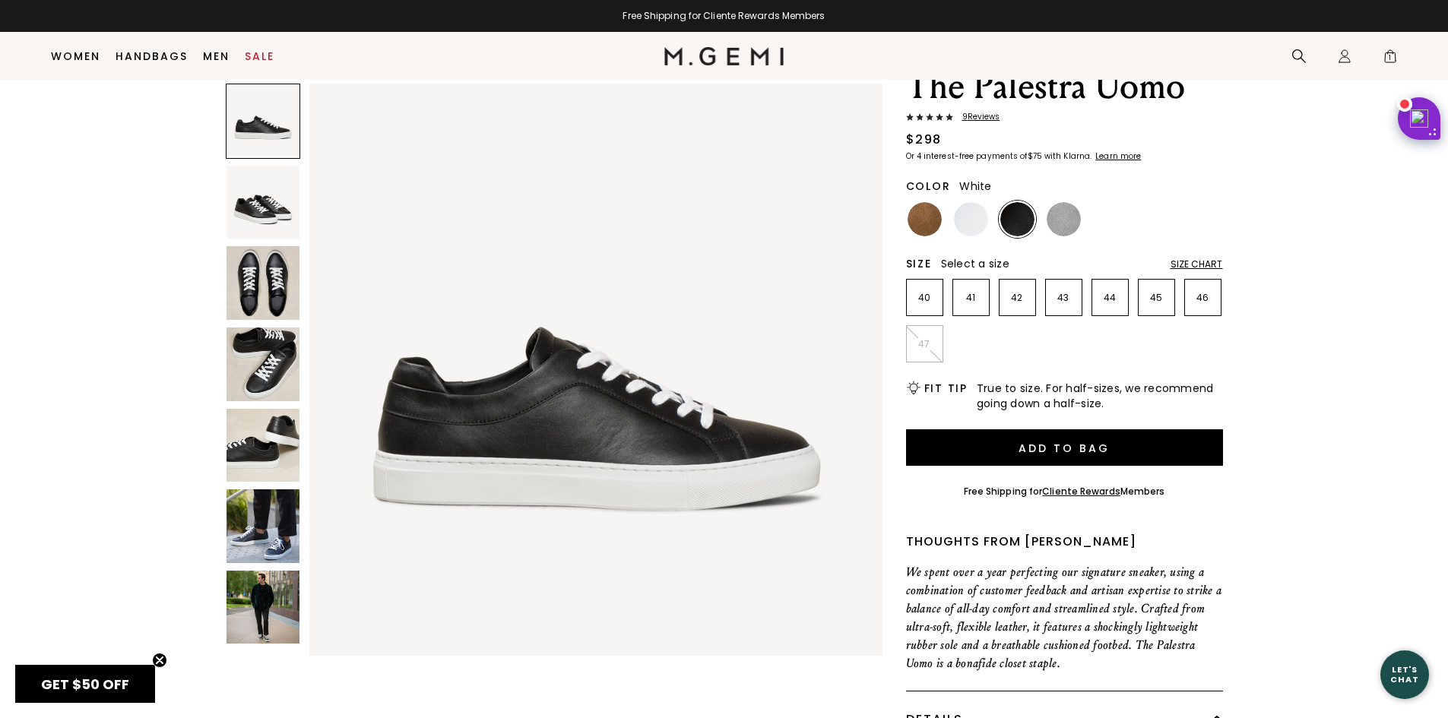
click at [975, 227] on img at bounding box center [971, 219] width 34 height 34
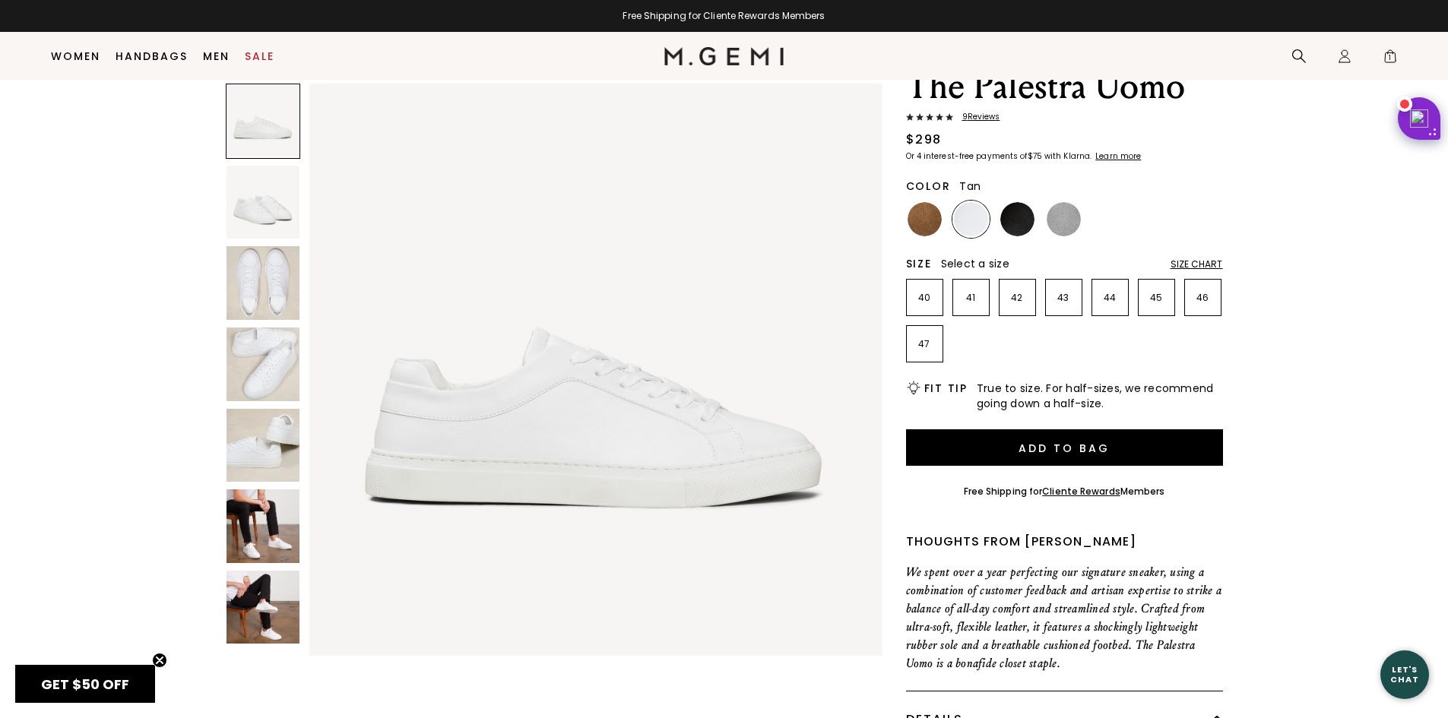
click at [925, 221] on img at bounding box center [925, 219] width 34 height 34
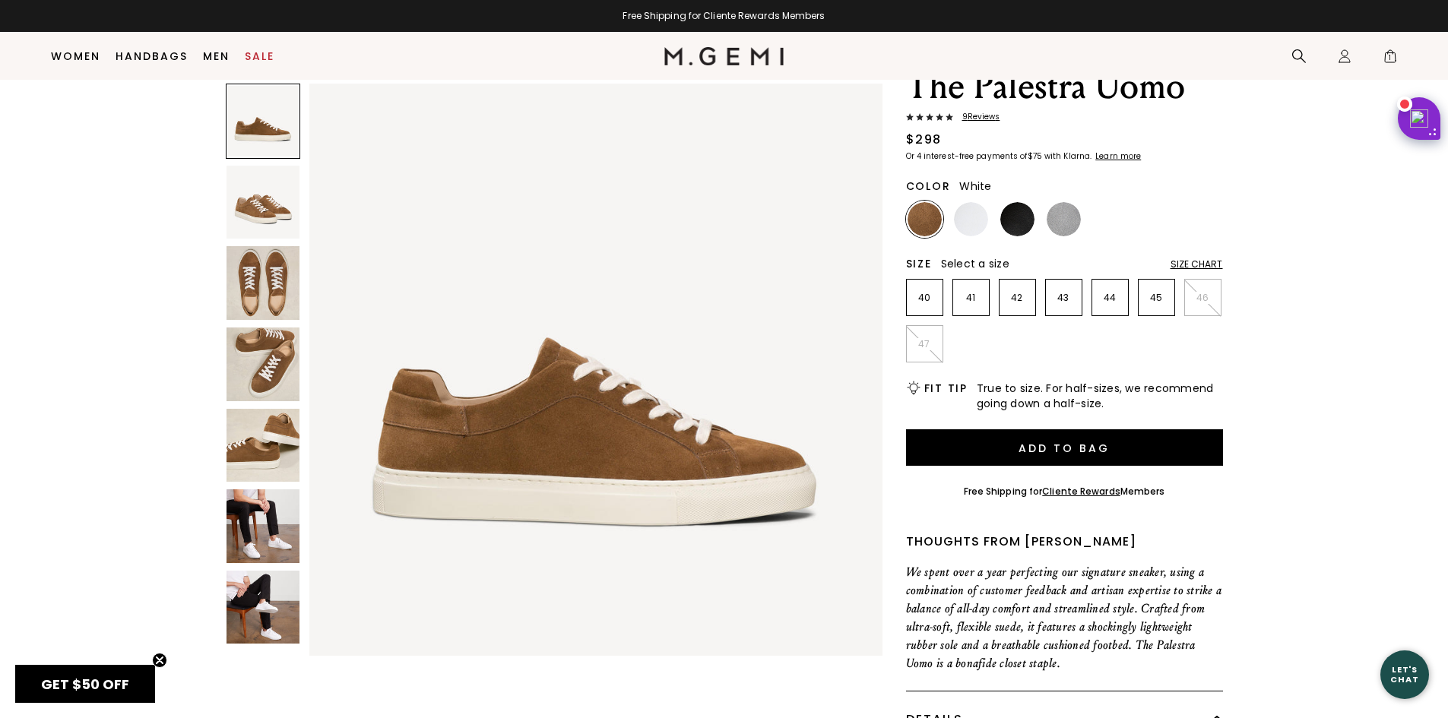
click at [972, 217] on img at bounding box center [971, 219] width 34 height 34
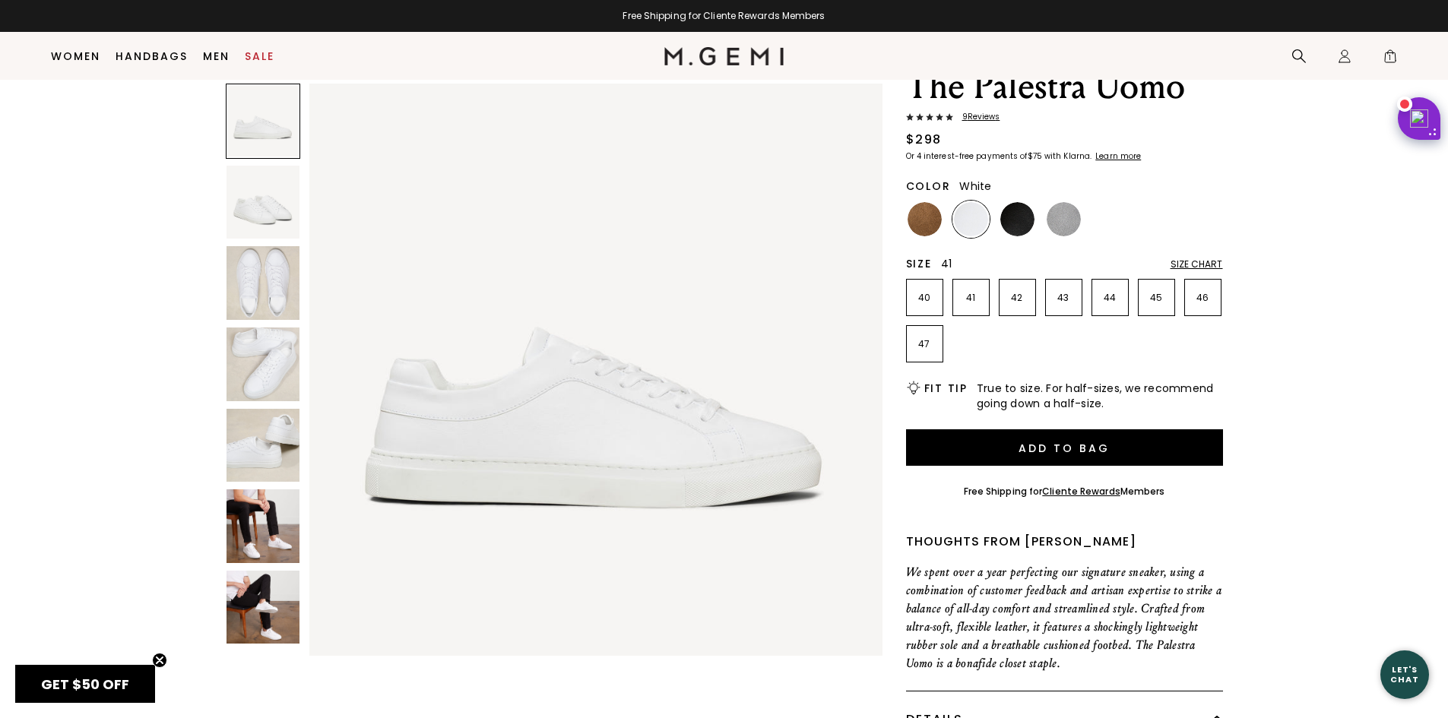
click at [972, 301] on p "41" at bounding box center [971, 298] width 36 height 12
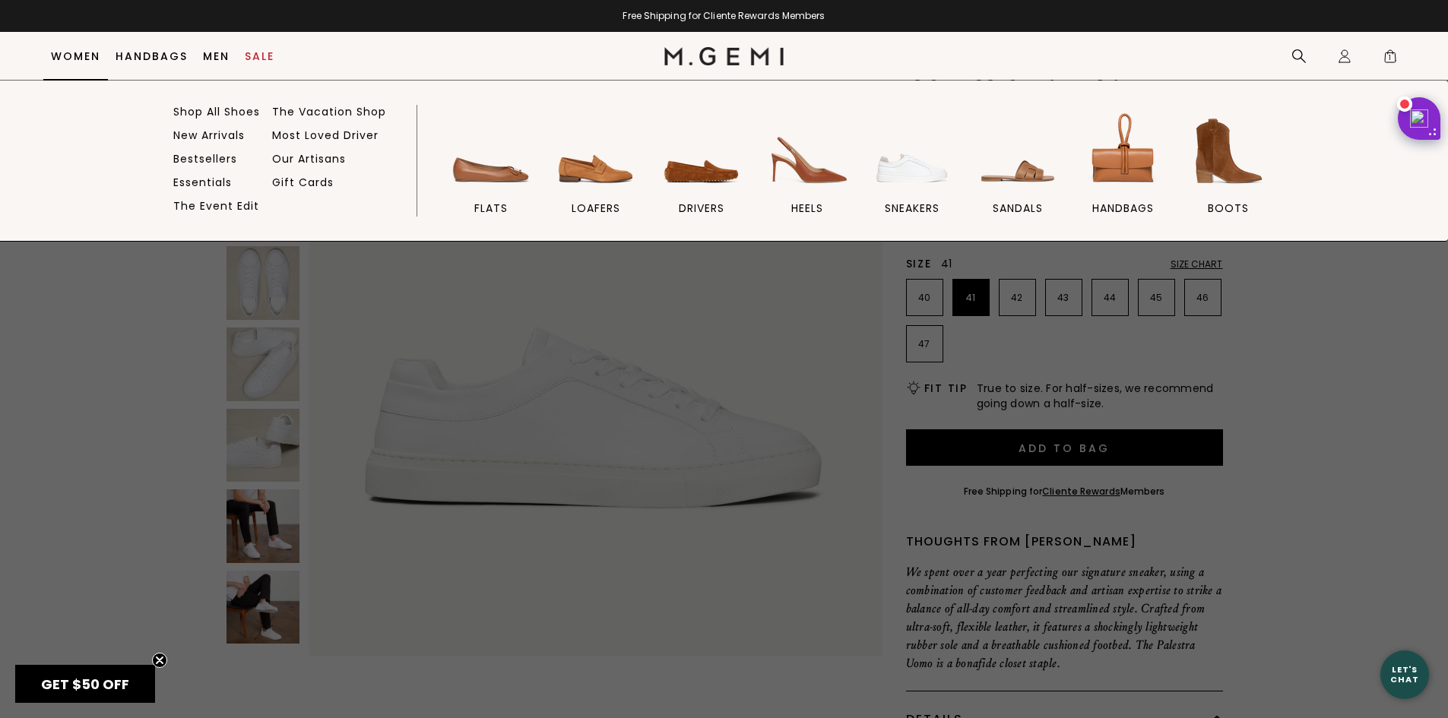
click at [65, 57] on link "Women" at bounding box center [75, 56] width 49 height 12
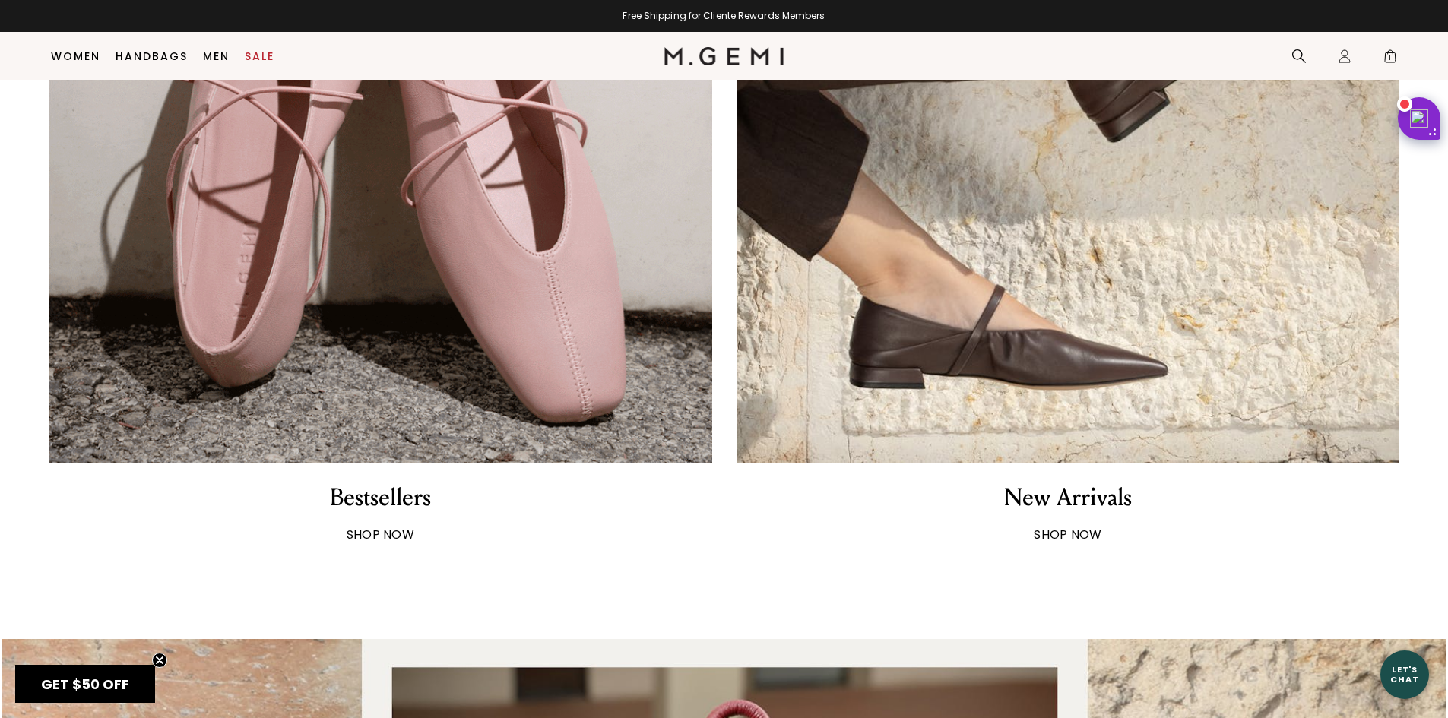
scroll to position [1453, 0]
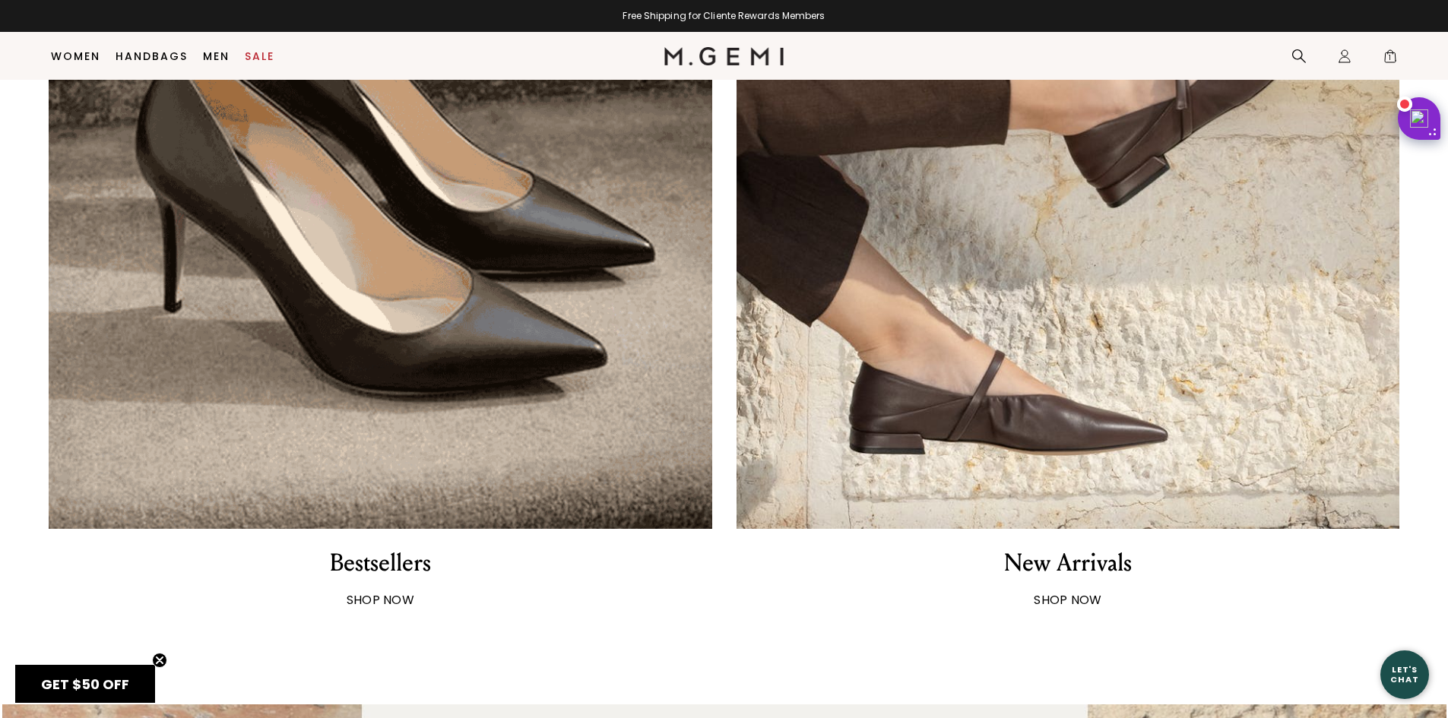
click at [371, 598] on strong "SHOP NOW" at bounding box center [381, 599] width 68 height 17
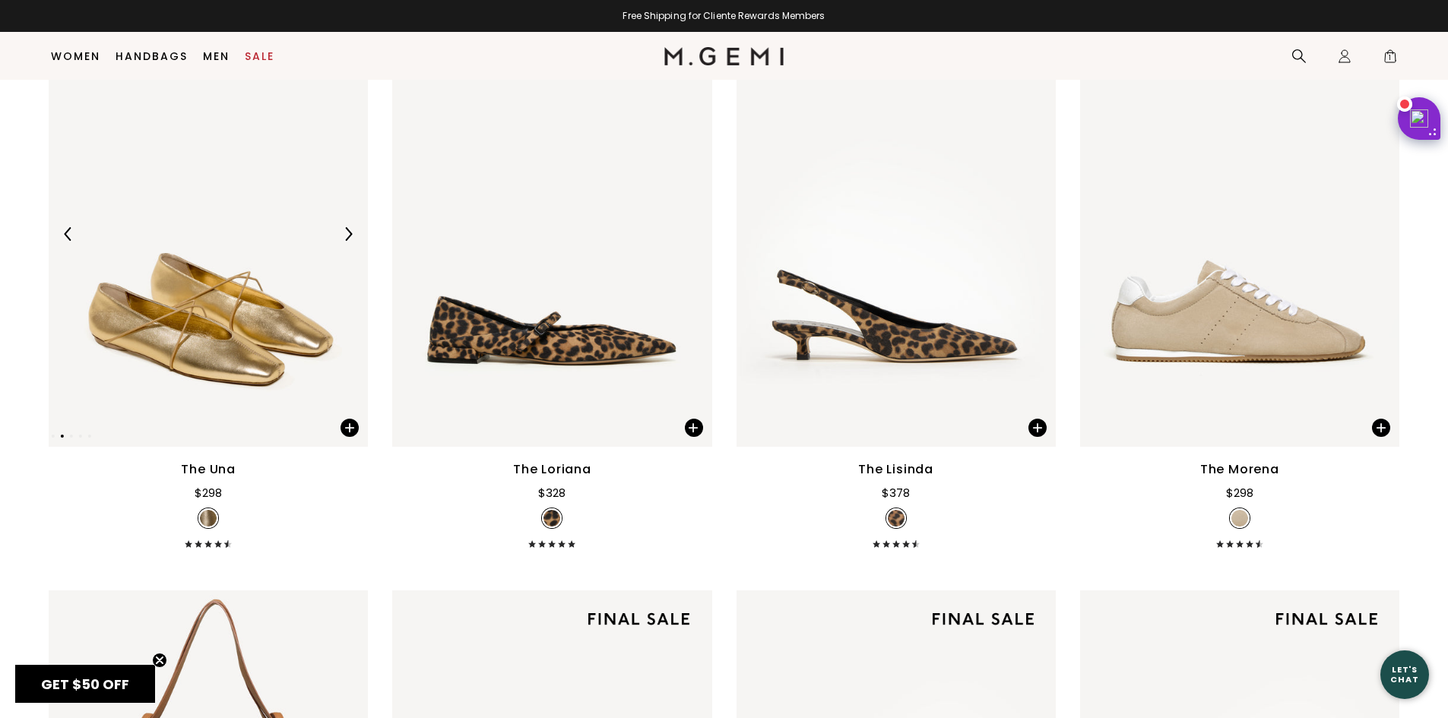
click at [233, 327] on img at bounding box center [208, 234] width 319 height 426
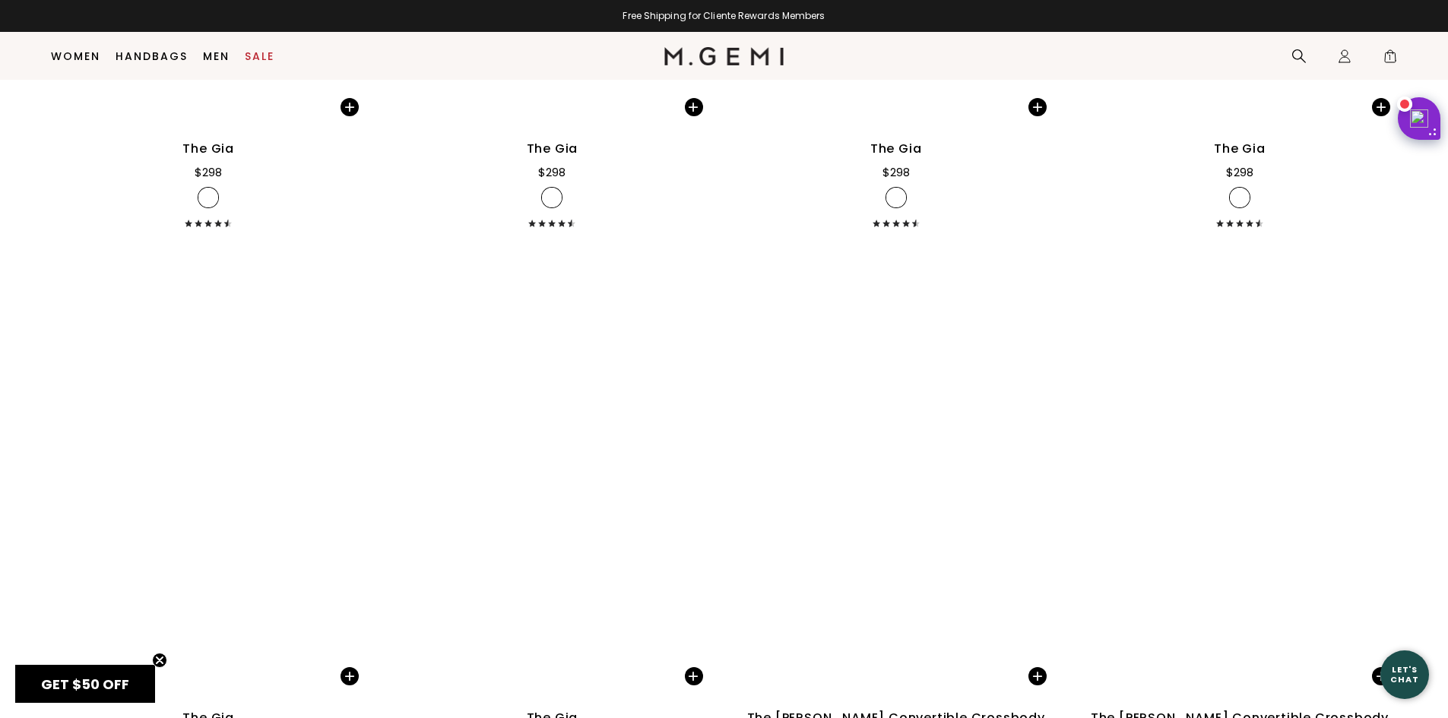
scroll to position [8178, 0]
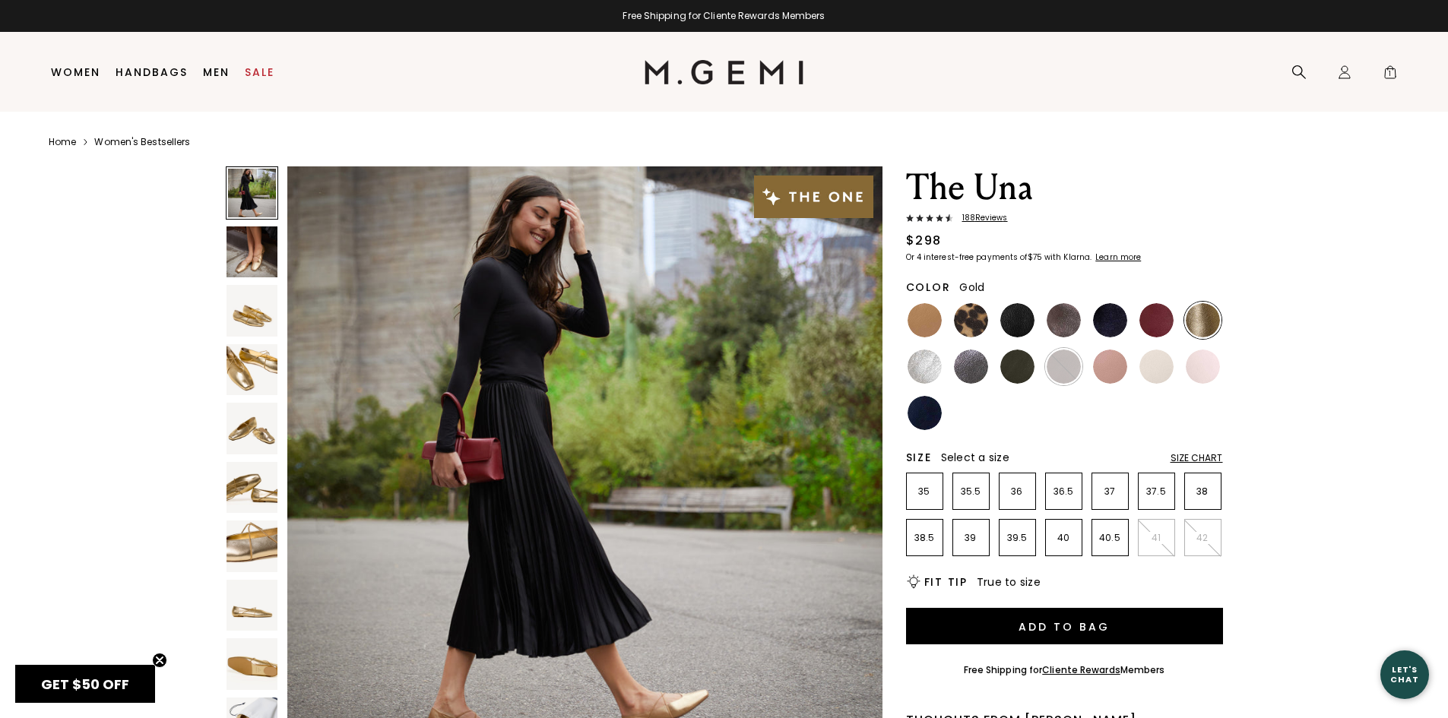
click at [240, 249] on img at bounding box center [253, 253] width 52 height 52
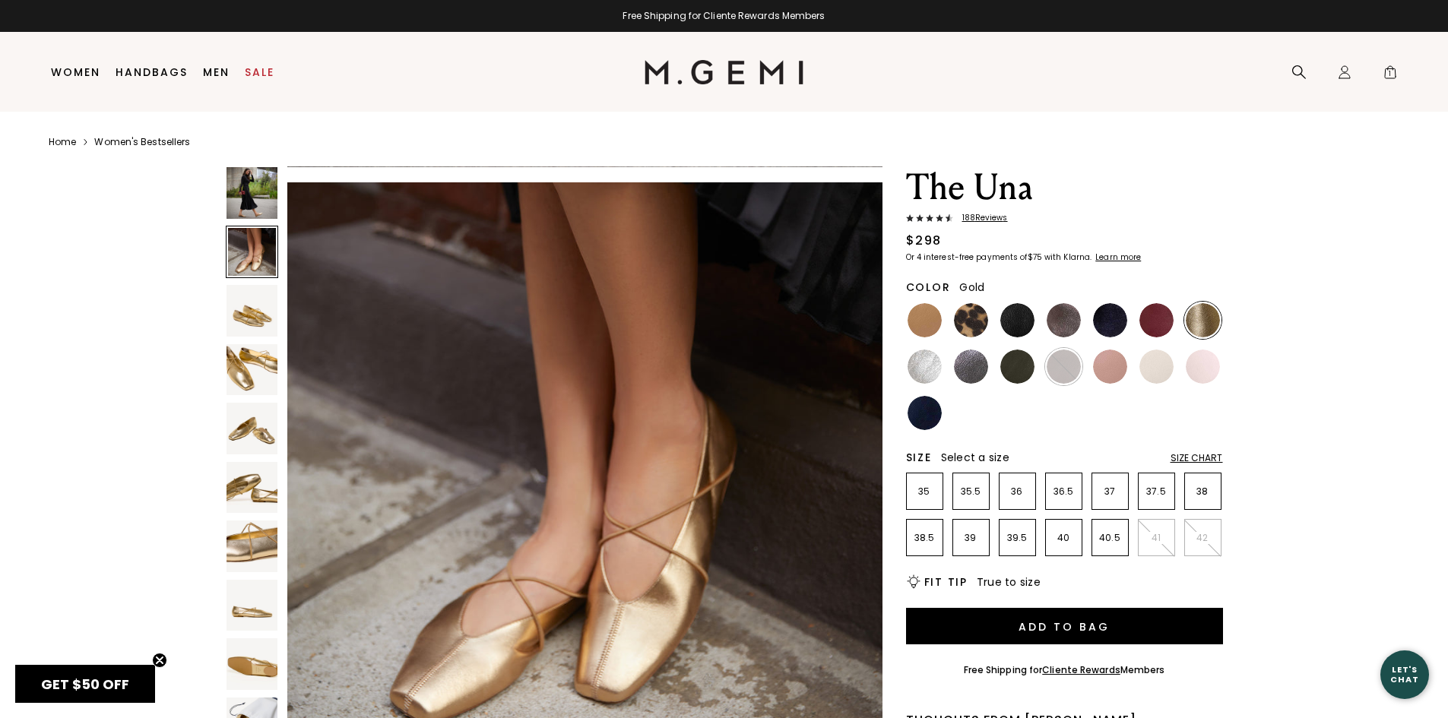
scroll to position [598, 0]
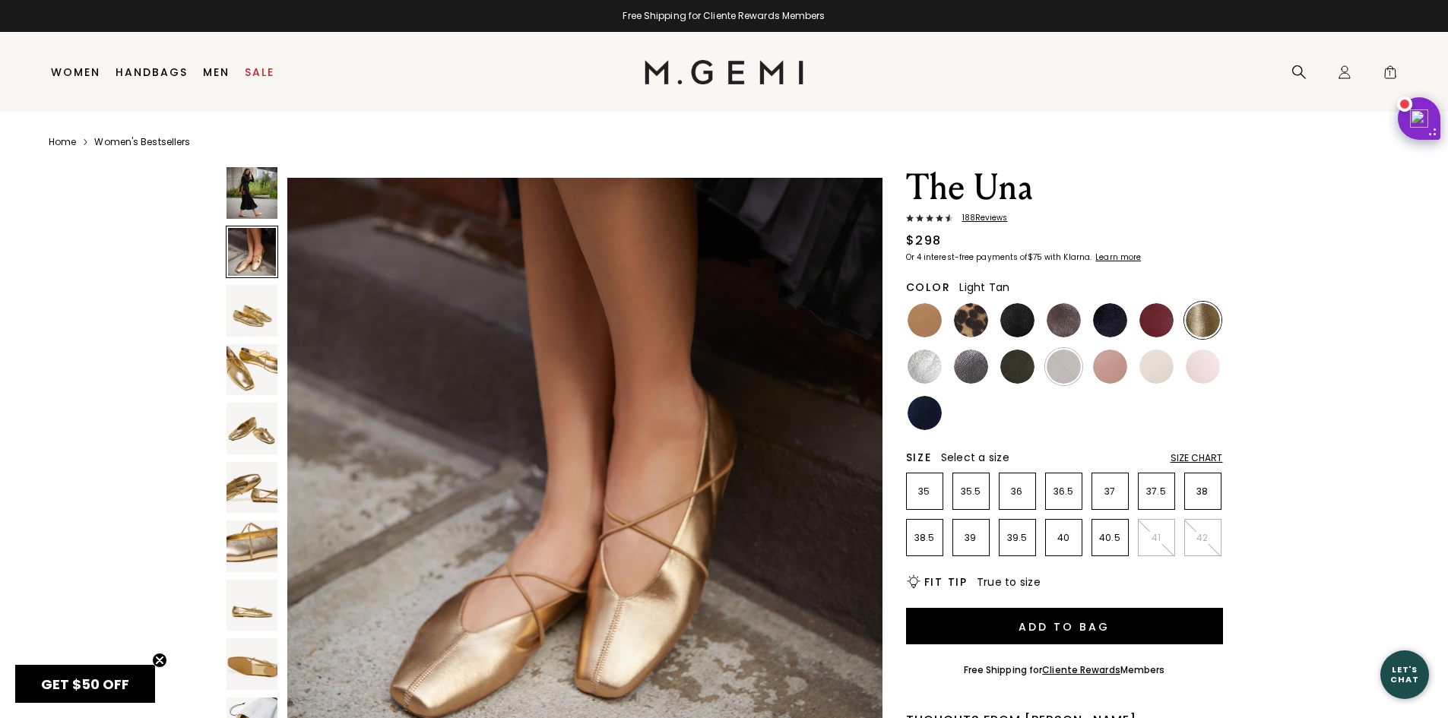
click at [927, 319] on img at bounding box center [925, 320] width 34 height 34
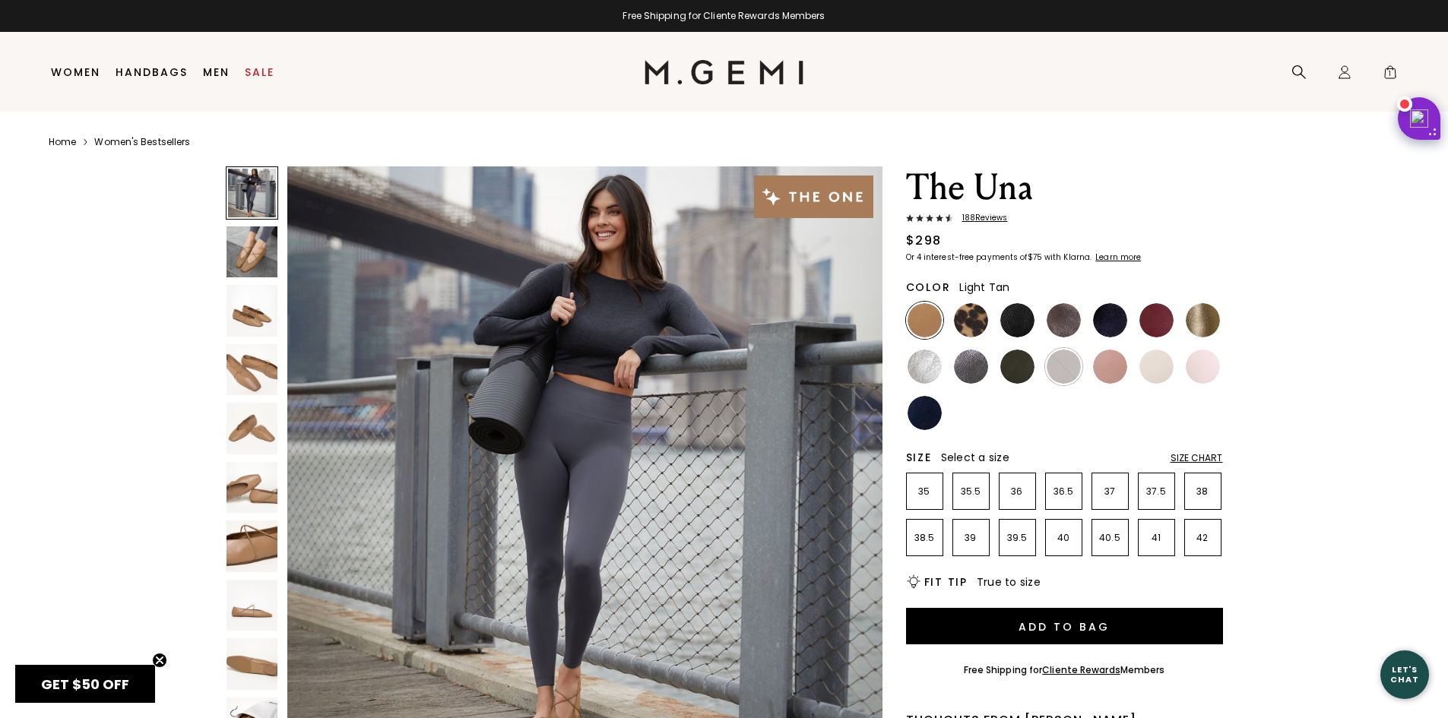
scroll to position [76, 0]
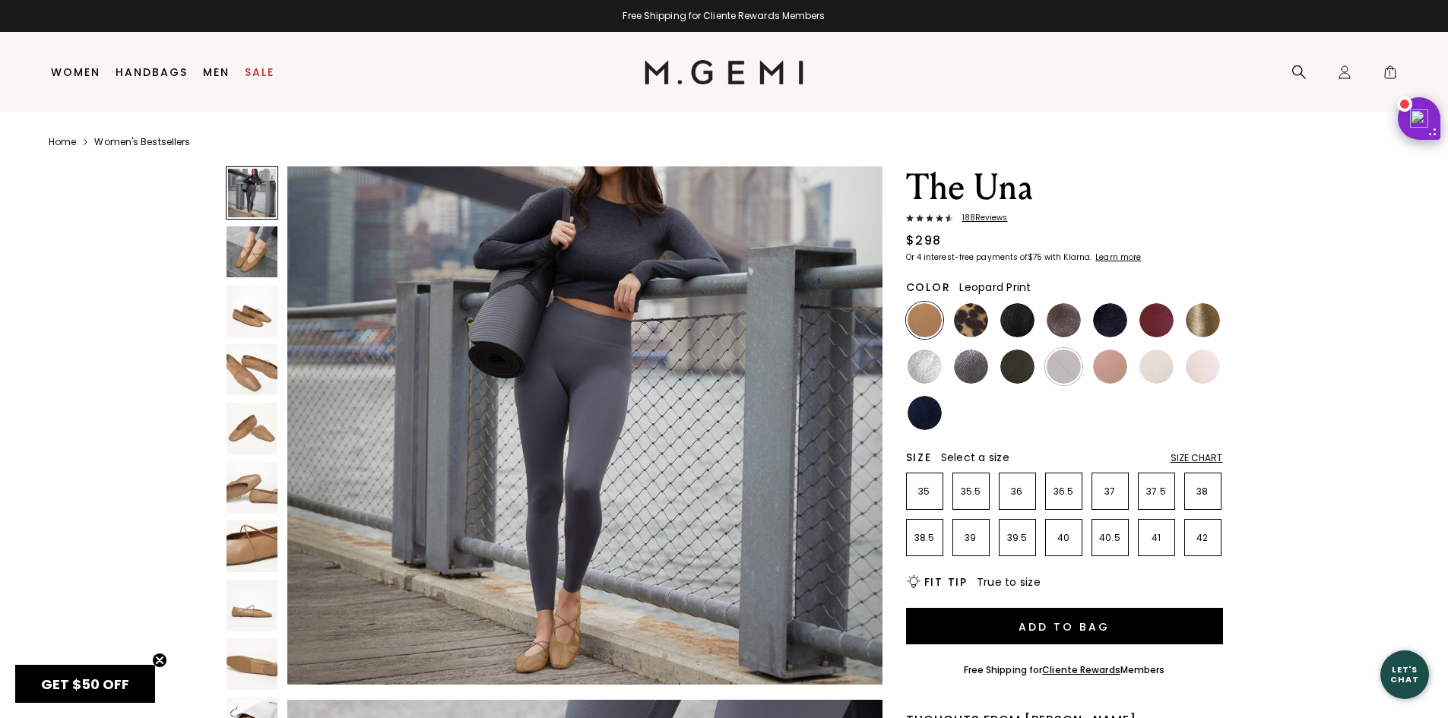
click at [969, 317] on img at bounding box center [971, 320] width 34 height 34
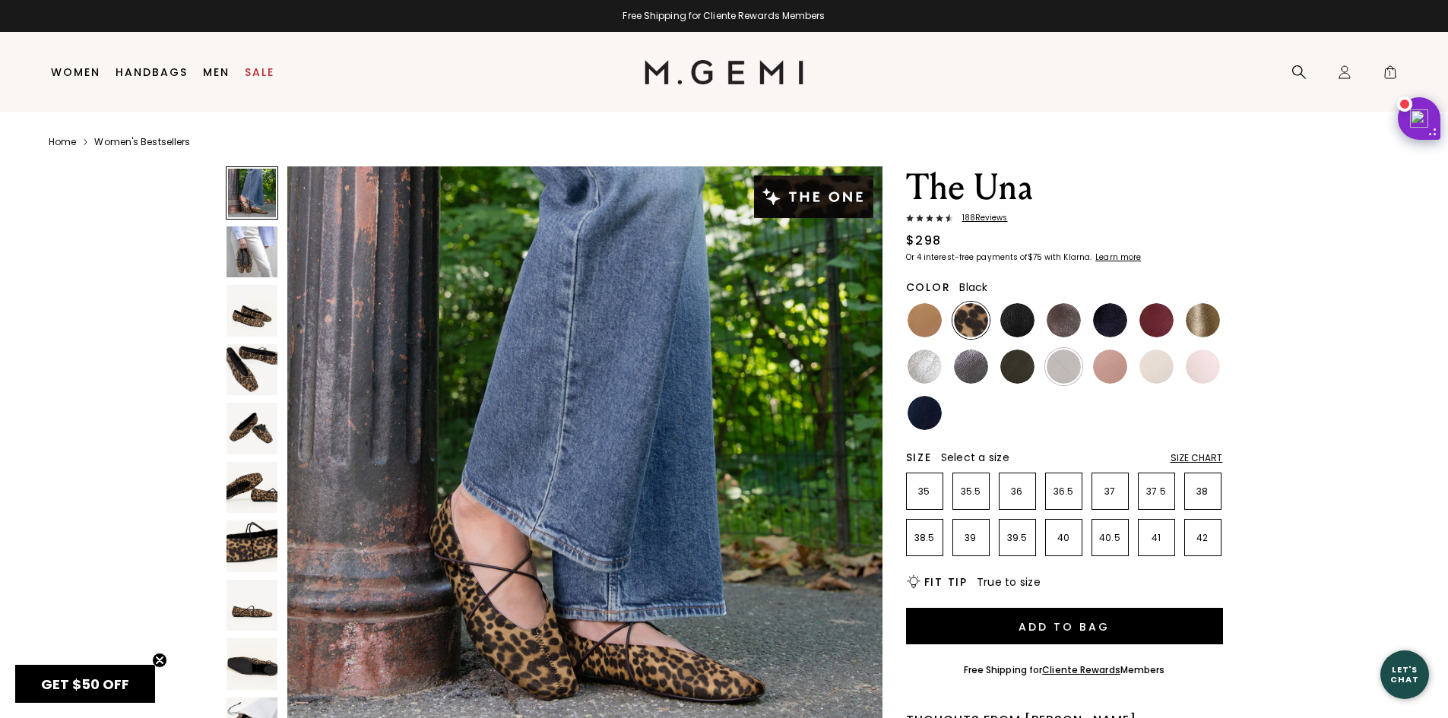
click at [1022, 319] on img at bounding box center [1017, 320] width 34 height 34
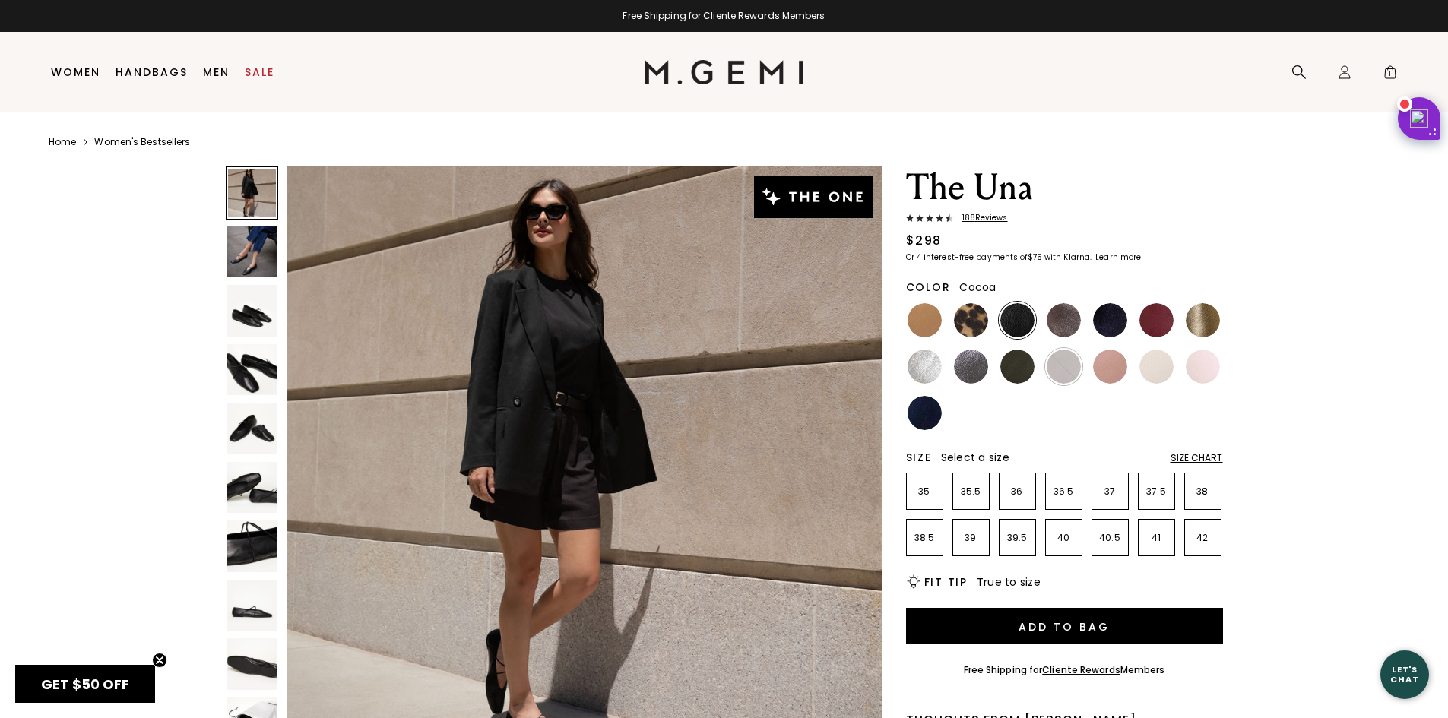
click at [1075, 318] on img at bounding box center [1064, 320] width 34 height 34
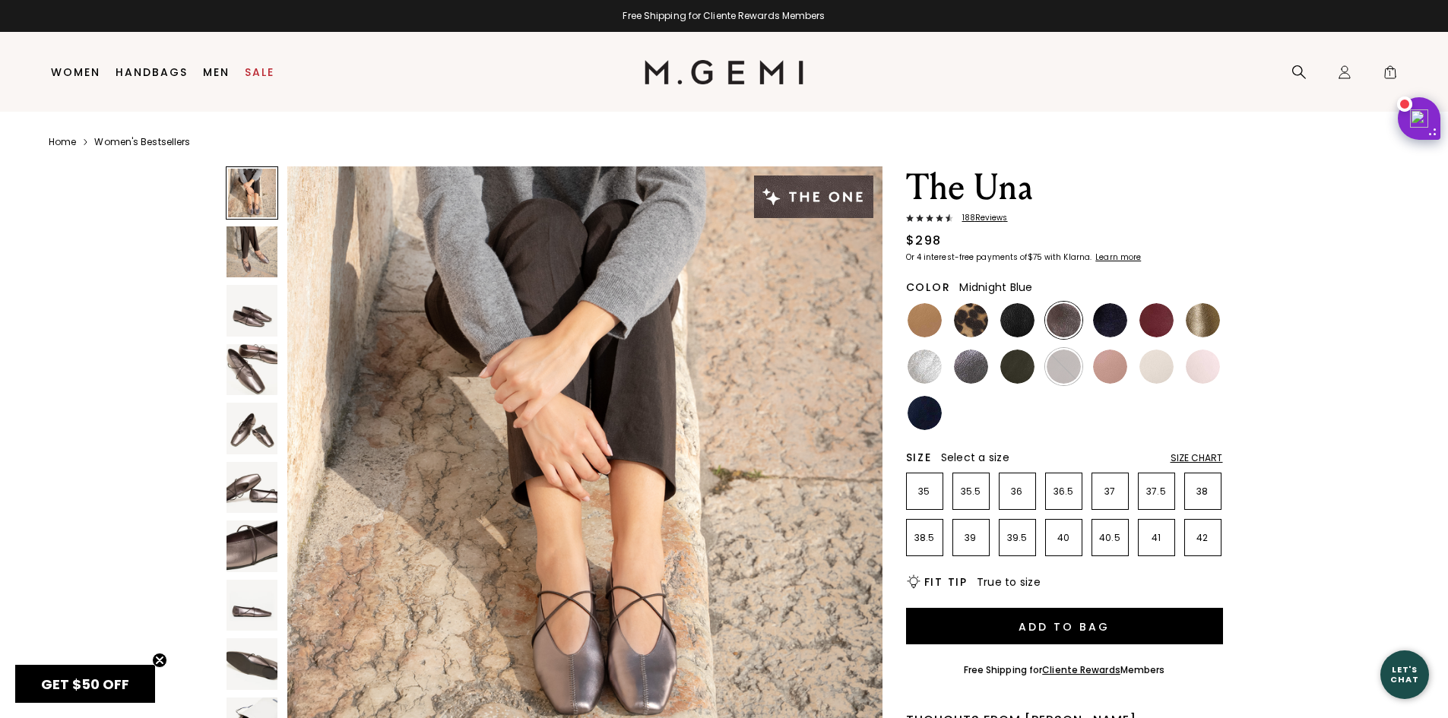
click at [1108, 315] on img at bounding box center [1110, 320] width 34 height 34
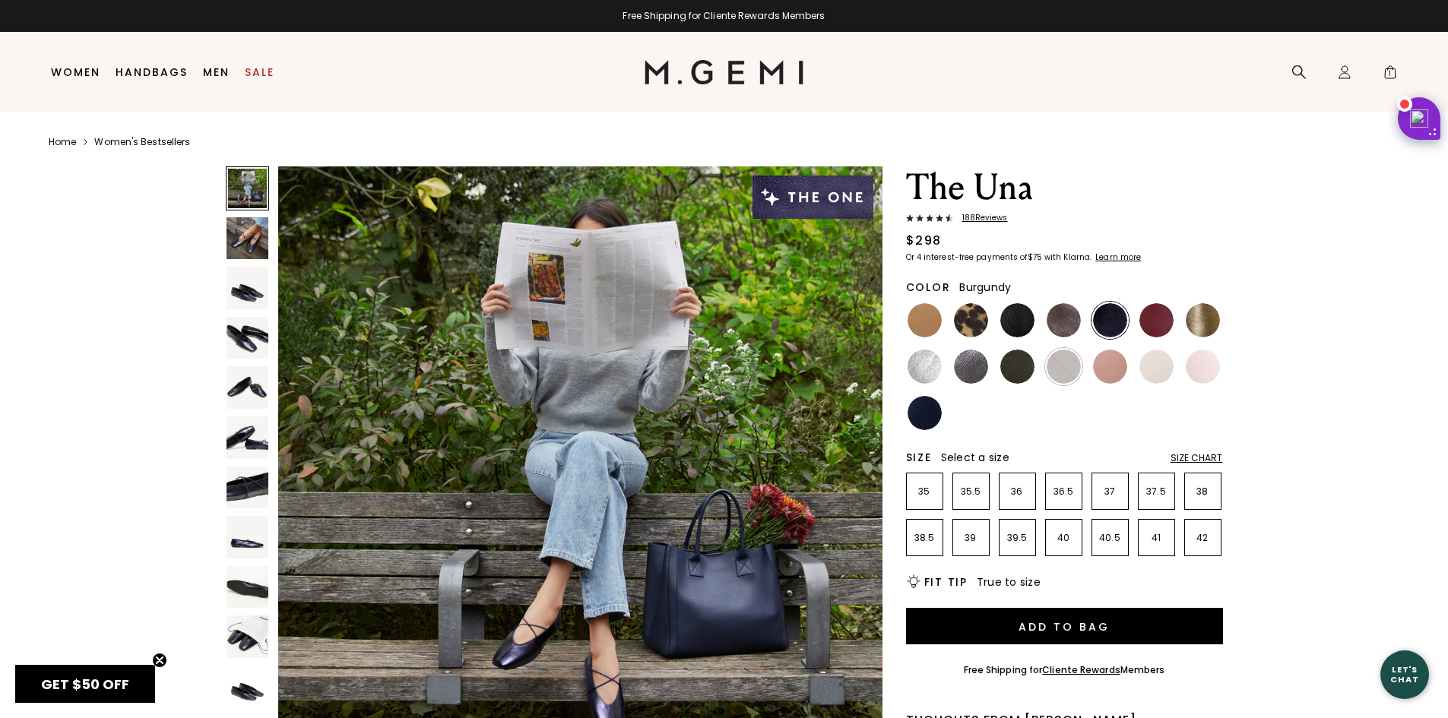
click at [1158, 318] on img at bounding box center [1157, 320] width 34 height 34
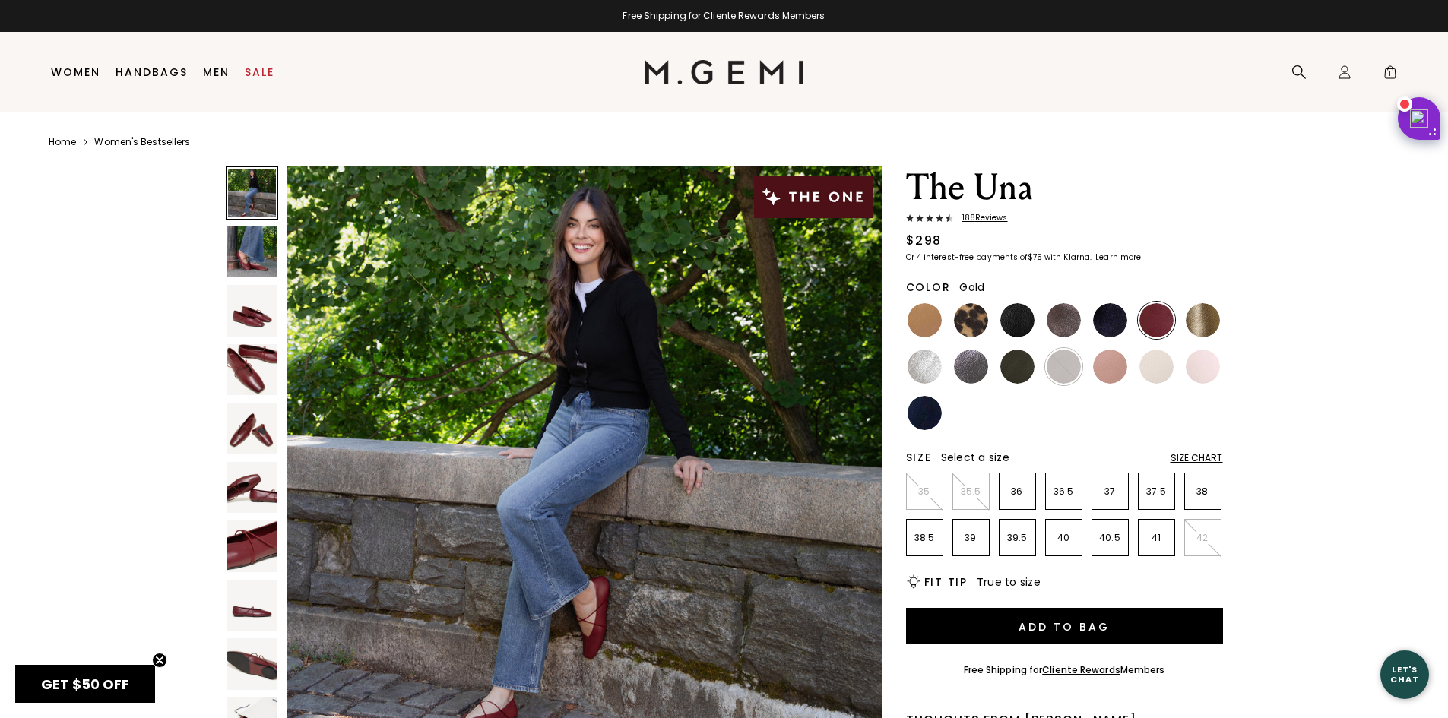
click at [1205, 318] on img at bounding box center [1203, 320] width 34 height 34
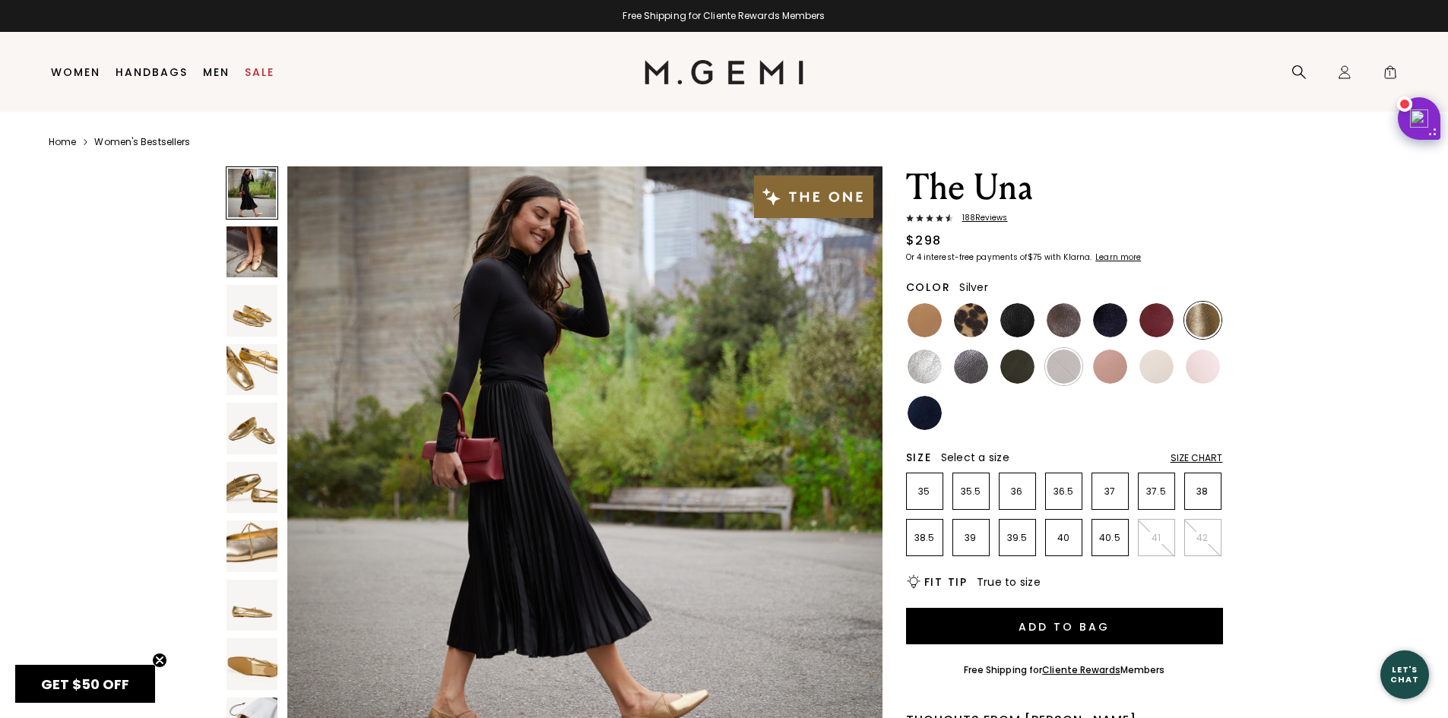
click at [937, 363] on img at bounding box center [925, 367] width 34 height 34
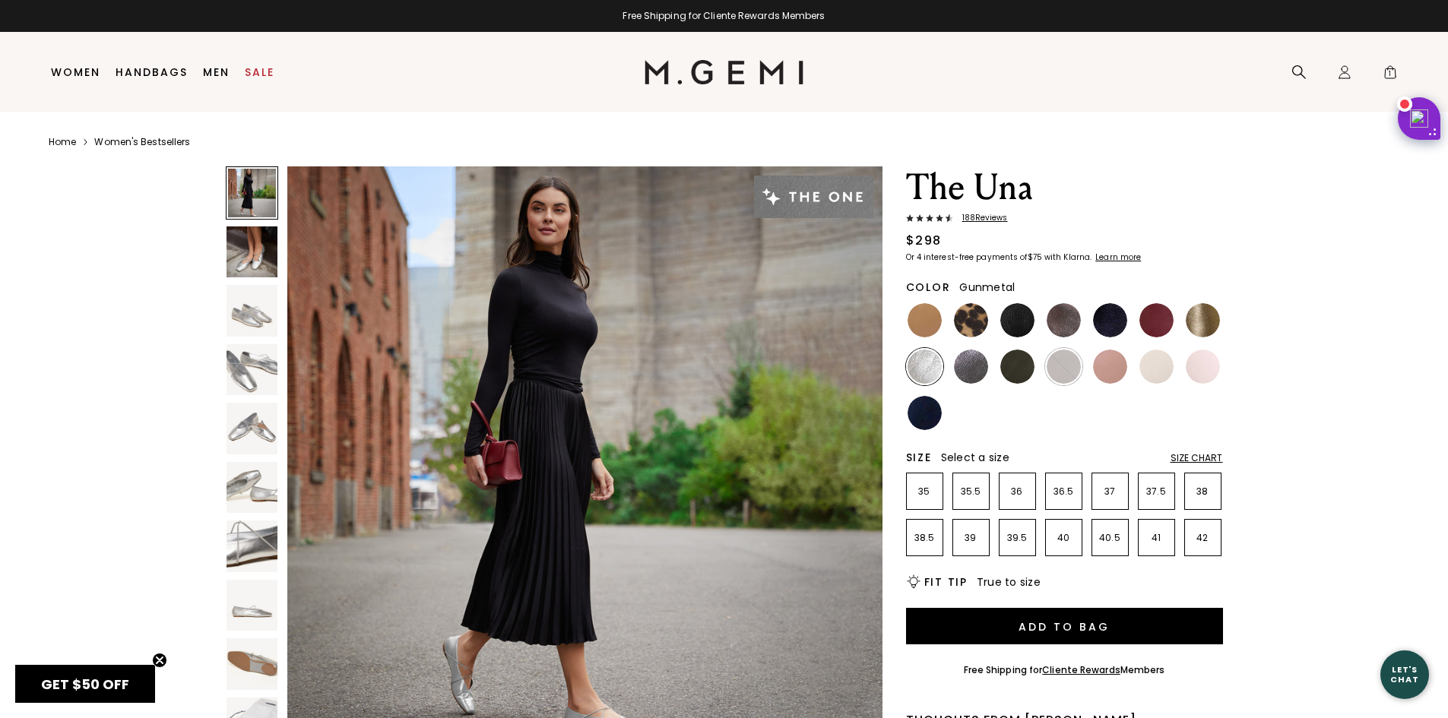
click at [981, 365] on img at bounding box center [971, 367] width 34 height 34
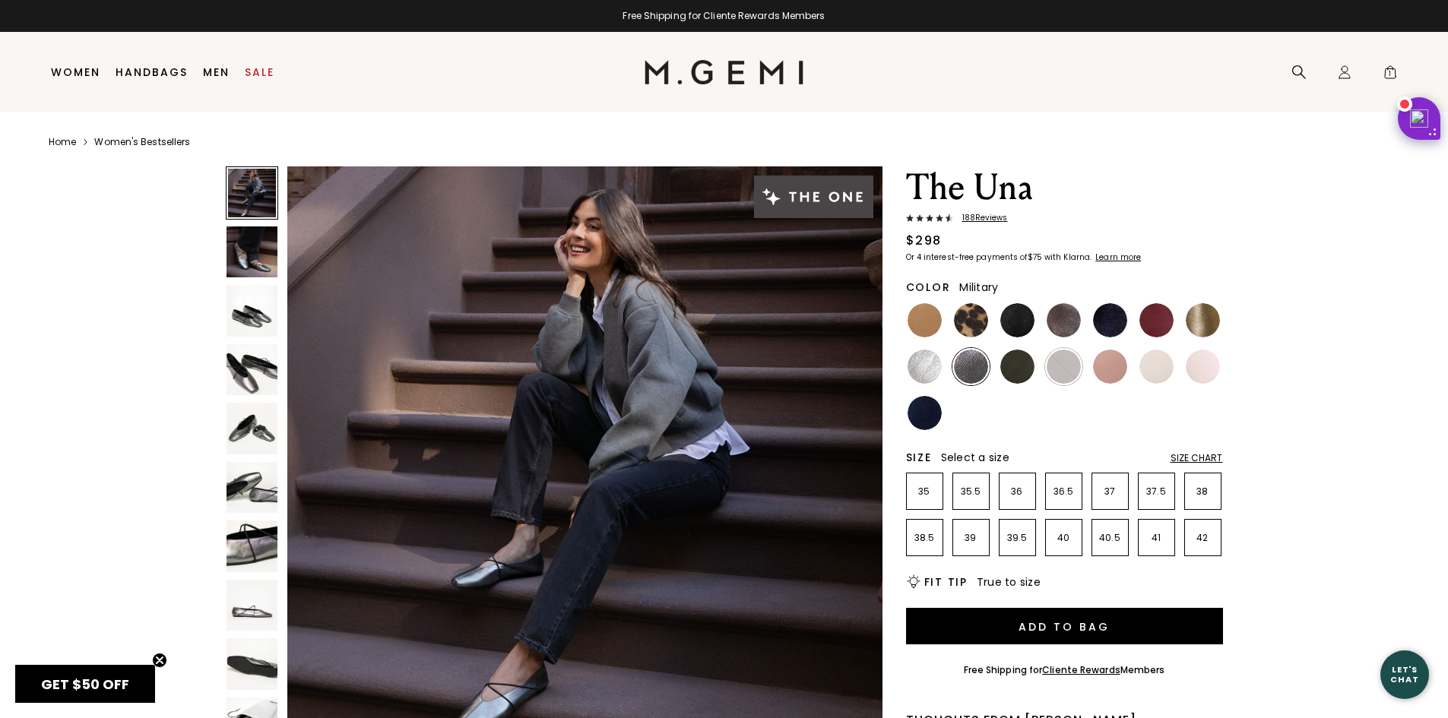
click at [1021, 366] on img at bounding box center [1017, 367] width 34 height 34
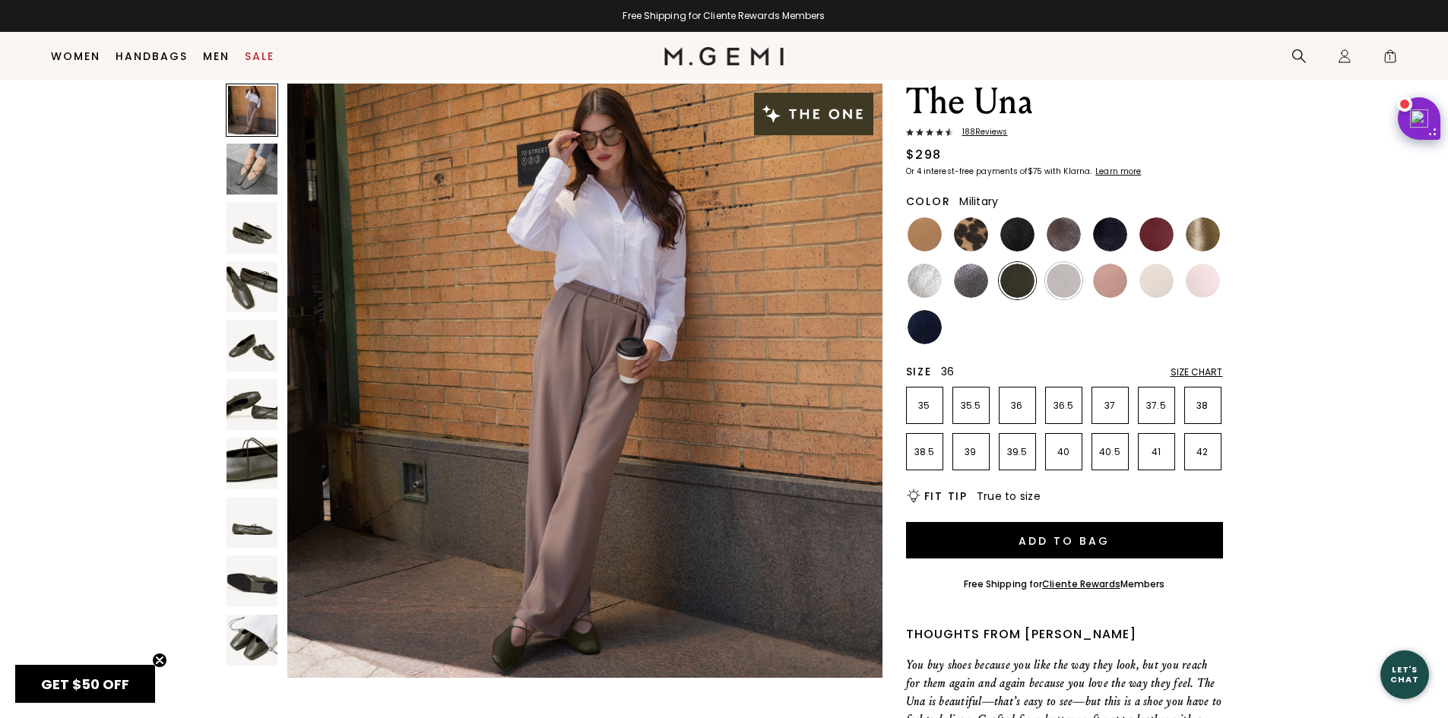
scroll to position [44, 0]
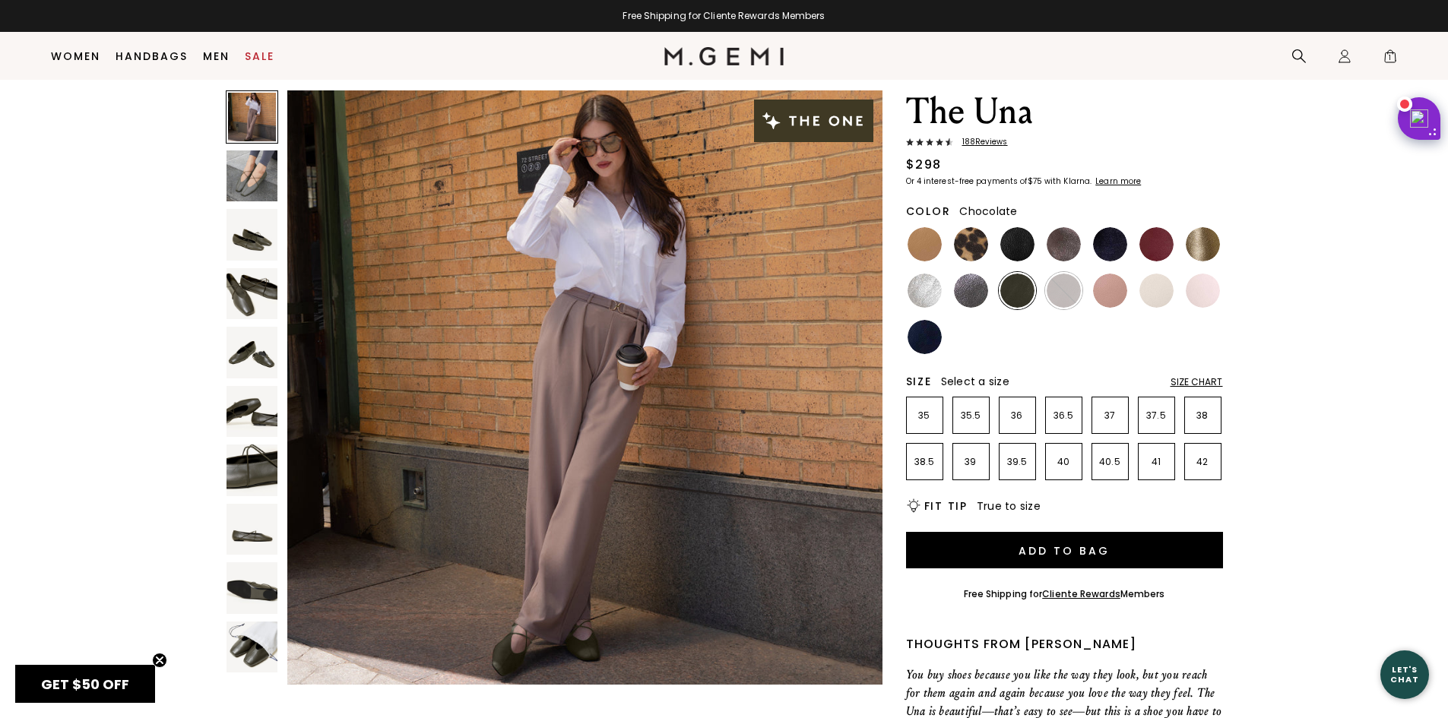
click at [1062, 294] on img at bounding box center [1064, 291] width 34 height 34
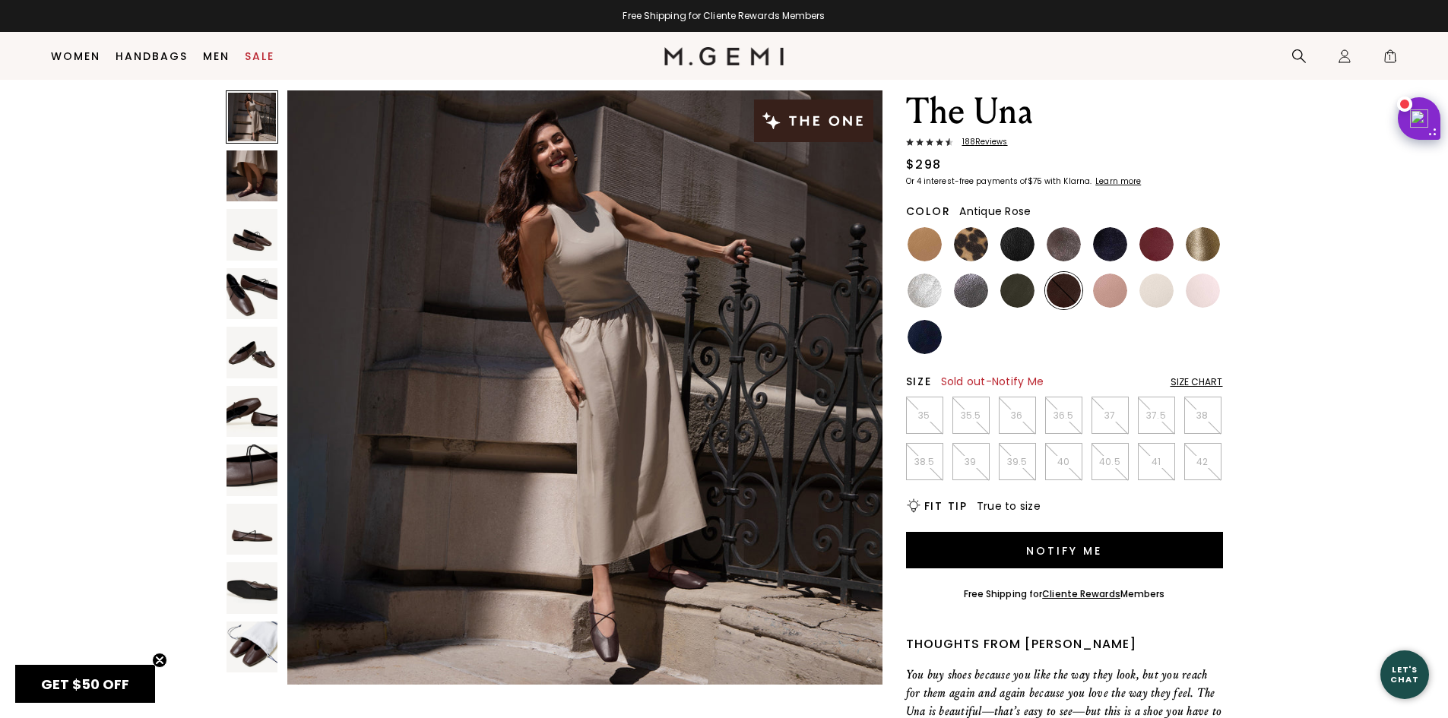
click at [1114, 291] on img at bounding box center [1110, 291] width 34 height 34
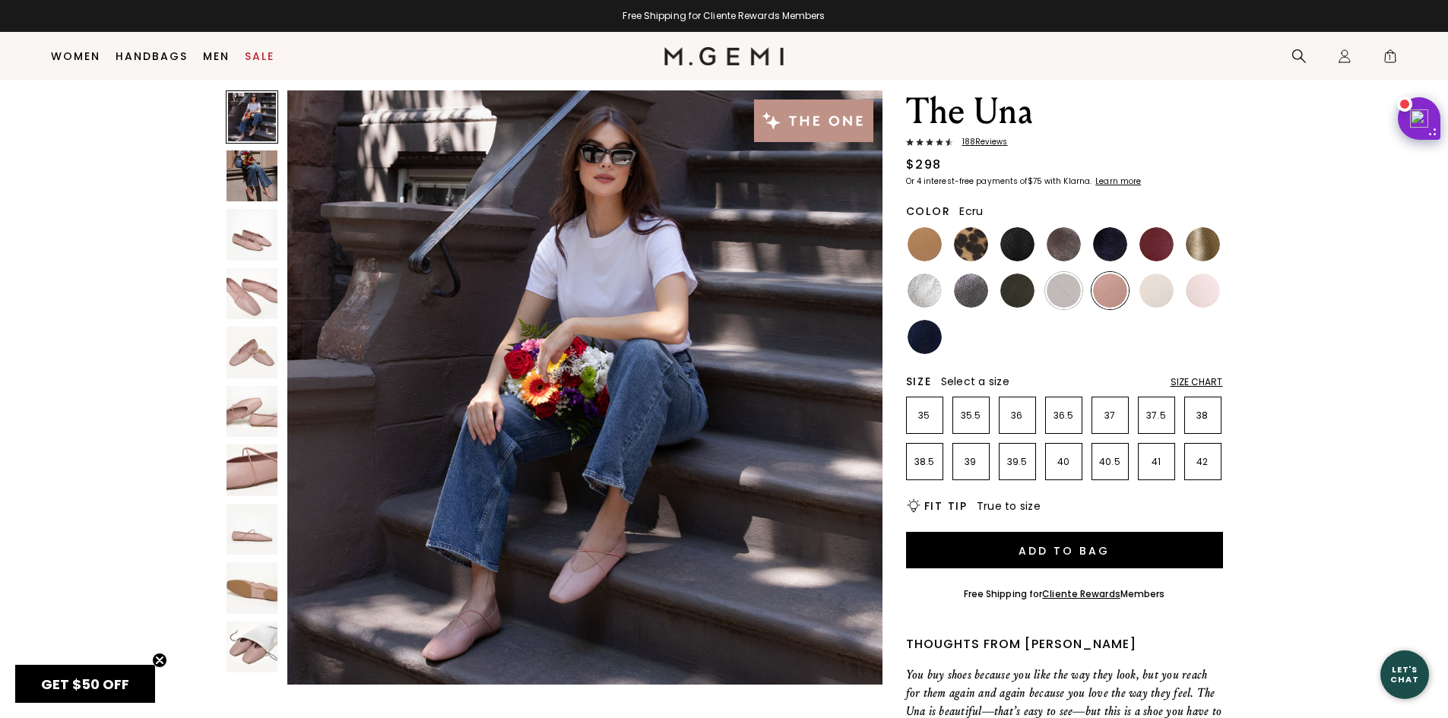
click at [1158, 291] on img at bounding box center [1157, 291] width 34 height 34
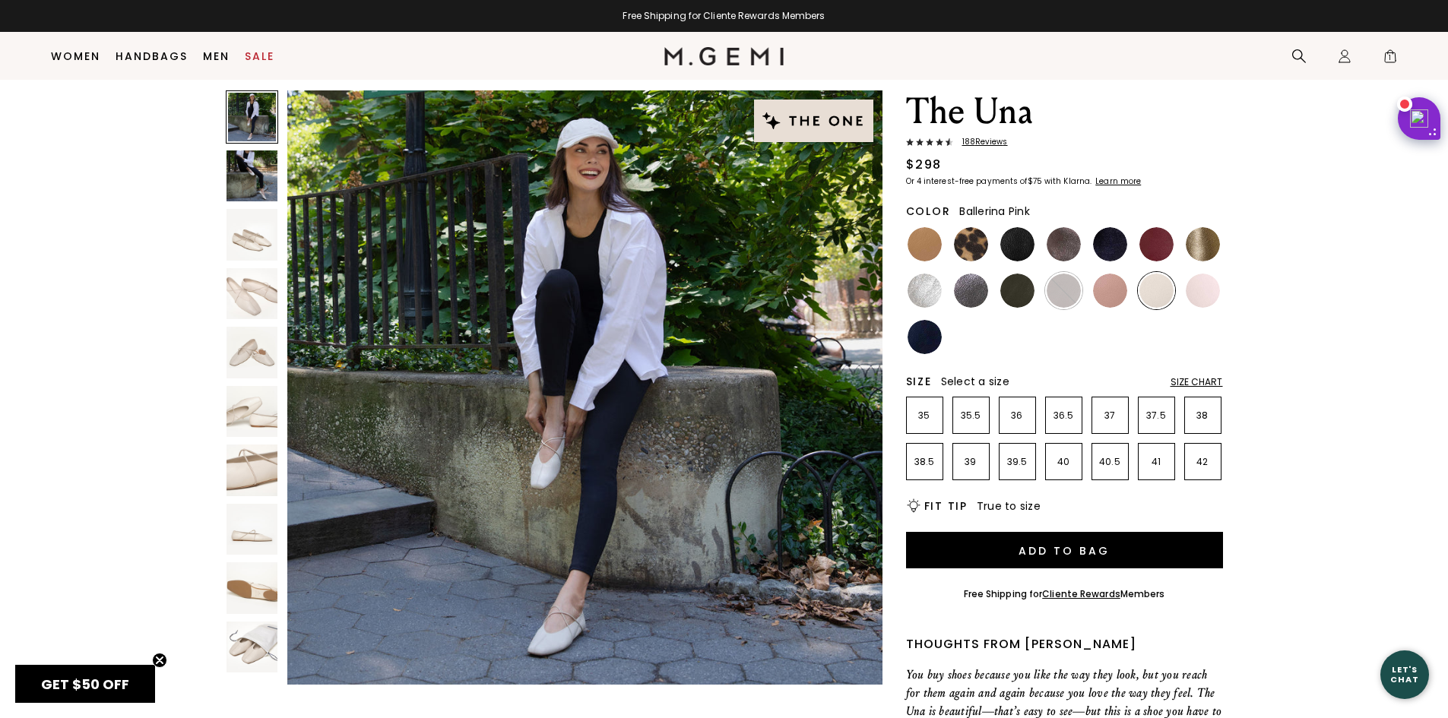
click at [1206, 291] on img at bounding box center [1203, 291] width 34 height 34
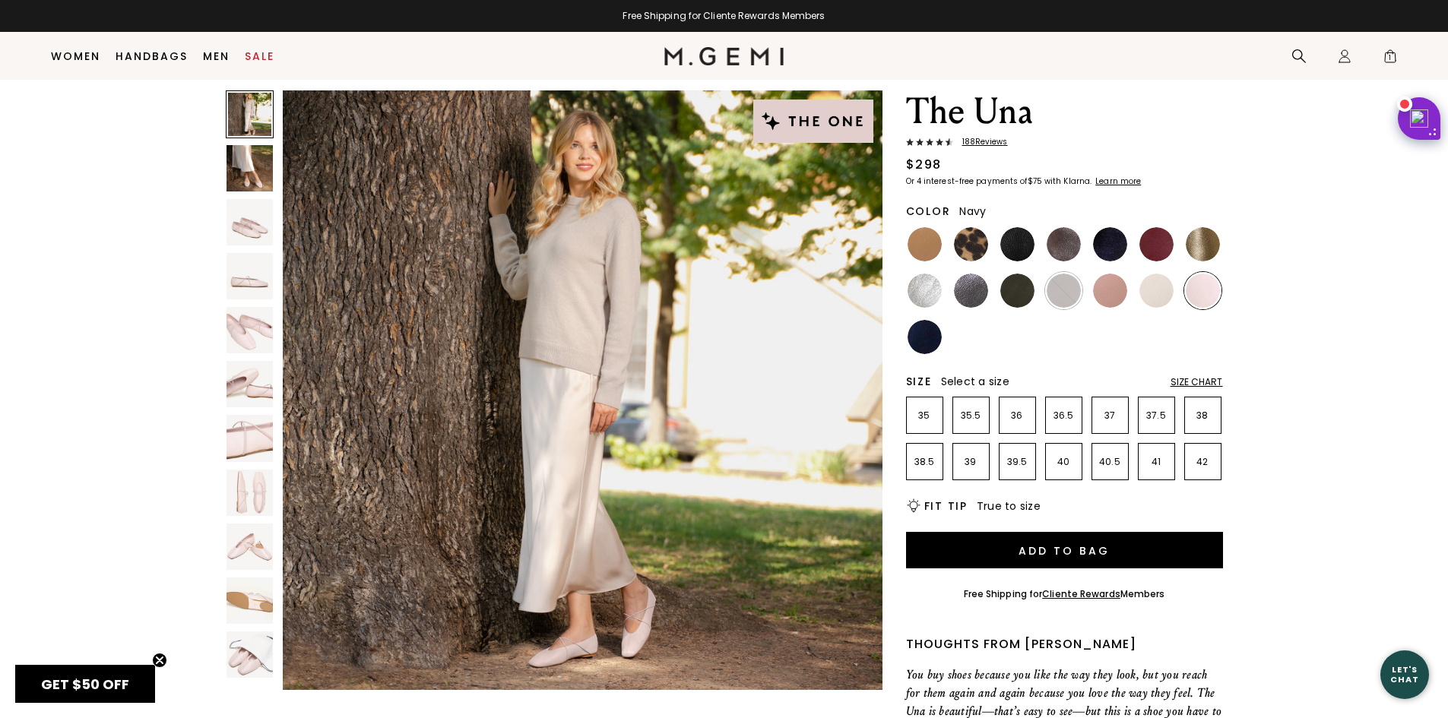
click at [932, 345] on img at bounding box center [925, 337] width 34 height 34
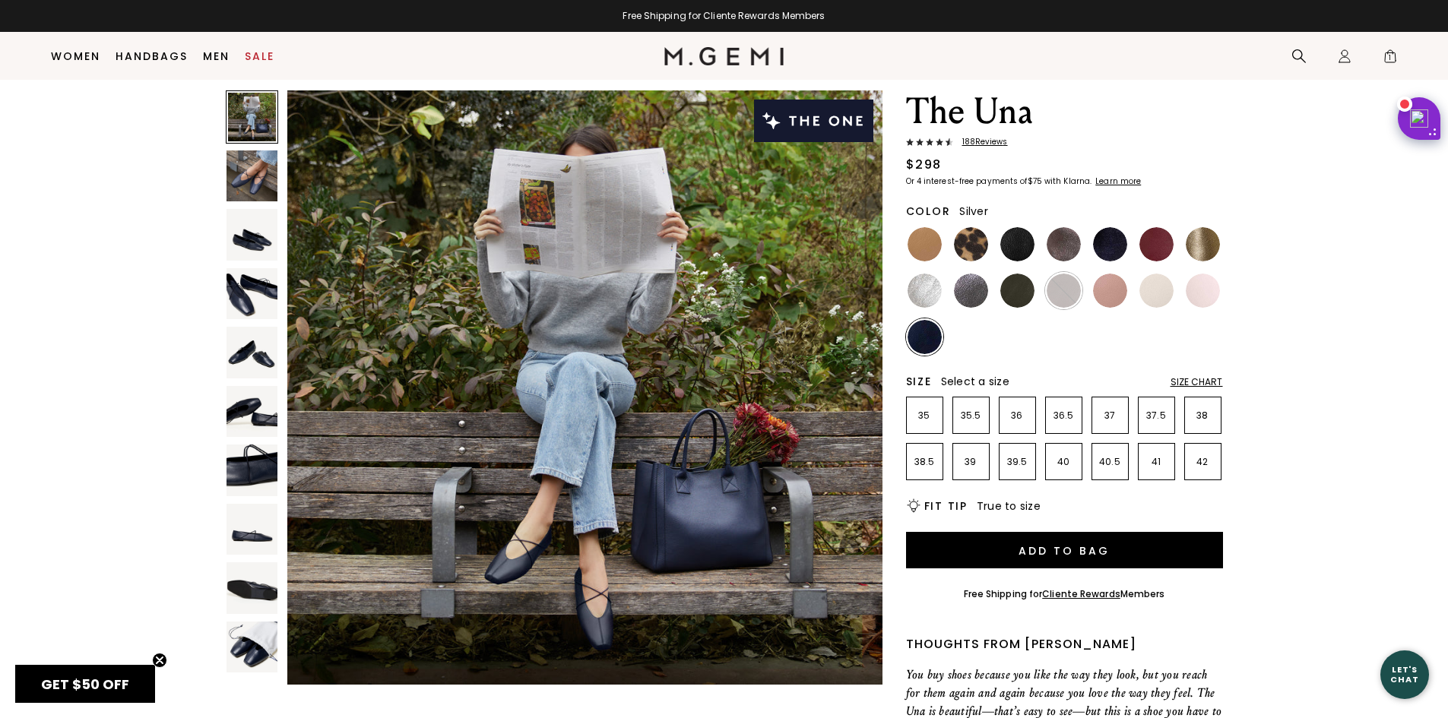
click at [932, 290] on img at bounding box center [925, 291] width 34 height 34
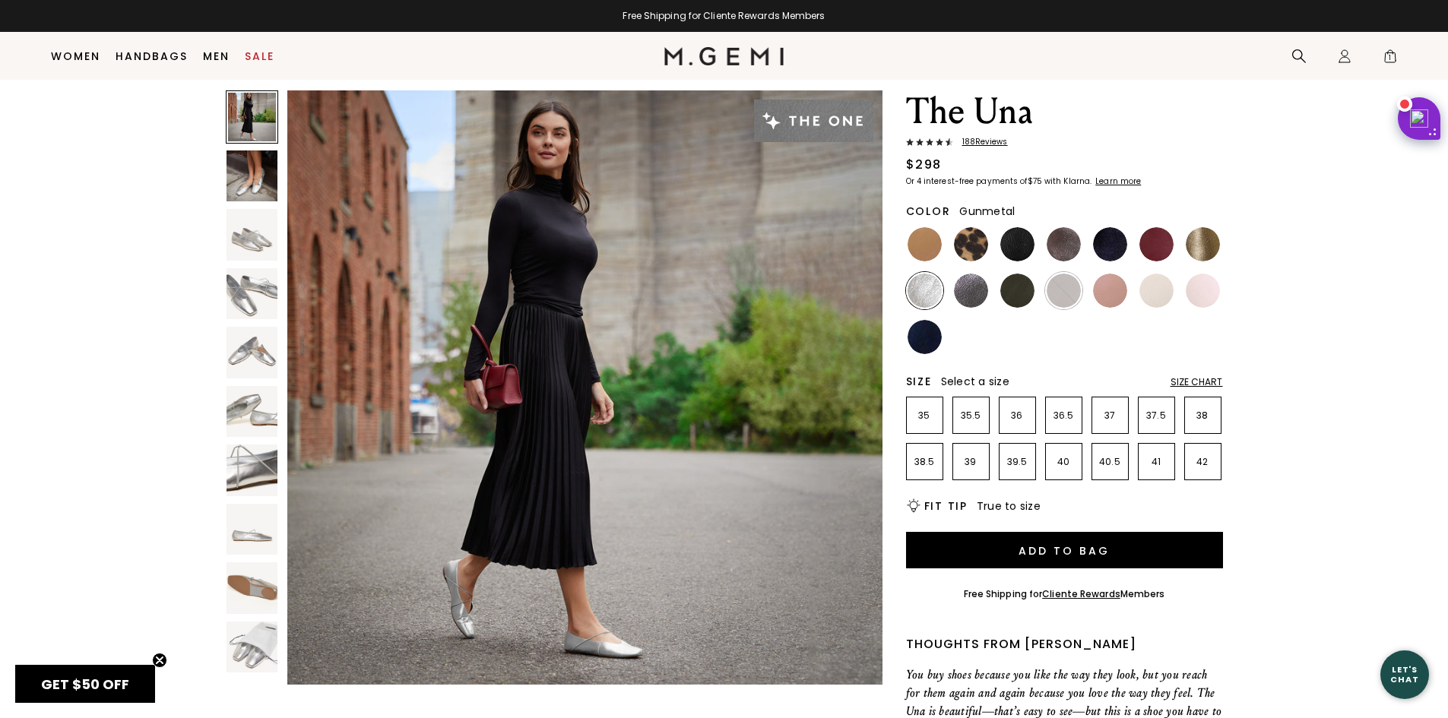
click at [968, 293] on img at bounding box center [971, 291] width 34 height 34
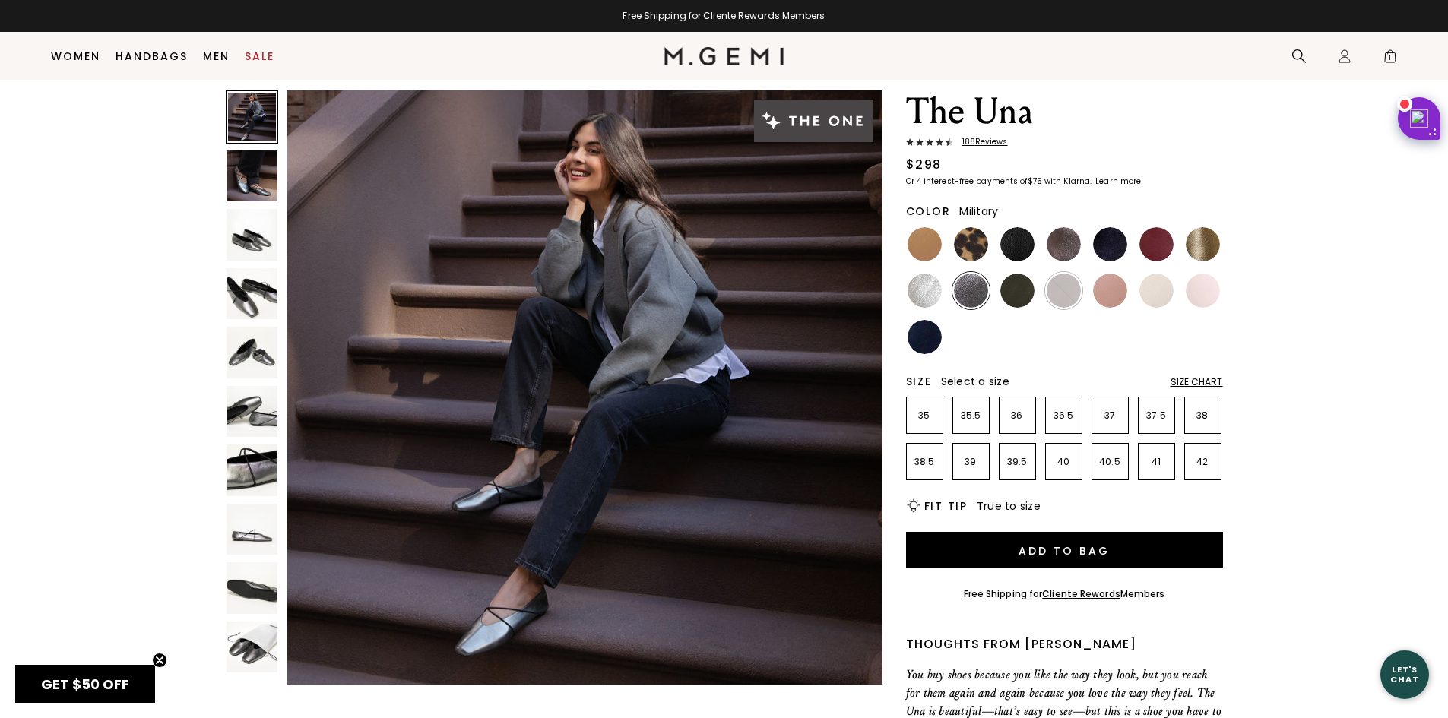
click at [1016, 287] on img at bounding box center [1017, 291] width 34 height 34
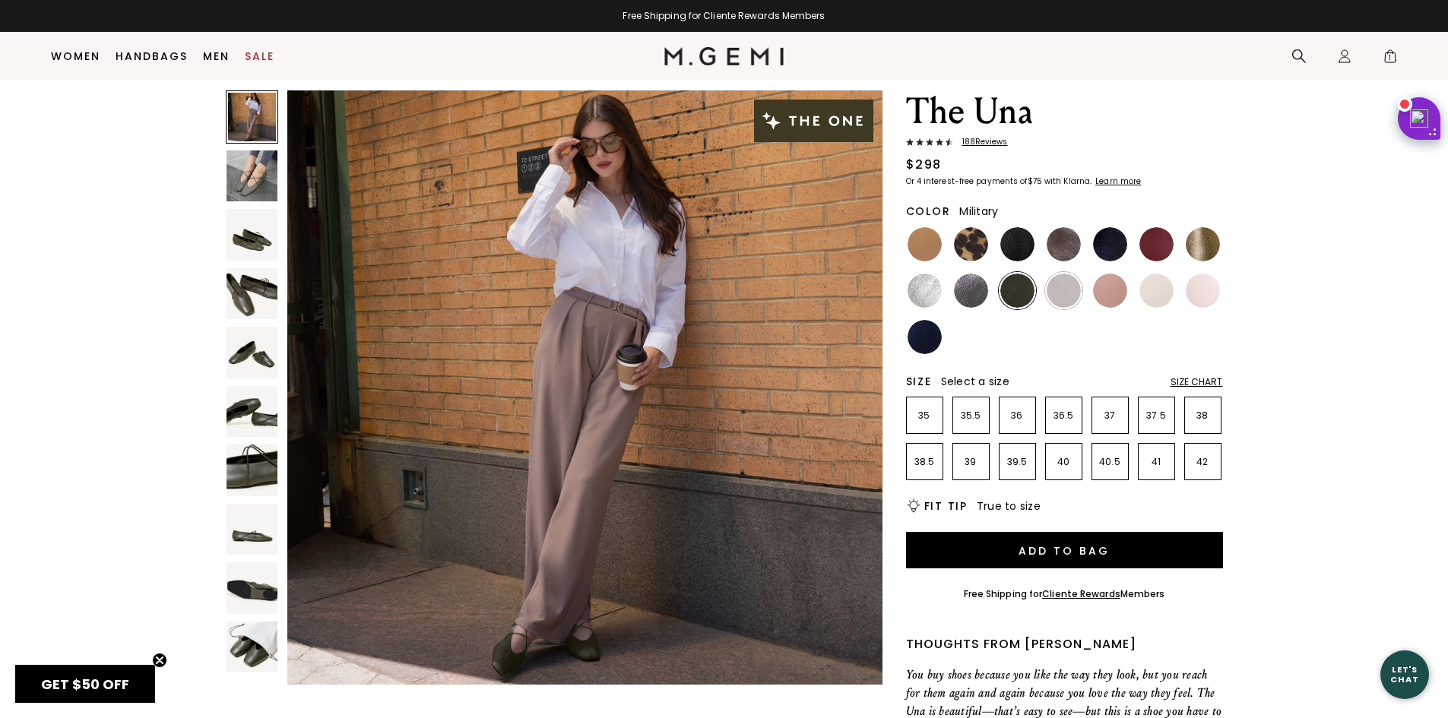
click at [249, 238] on img at bounding box center [253, 235] width 52 height 52
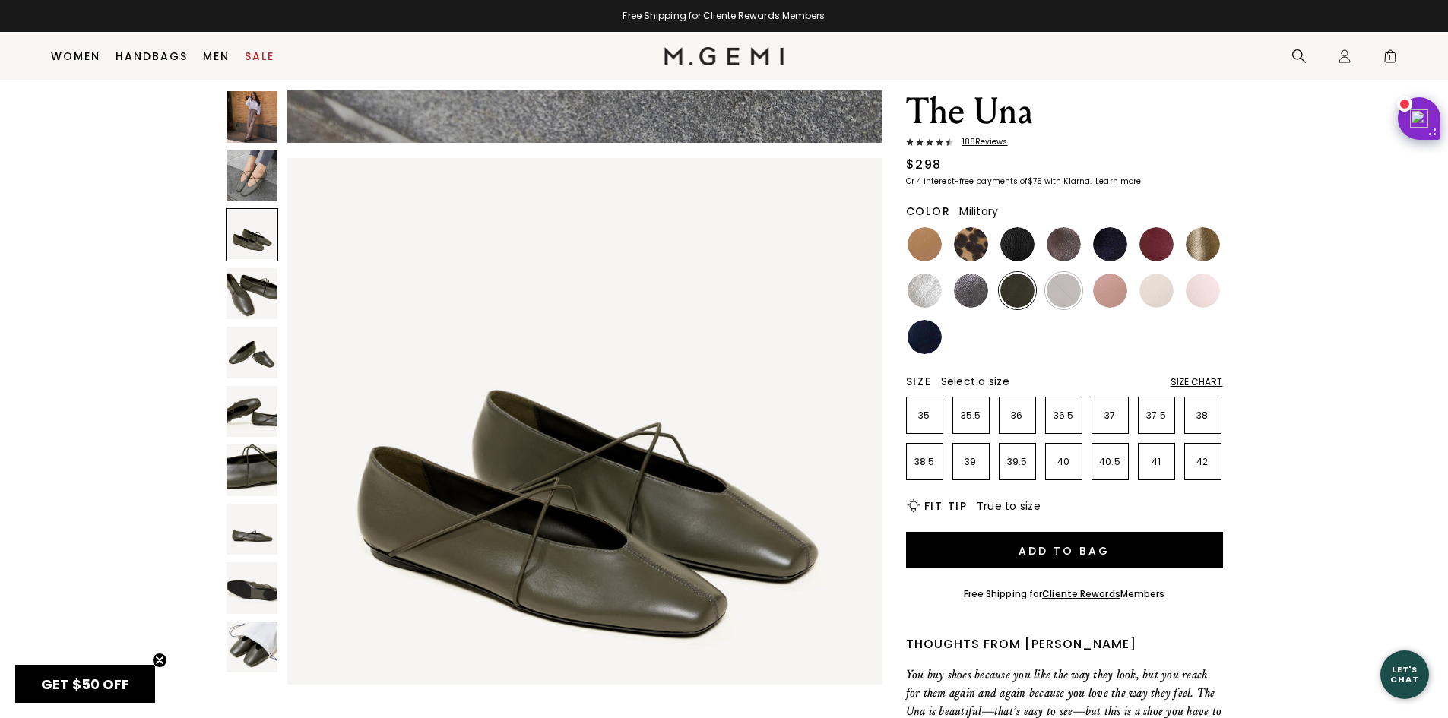
scroll to position [1197, 0]
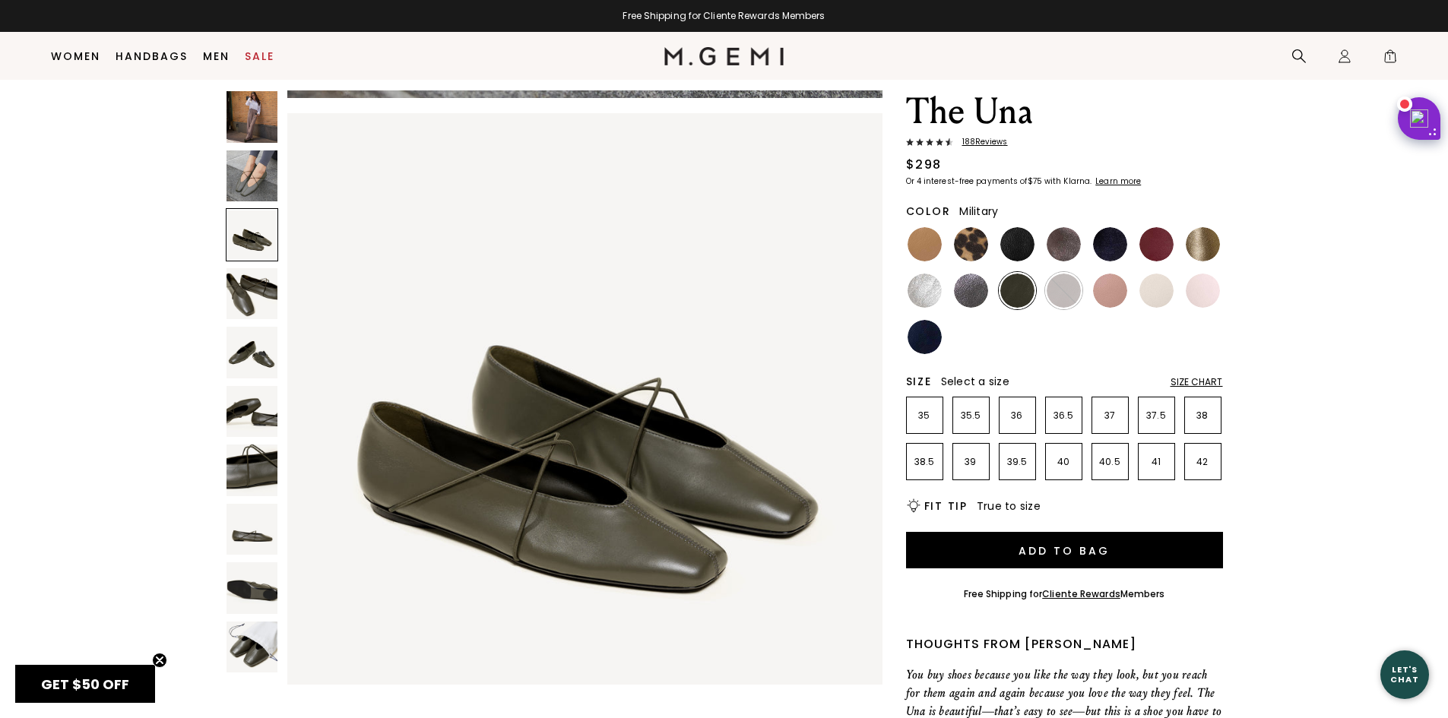
click at [246, 302] on img at bounding box center [253, 294] width 52 height 52
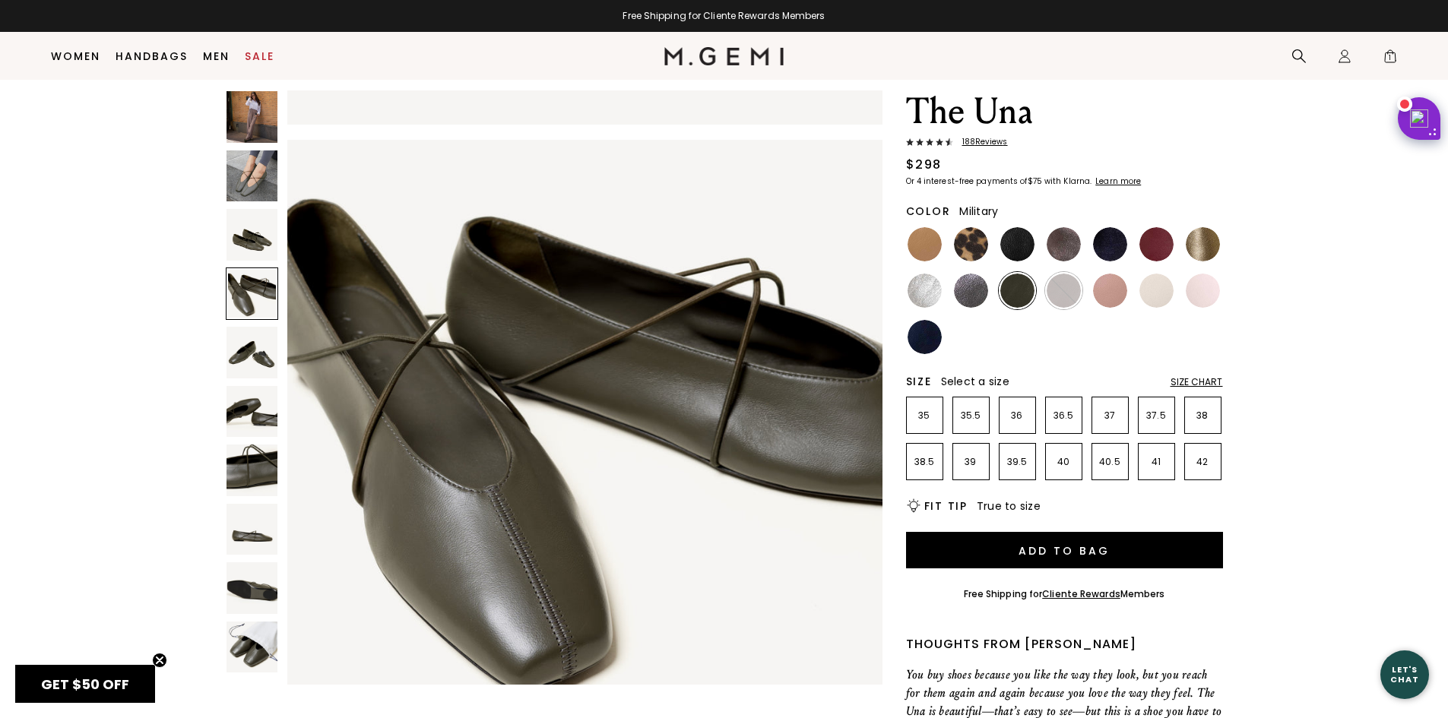
scroll to position [1796, 0]
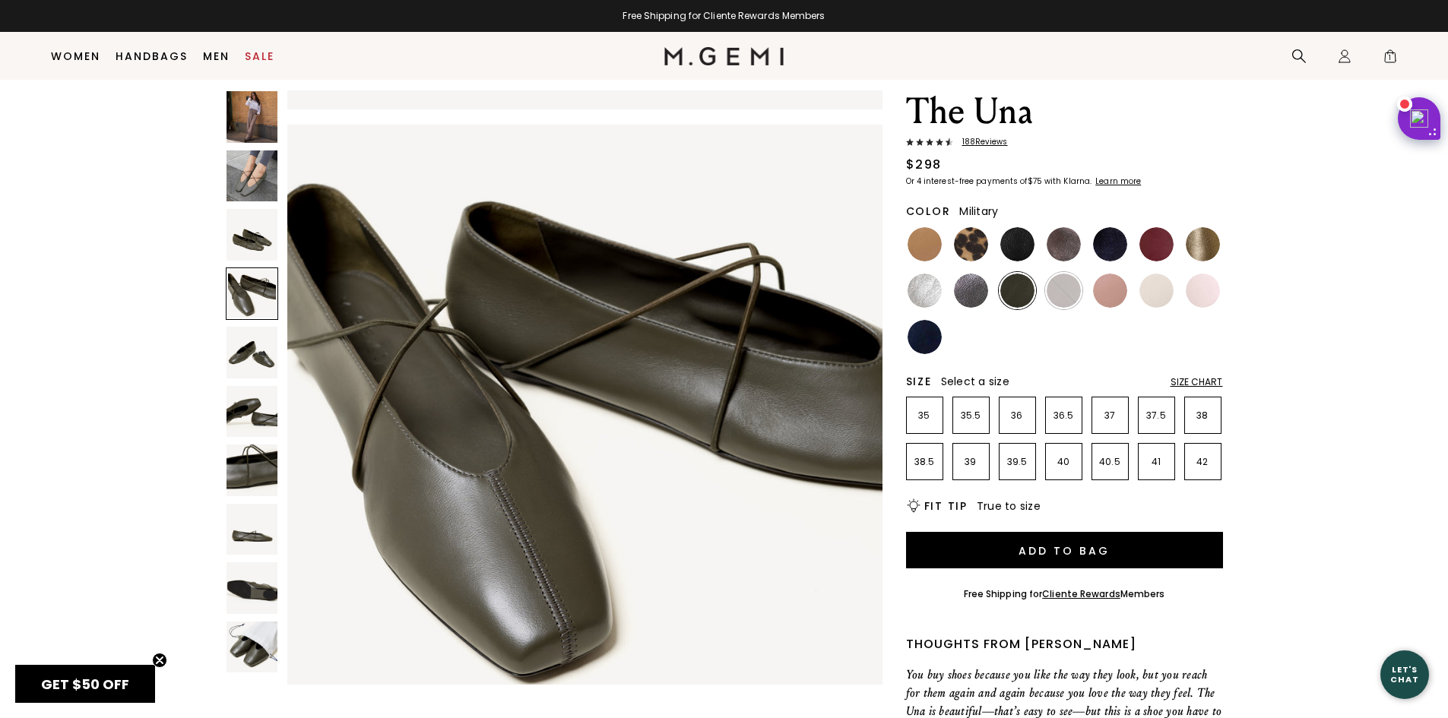
click at [262, 351] on img at bounding box center [253, 353] width 52 height 52
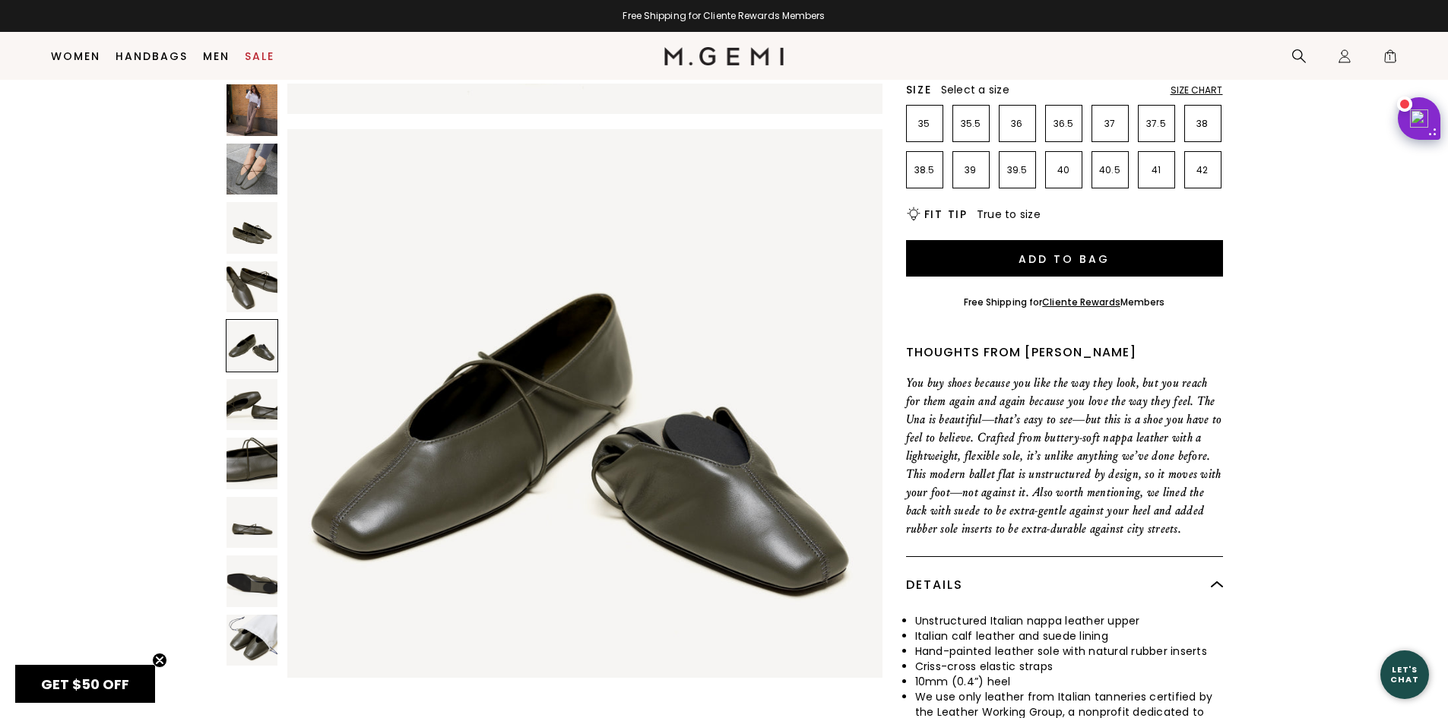
scroll to position [348, 0]
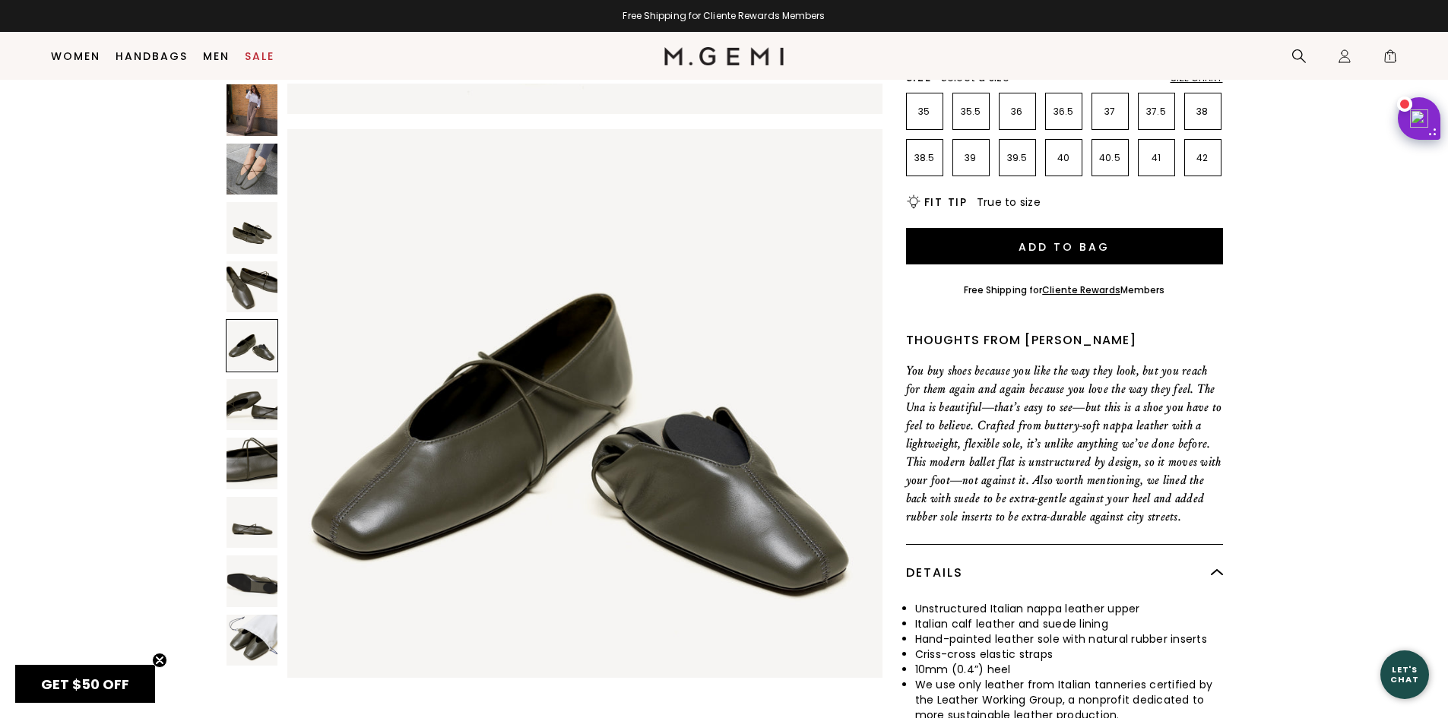
click at [262, 637] on img at bounding box center [253, 641] width 52 height 52
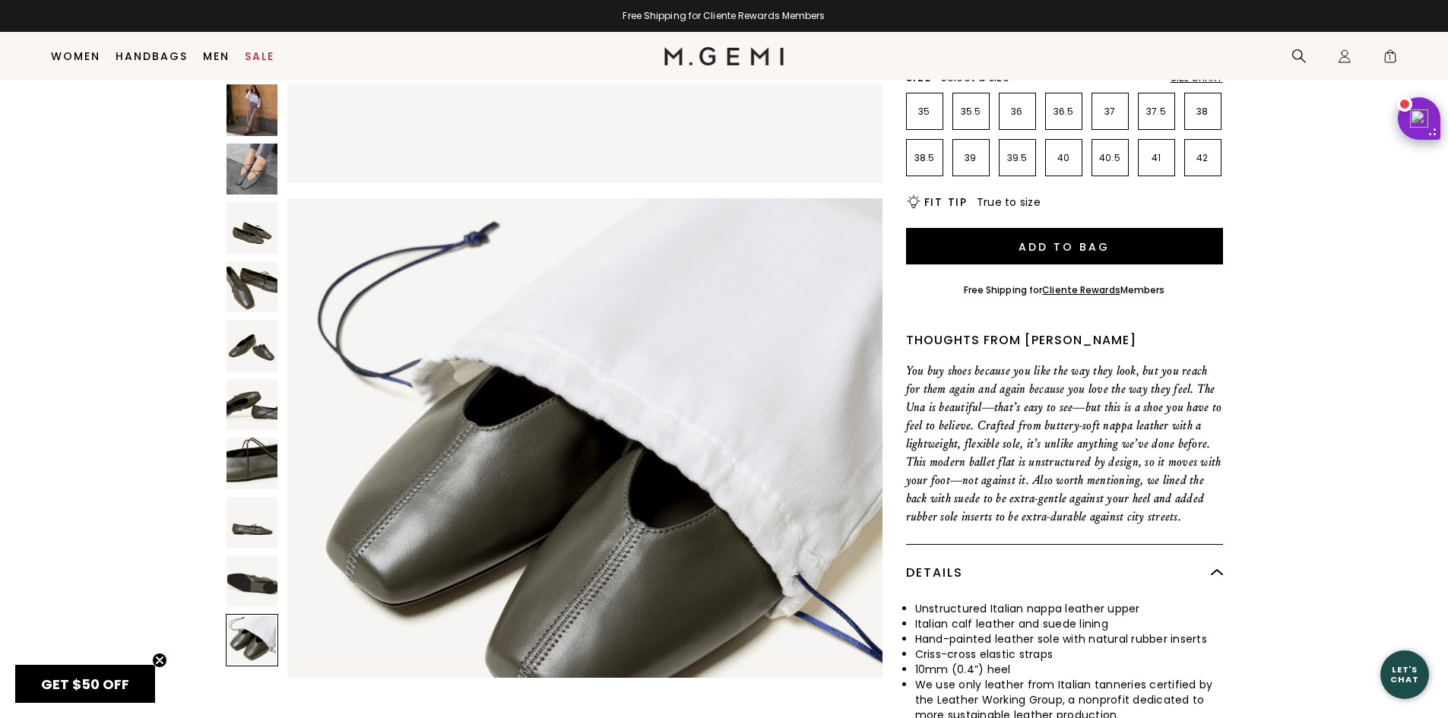
scroll to position [5387, 0]
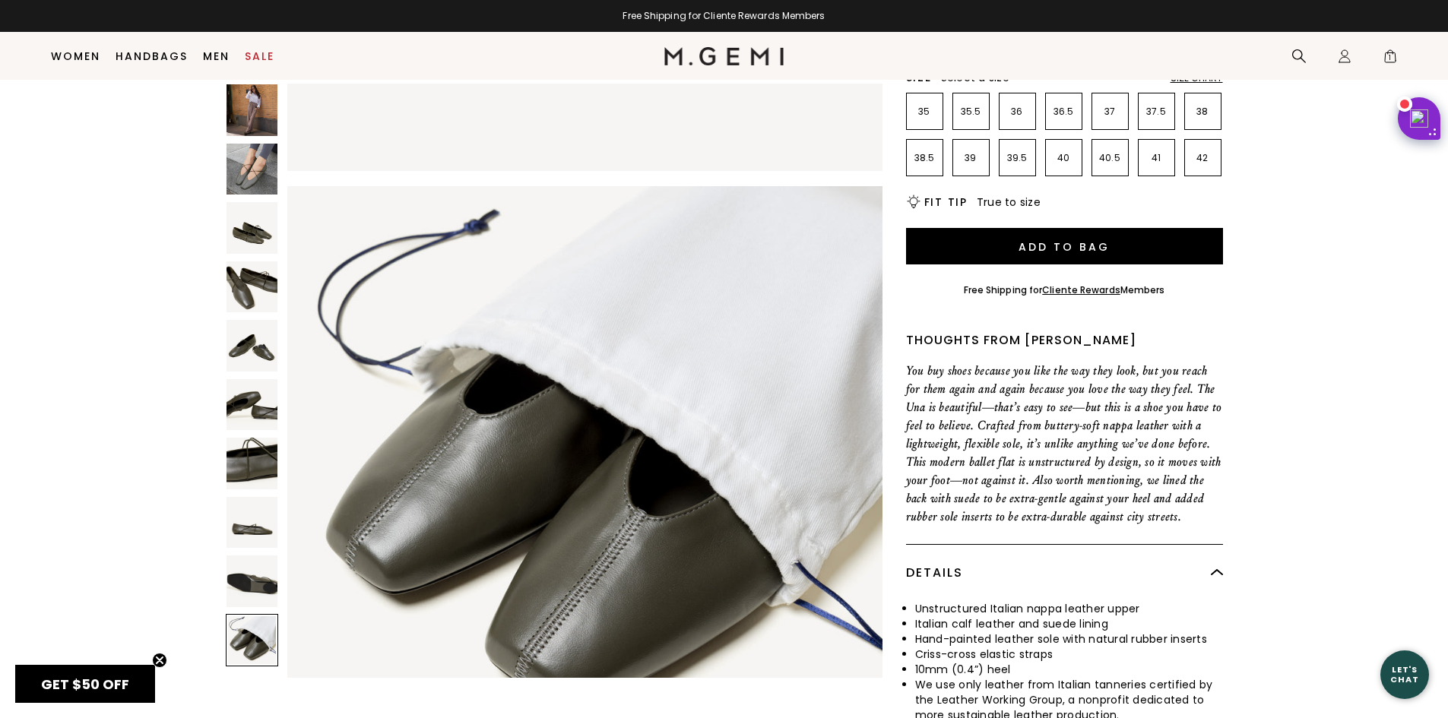
click at [261, 583] on img at bounding box center [253, 582] width 52 height 52
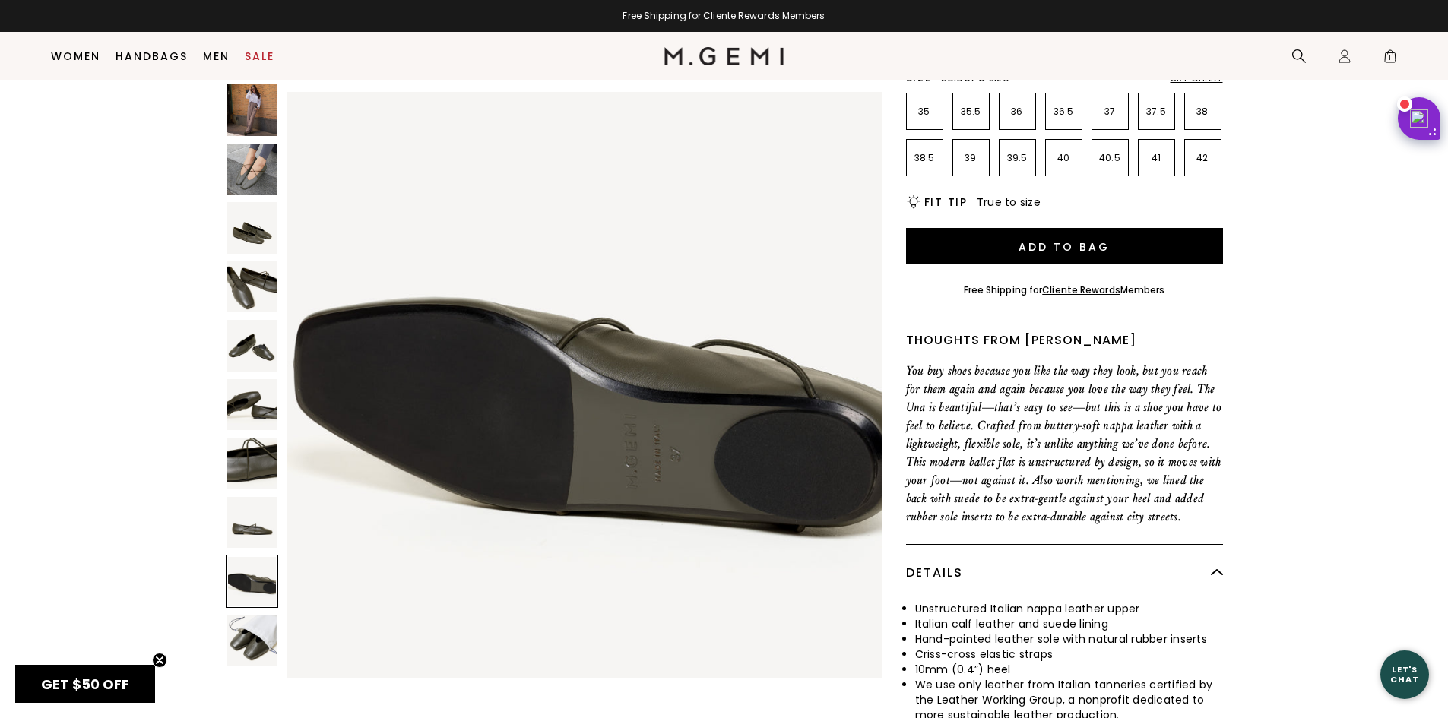
scroll to position [4789, 0]
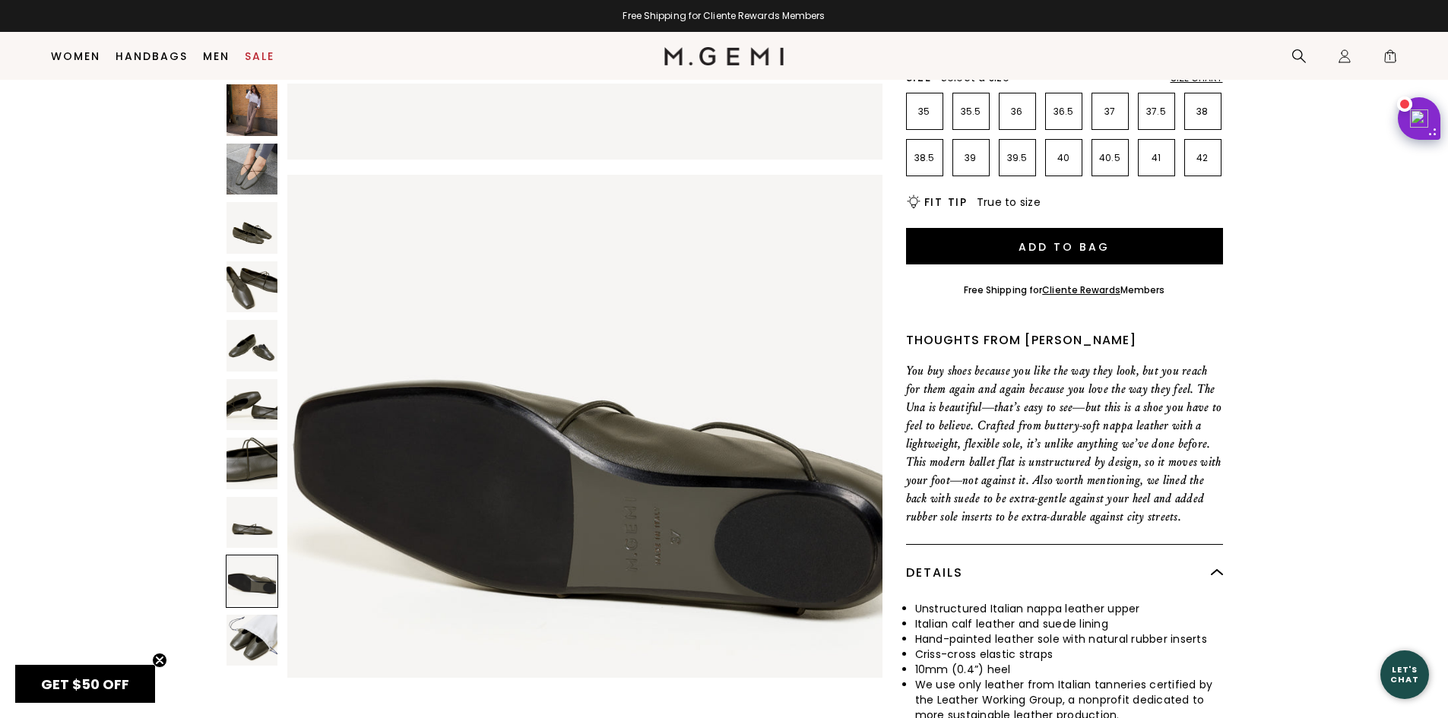
click at [251, 514] on img at bounding box center [253, 523] width 52 height 52
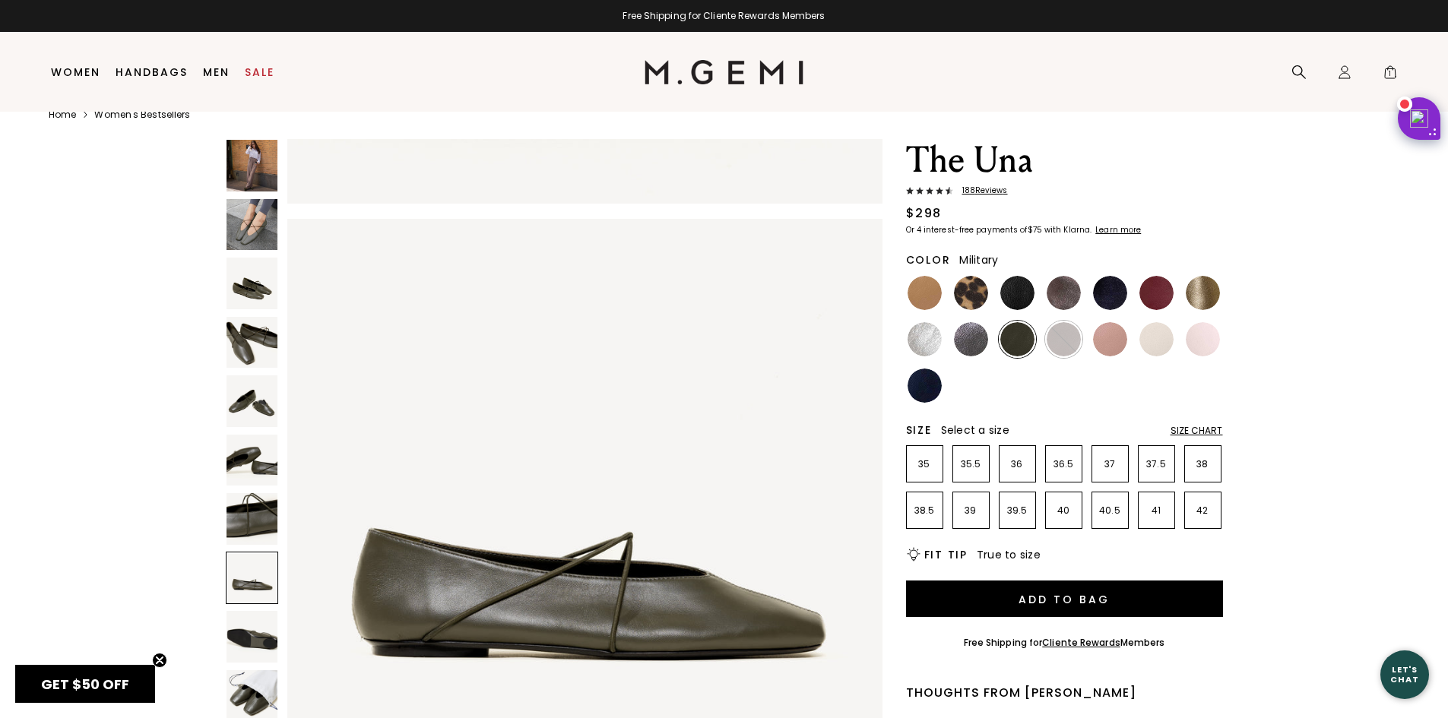
scroll to position [33, 0]
